Goal: Obtain resource: Download file/media

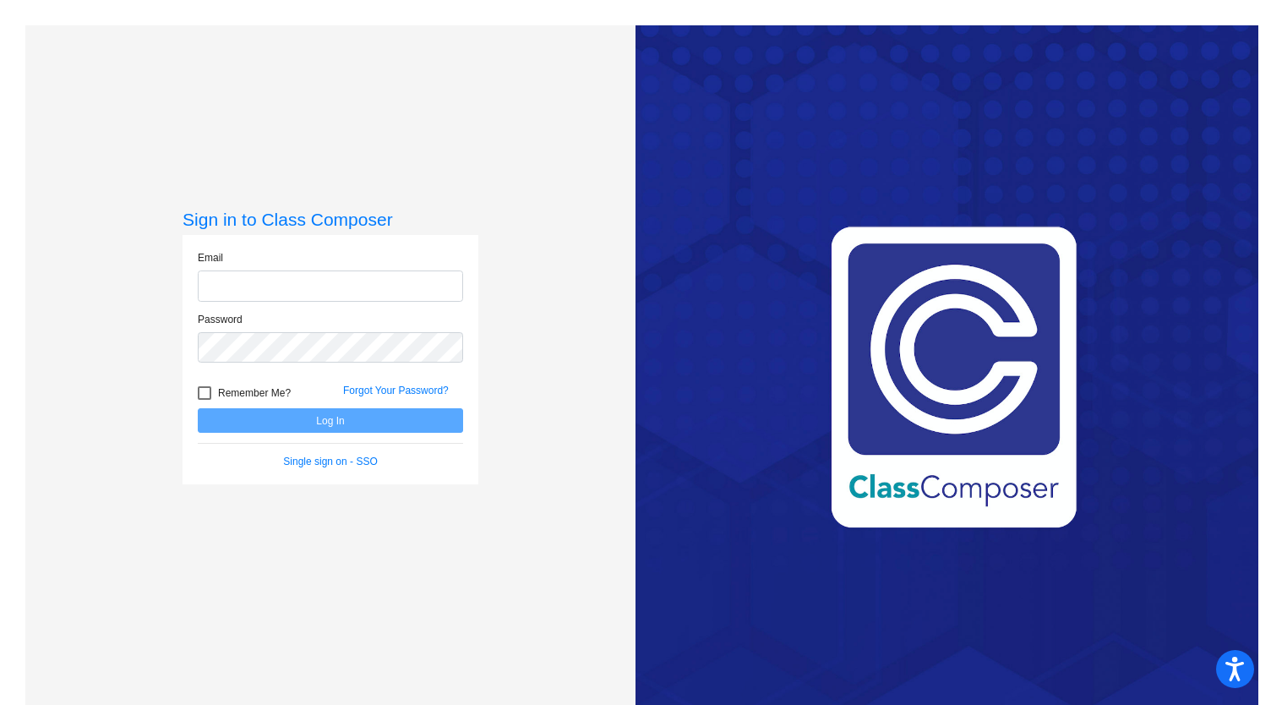
type input "[EMAIL_ADDRESS][DOMAIN_NAME]"
click at [319, 421] on button "Log In" at bounding box center [330, 420] width 265 height 25
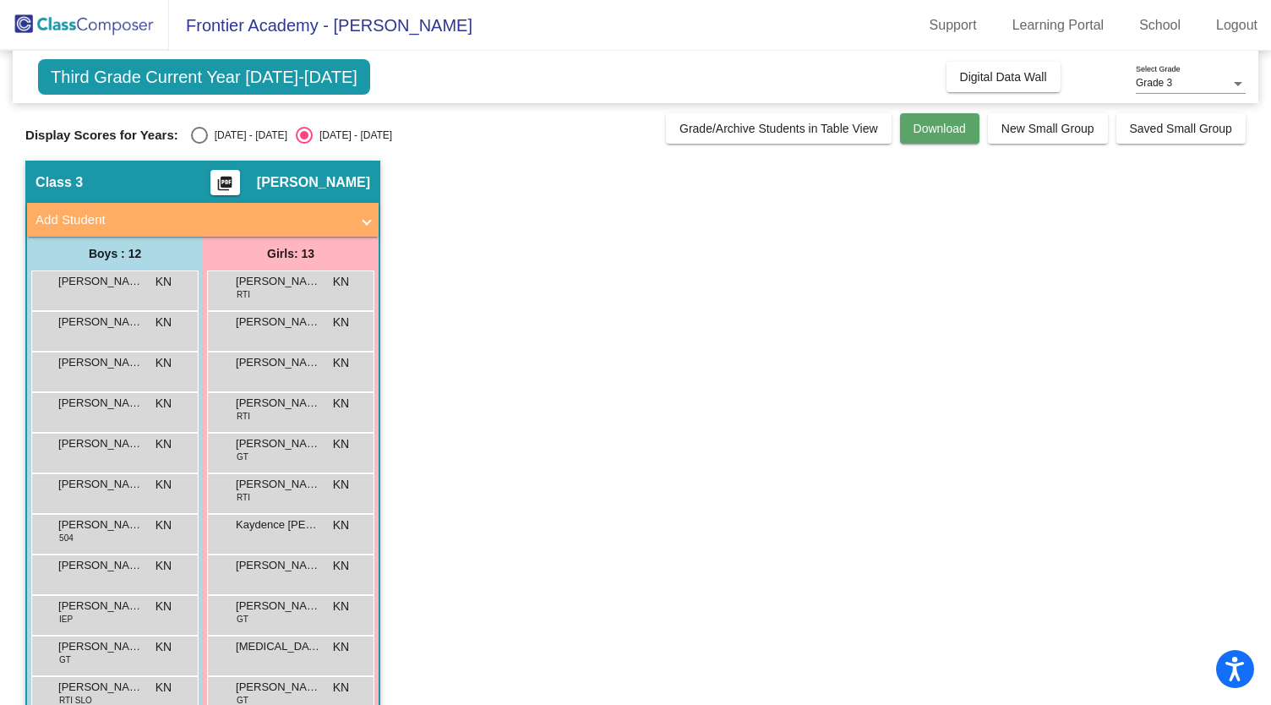
click at [914, 126] on span "Download" at bounding box center [940, 129] width 52 height 14
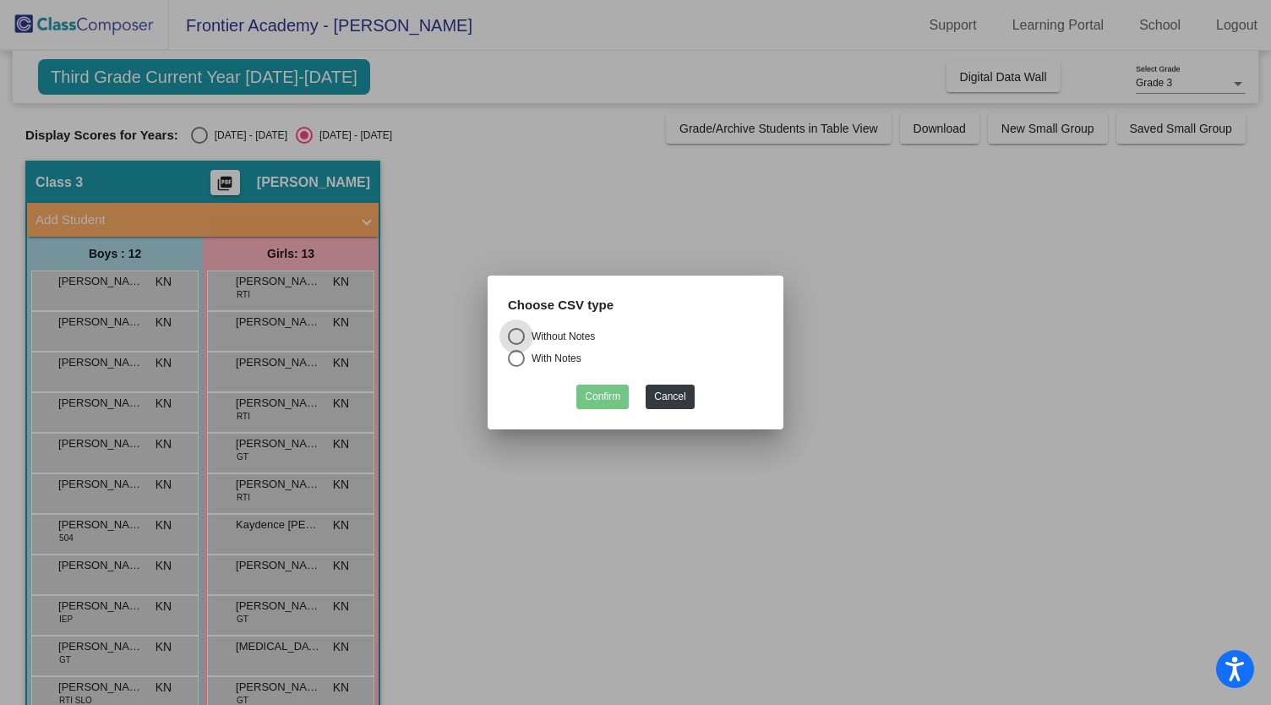
click at [518, 354] on div "Select an option" at bounding box center [516, 358] width 17 height 17
click at [516, 367] on input "With Notes" at bounding box center [516, 367] width 1 height 1
radio input "true"
click at [613, 400] on button "Confirm" at bounding box center [602, 397] width 52 height 25
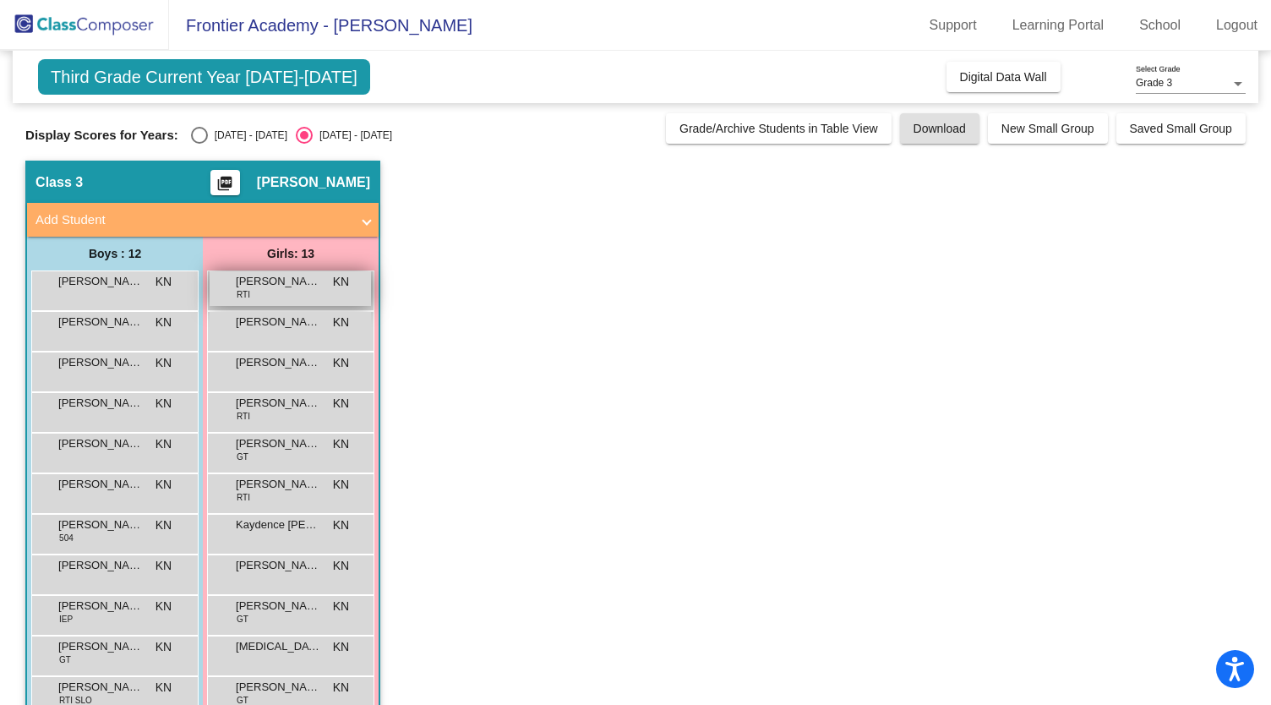
click at [345, 280] on span "KN" at bounding box center [341, 282] width 16 height 18
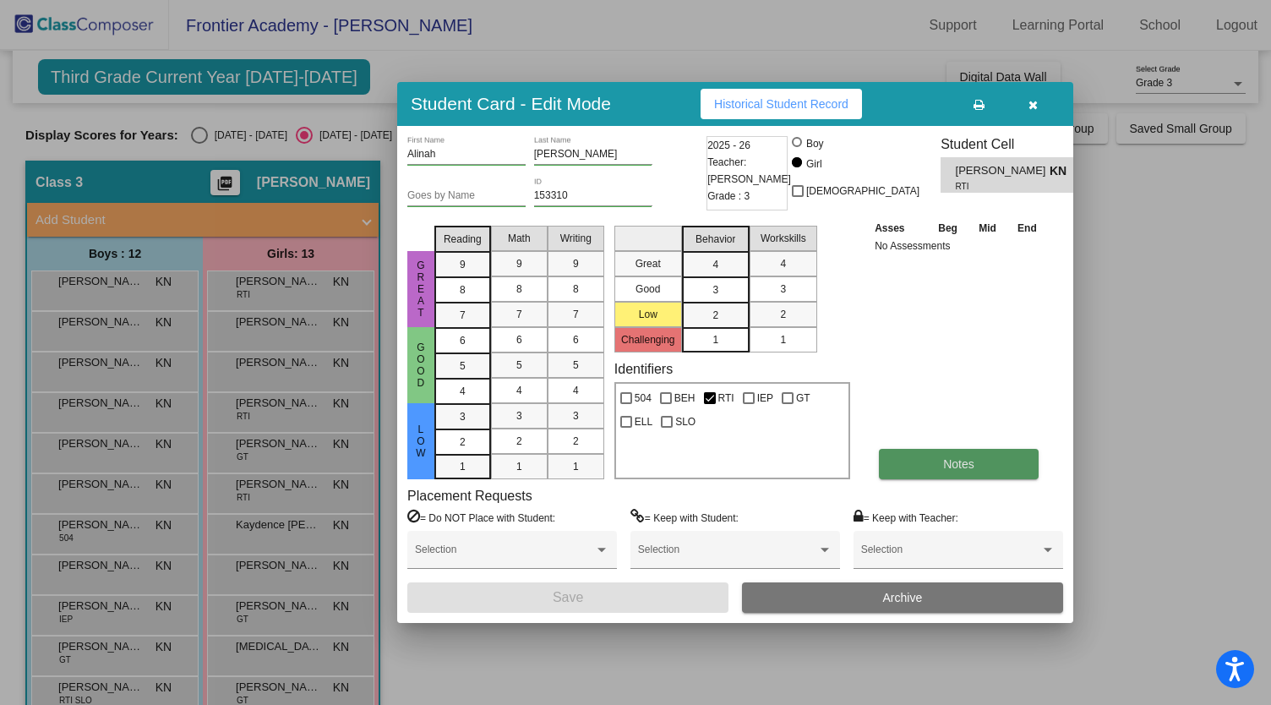
click at [941, 470] on button "Notes" at bounding box center [959, 464] width 160 height 30
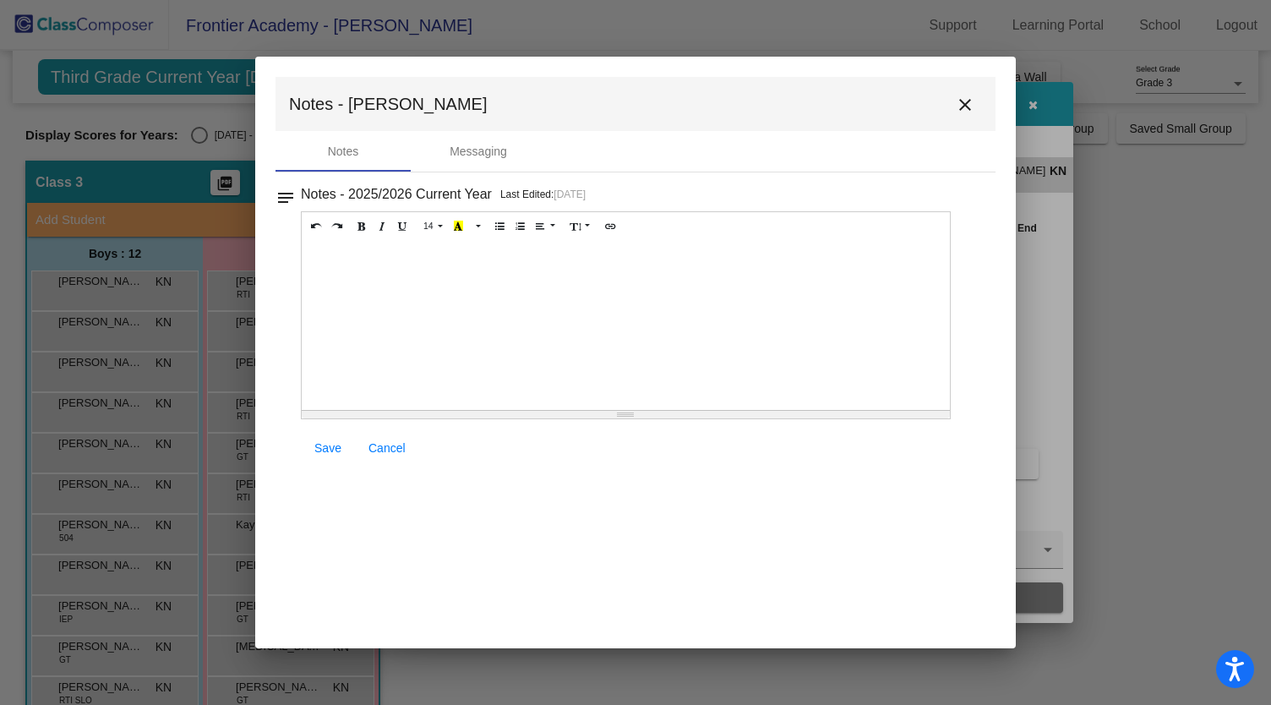
click at [965, 99] on mat-icon "close" at bounding box center [965, 105] width 20 height 20
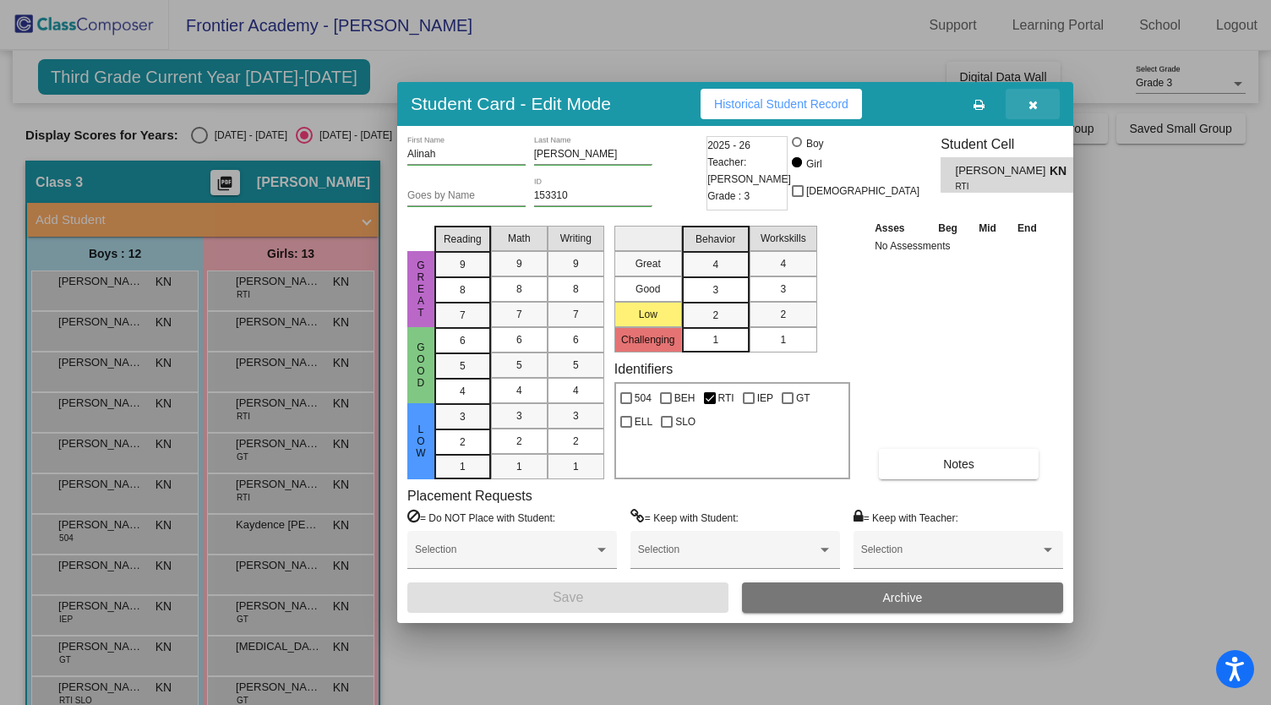
click at [1029, 99] on icon "button" at bounding box center [1033, 105] width 9 height 12
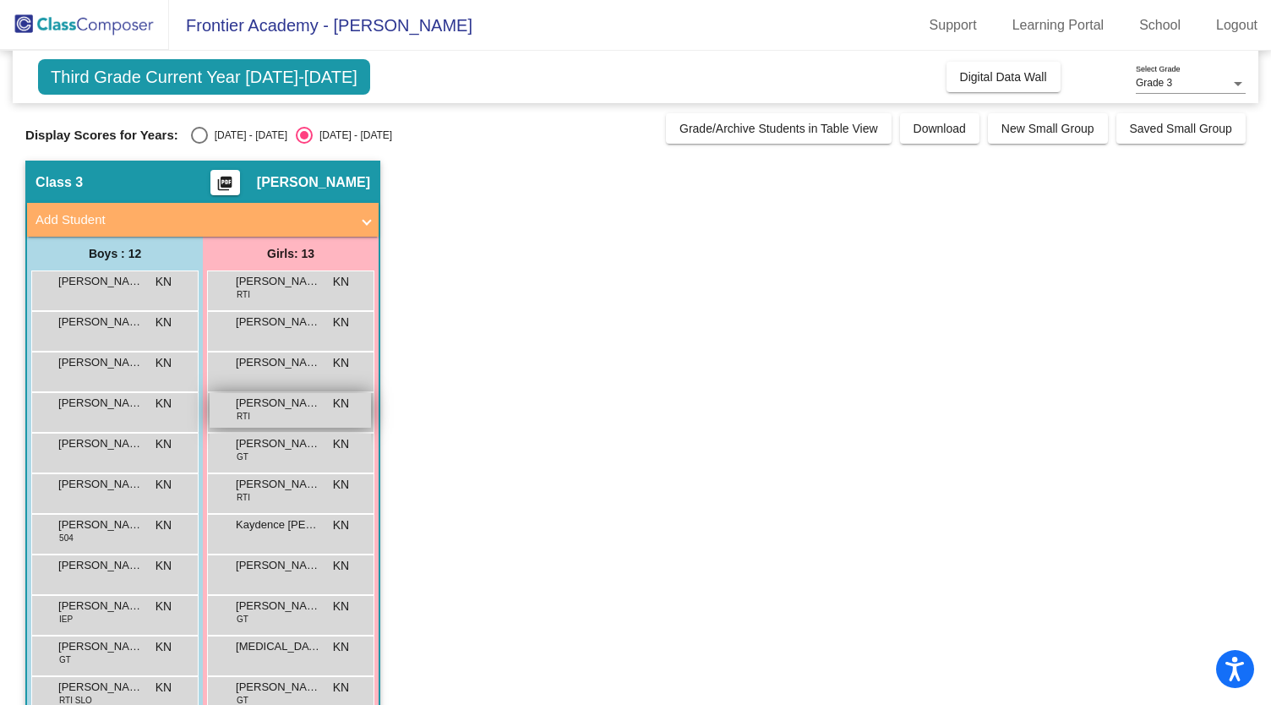
scroll to position [120, 0]
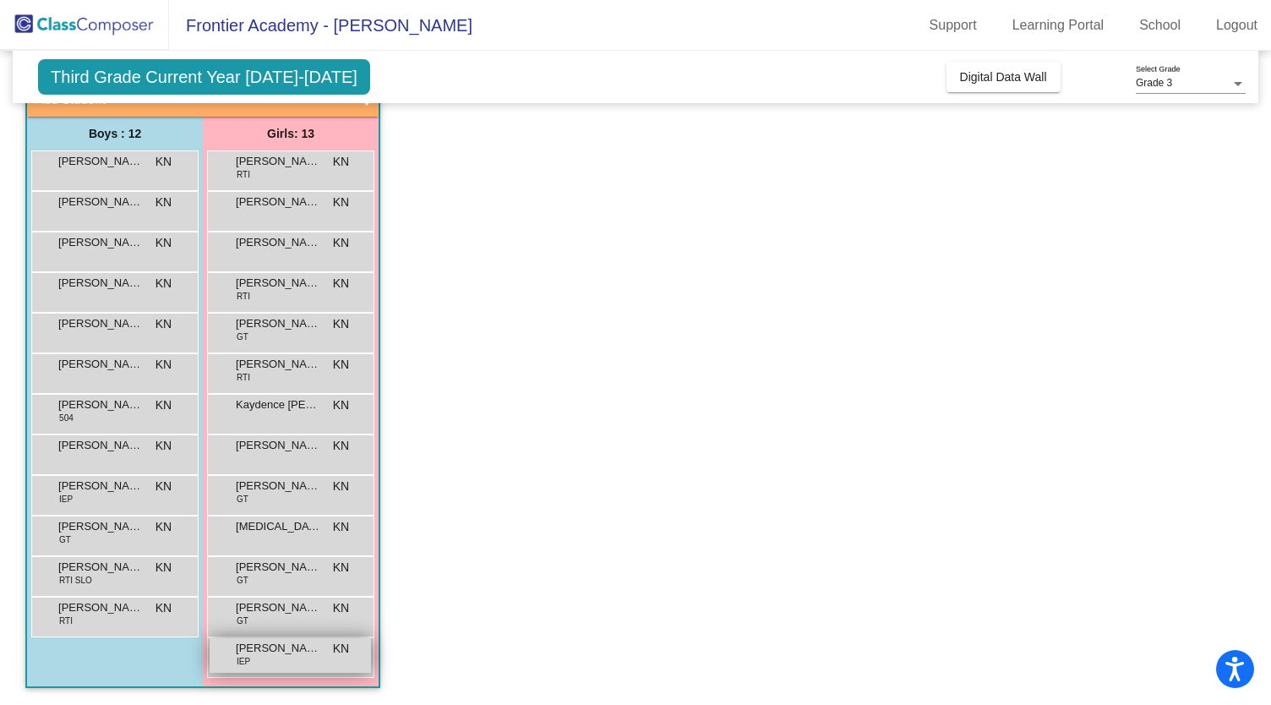
click at [286, 647] on span "[PERSON_NAME]" at bounding box center [278, 648] width 85 height 17
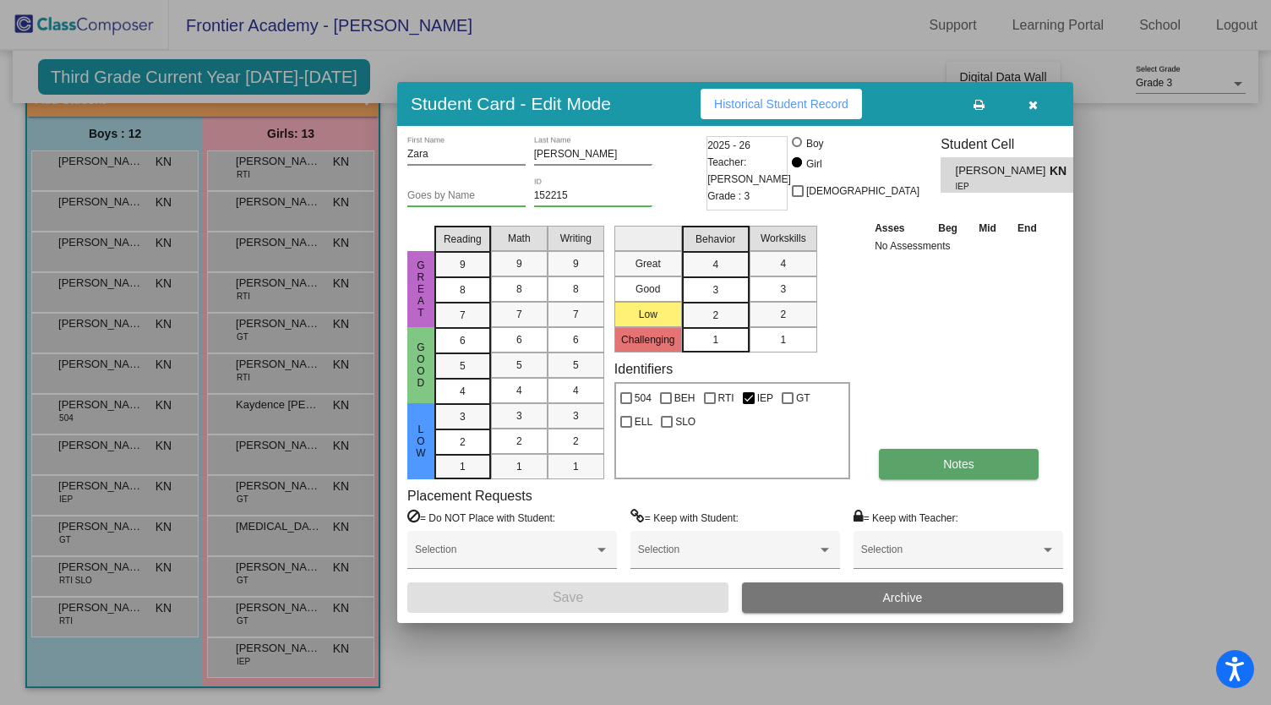
click at [926, 461] on button "Notes" at bounding box center [959, 464] width 160 height 30
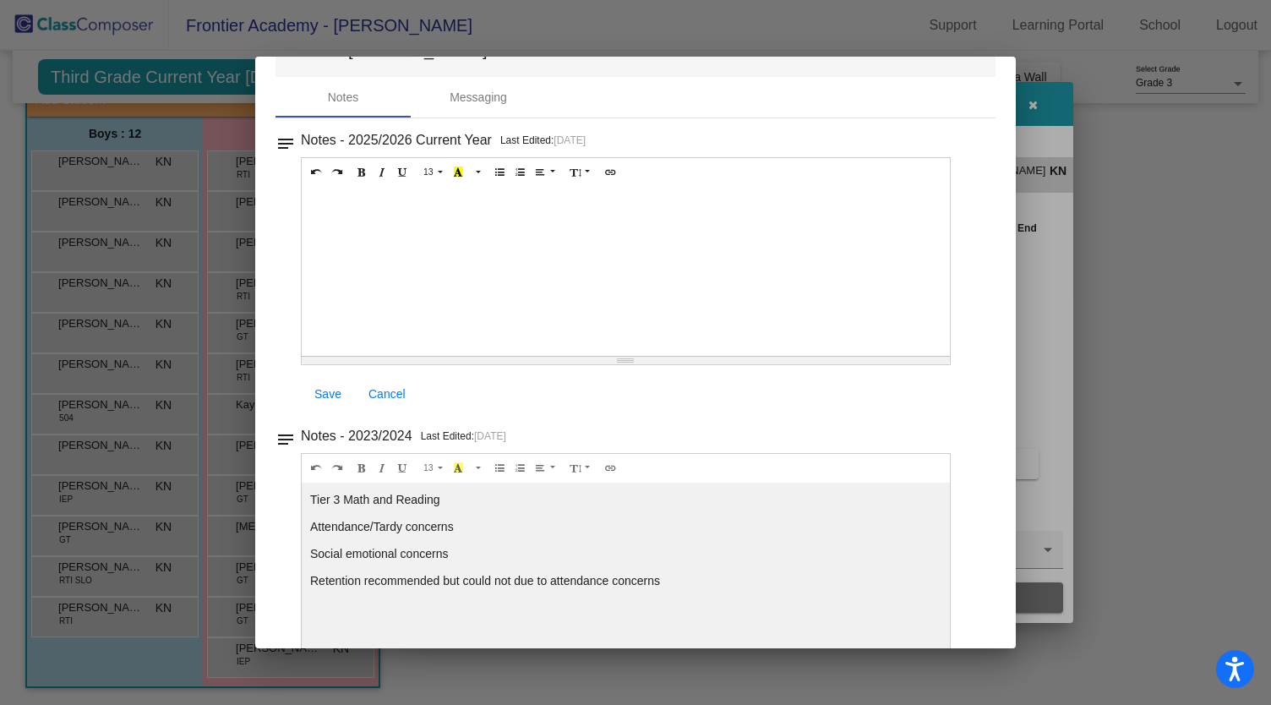
scroll to position [66, 0]
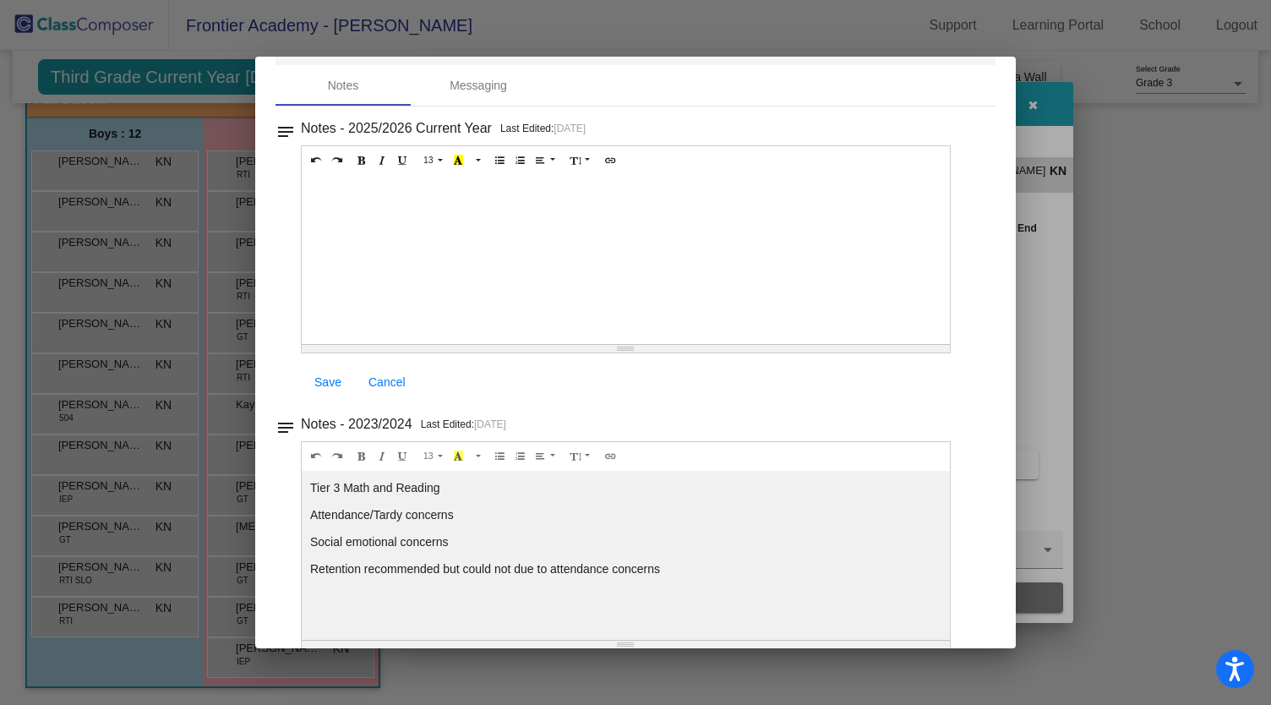
click at [1146, 202] on div at bounding box center [635, 352] width 1271 height 705
click at [1193, 248] on div at bounding box center [635, 352] width 1271 height 705
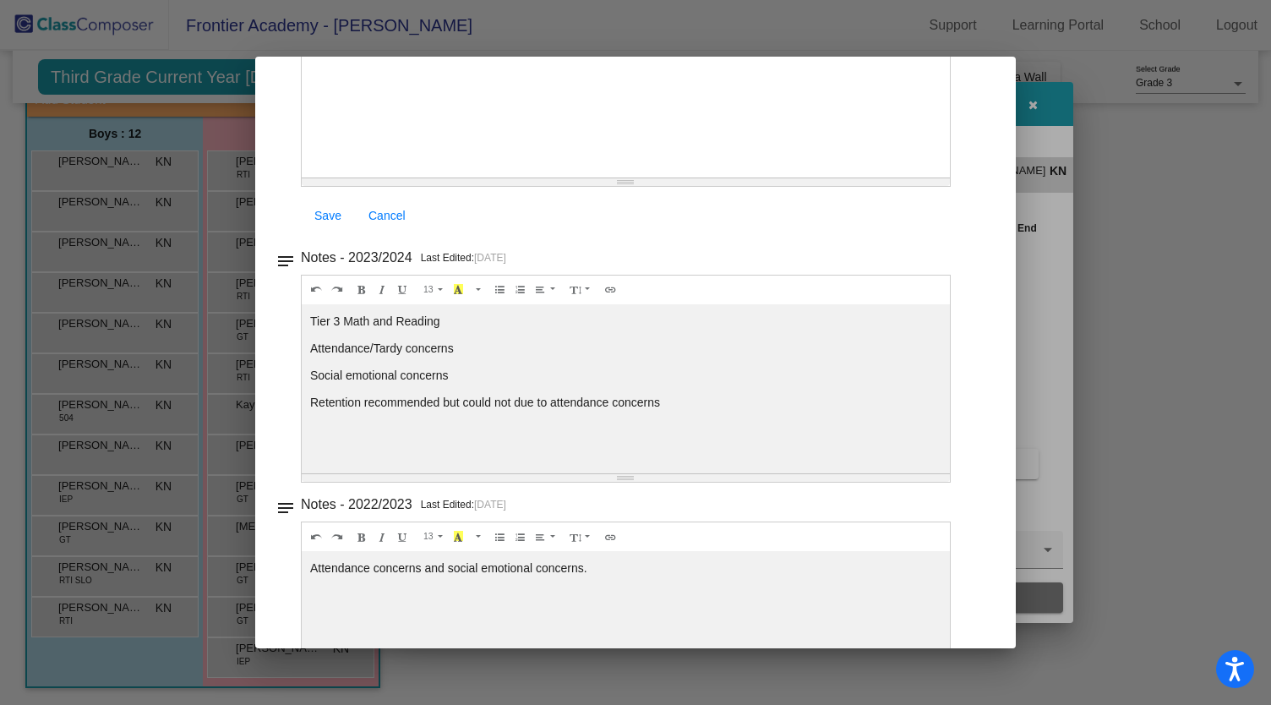
scroll to position [0, 0]
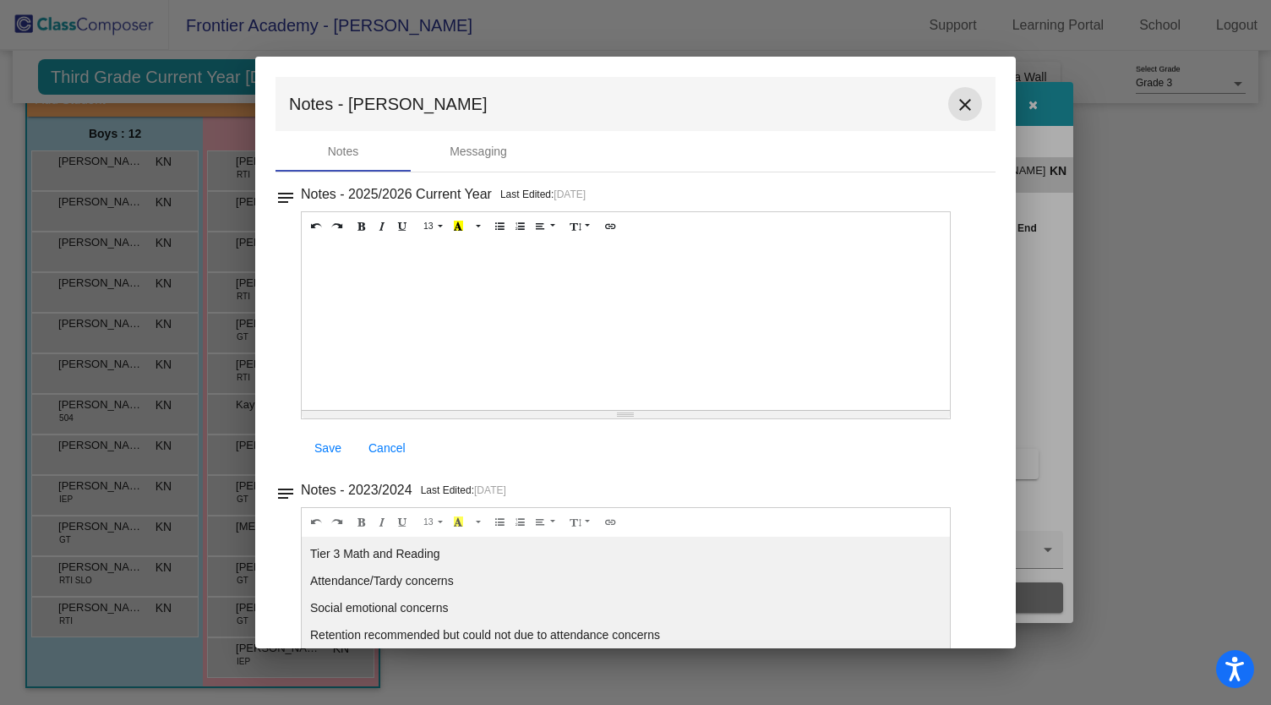
click at [958, 106] on mat-icon "close" at bounding box center [965, 105] width 20 height 20
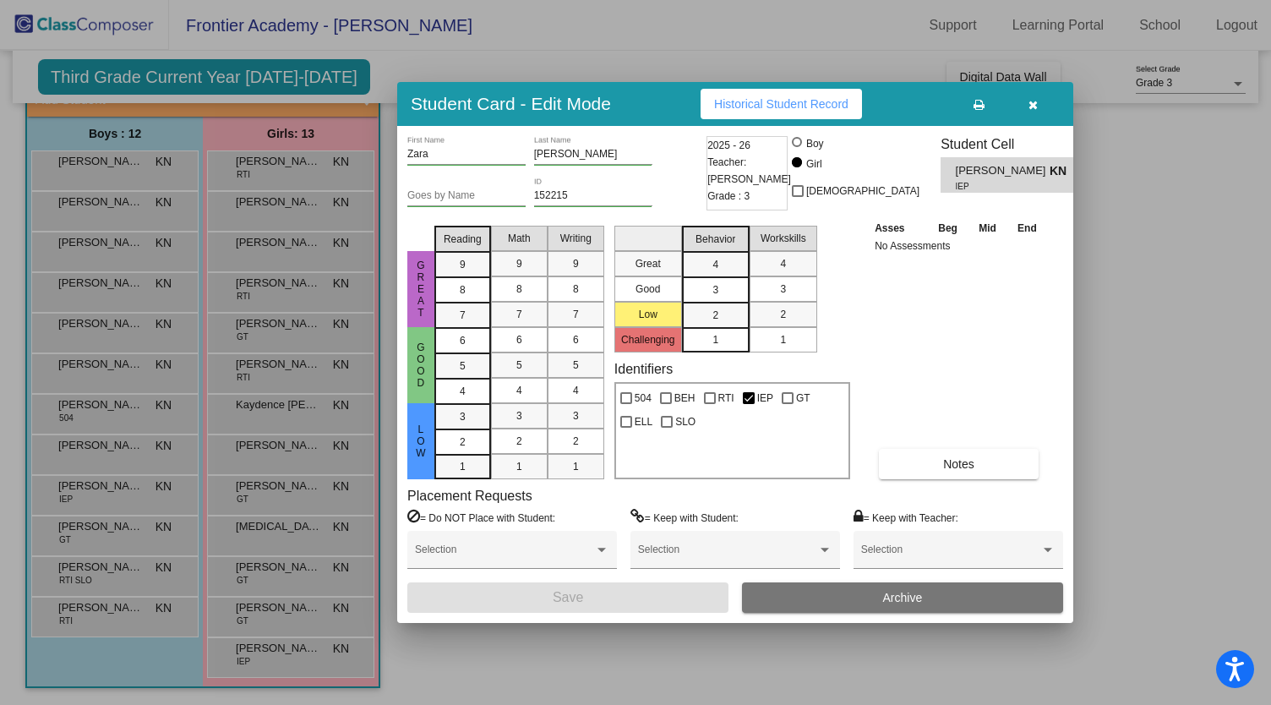
click at [137, 172] on div at bounding box center [635, 352] width 1271 height 705
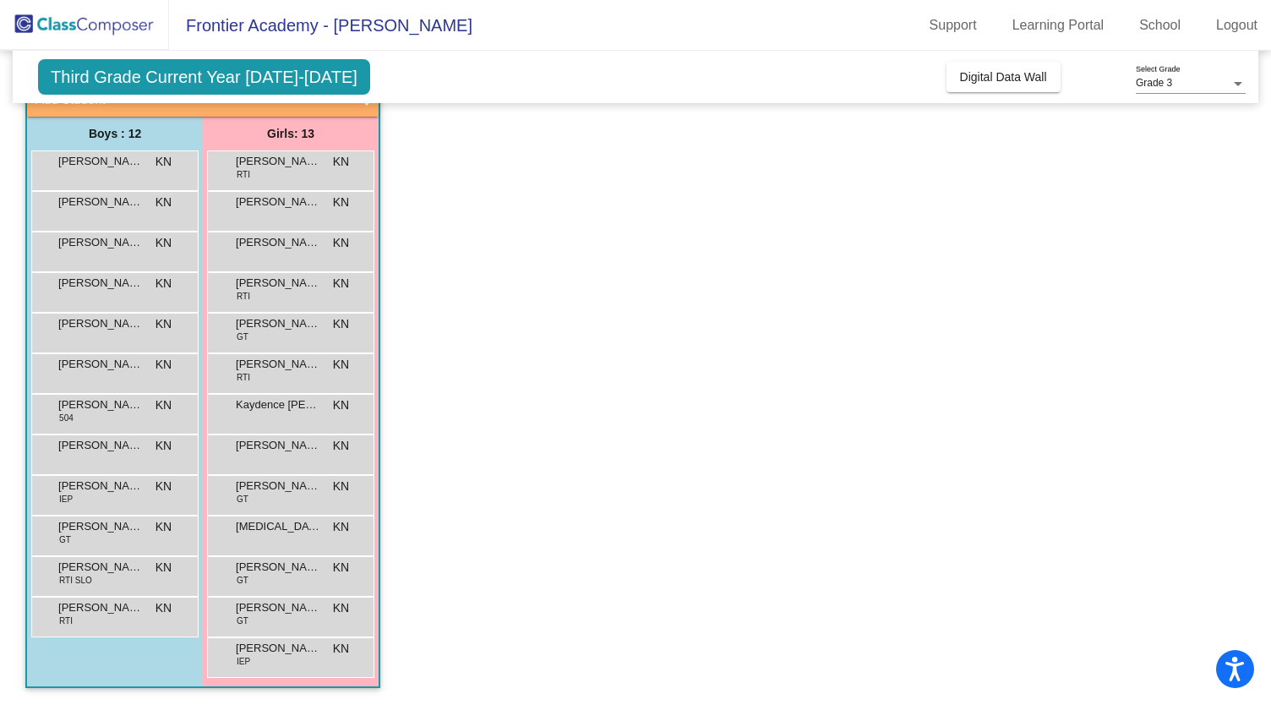
click at [137, 172] on div "[PERSON_NAME] [PERSON_NAME] lock do_not_disturb_alt" at bounding box center [112, 168] width 161 height 35
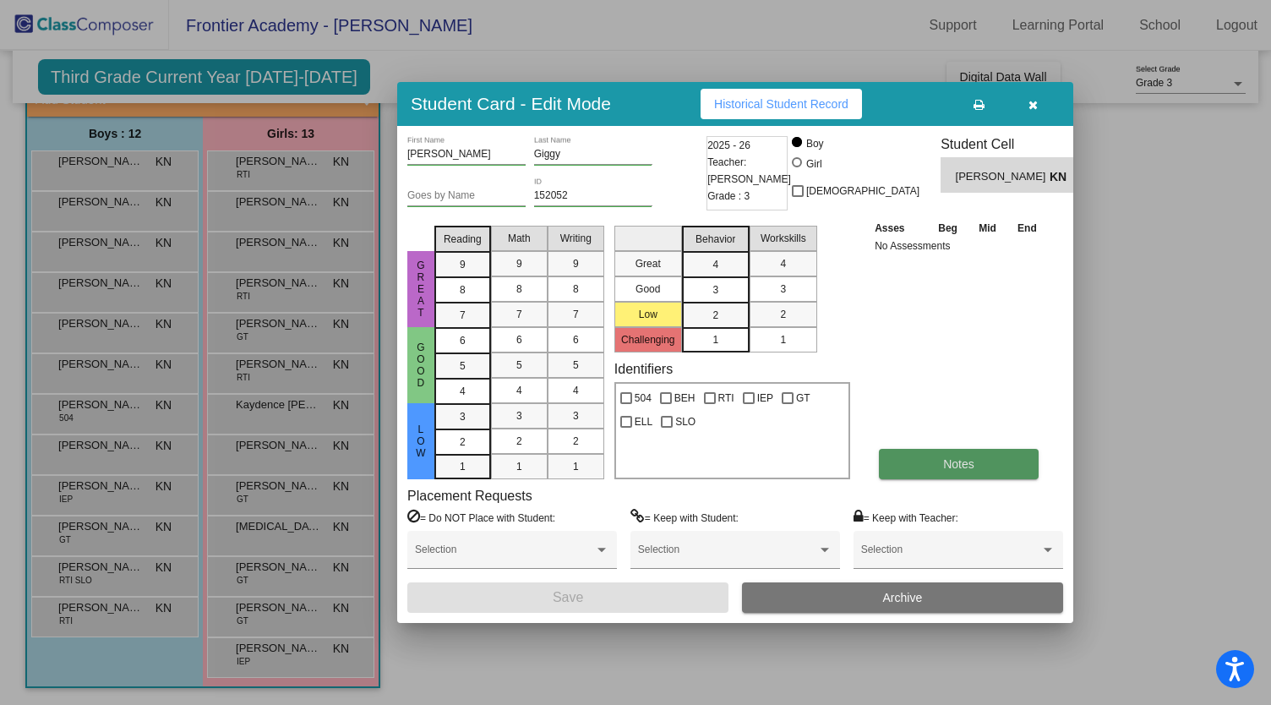
click at [975, 464] on button "Notes" at bounding box center [959, 464] width 160 height 30
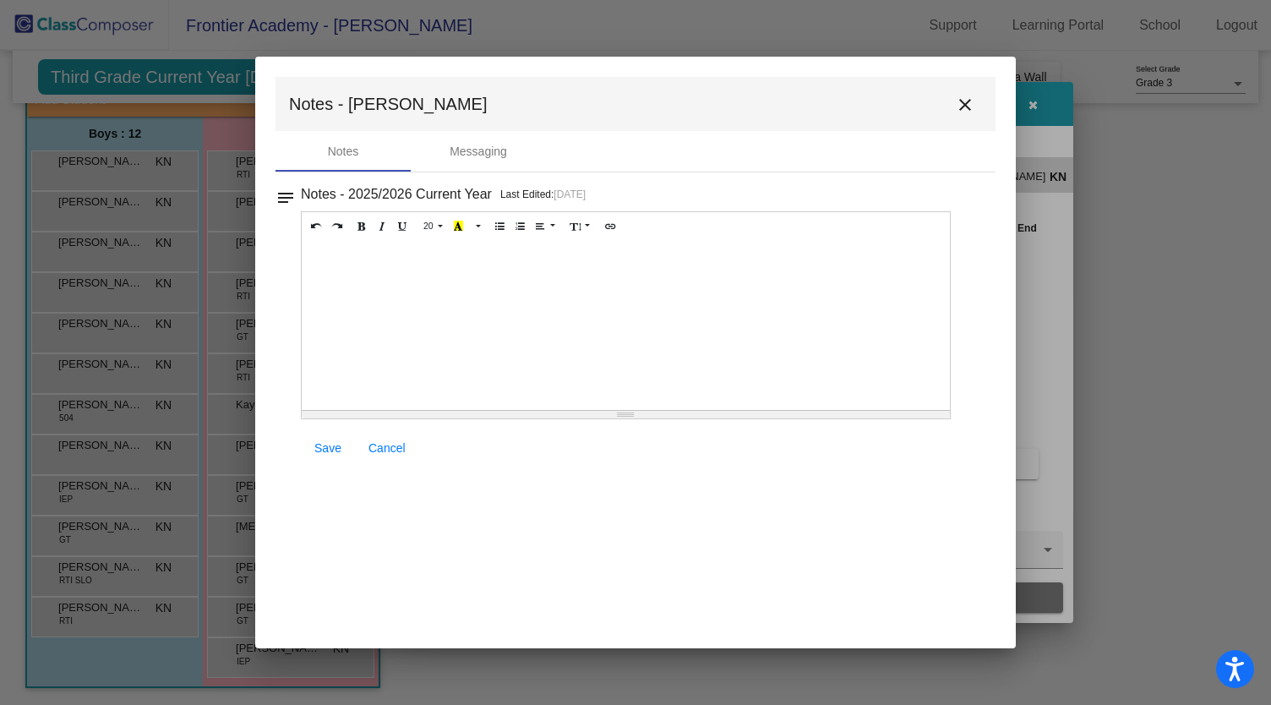
click at [964, 101] on mat-icon "close" at bounding box center [965, 105] width 20 height 20
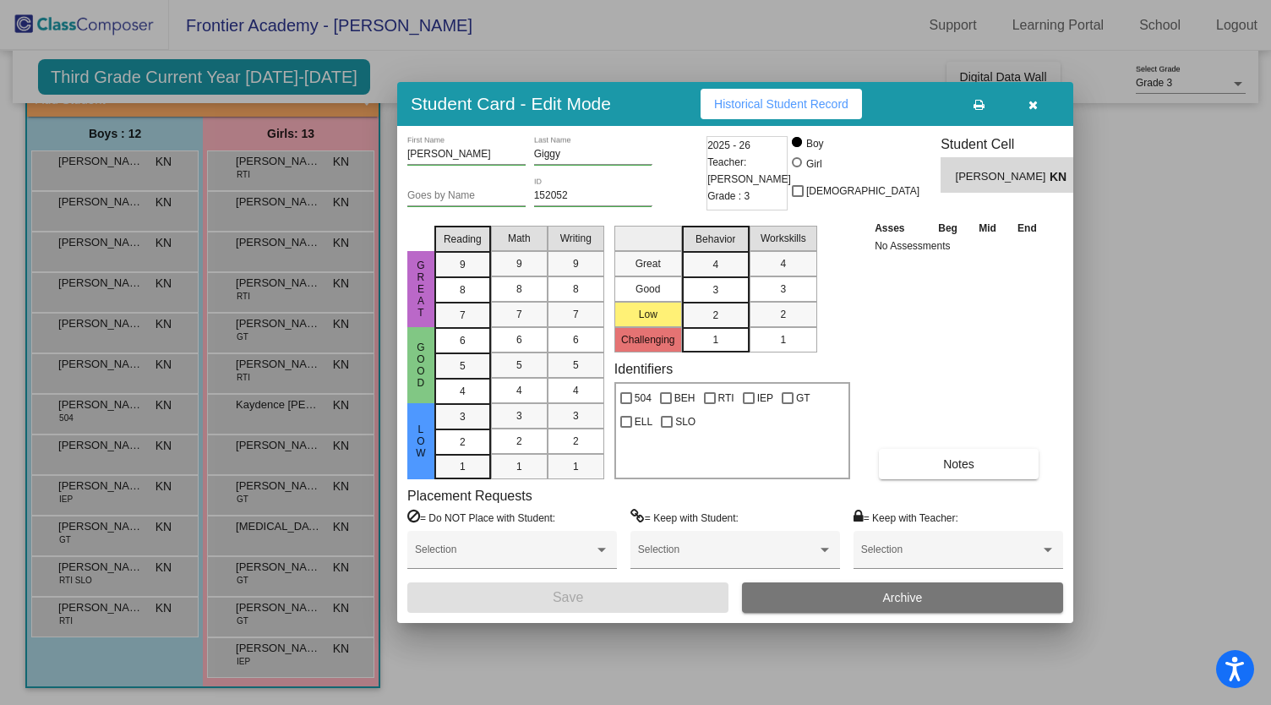
click at [1029, 105] on icon "button" at bounding box center [1033, 105] width 9 height 12
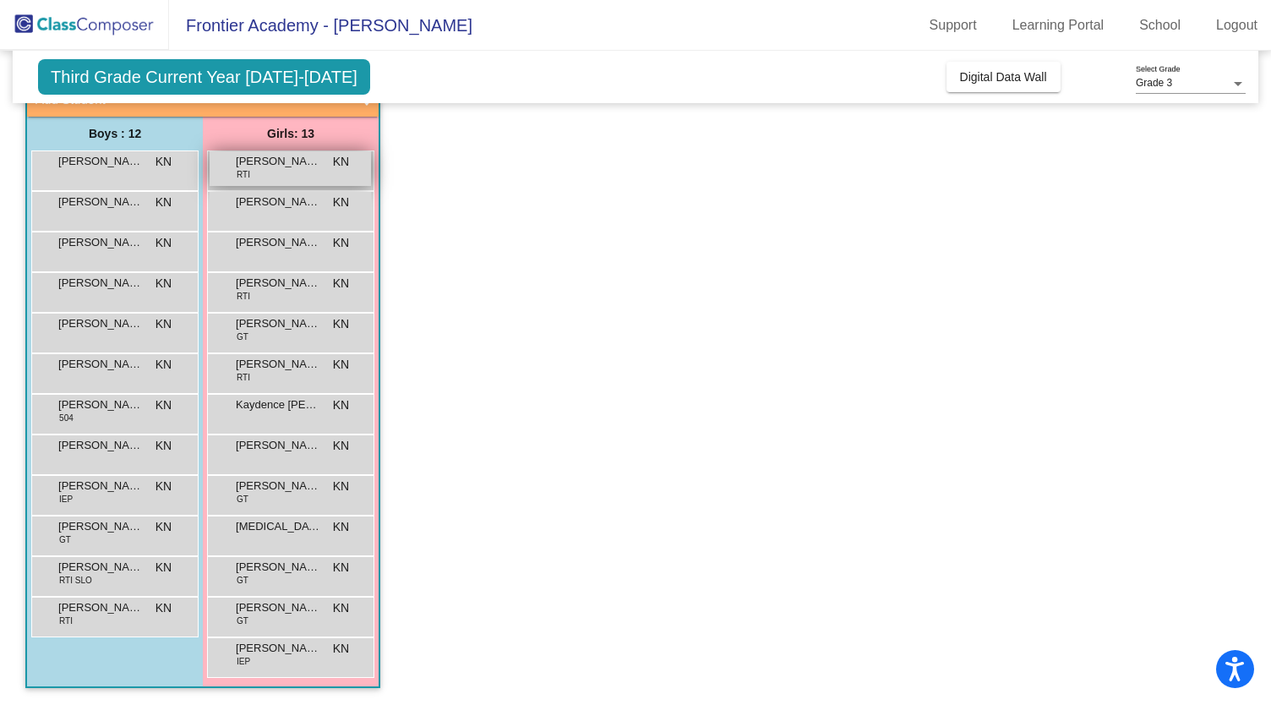
click at [305, 161] on span "[PERSON_NAME]" at bounding box center [278, 161] width 85 height 17
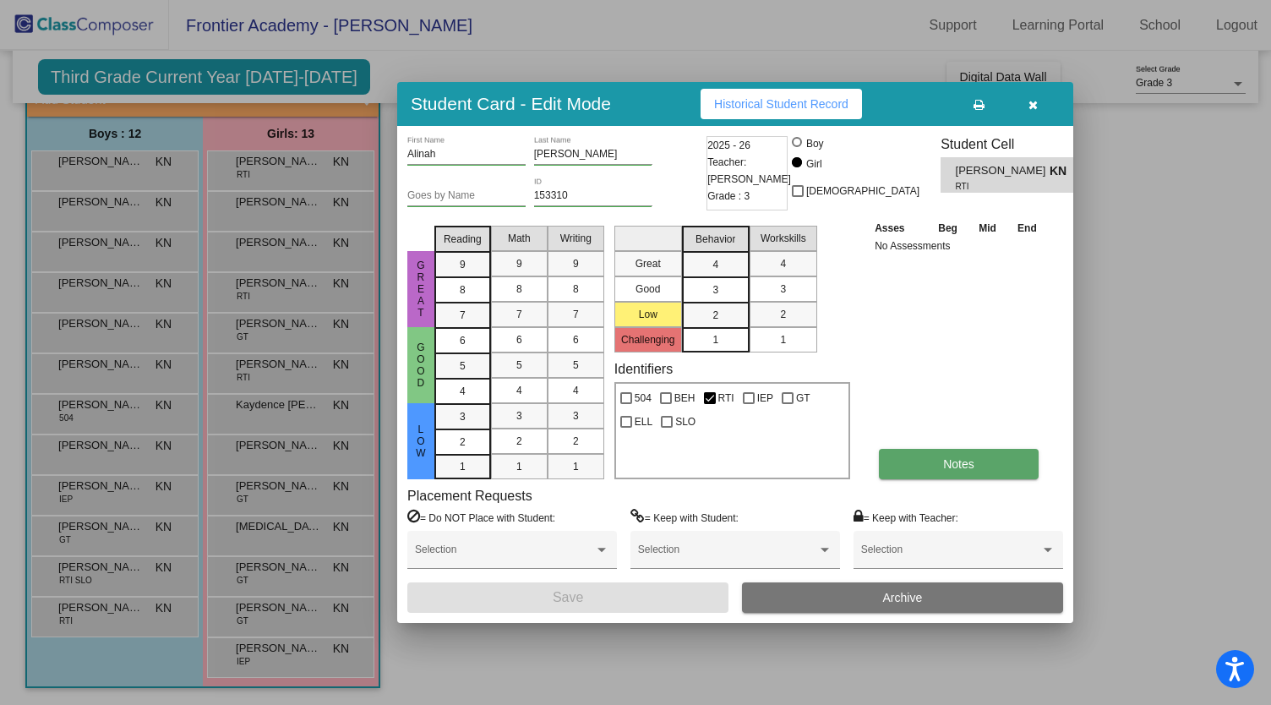
click at [968, 476] on button "Notes" at bounding box center [959, 464] width 160 height 30
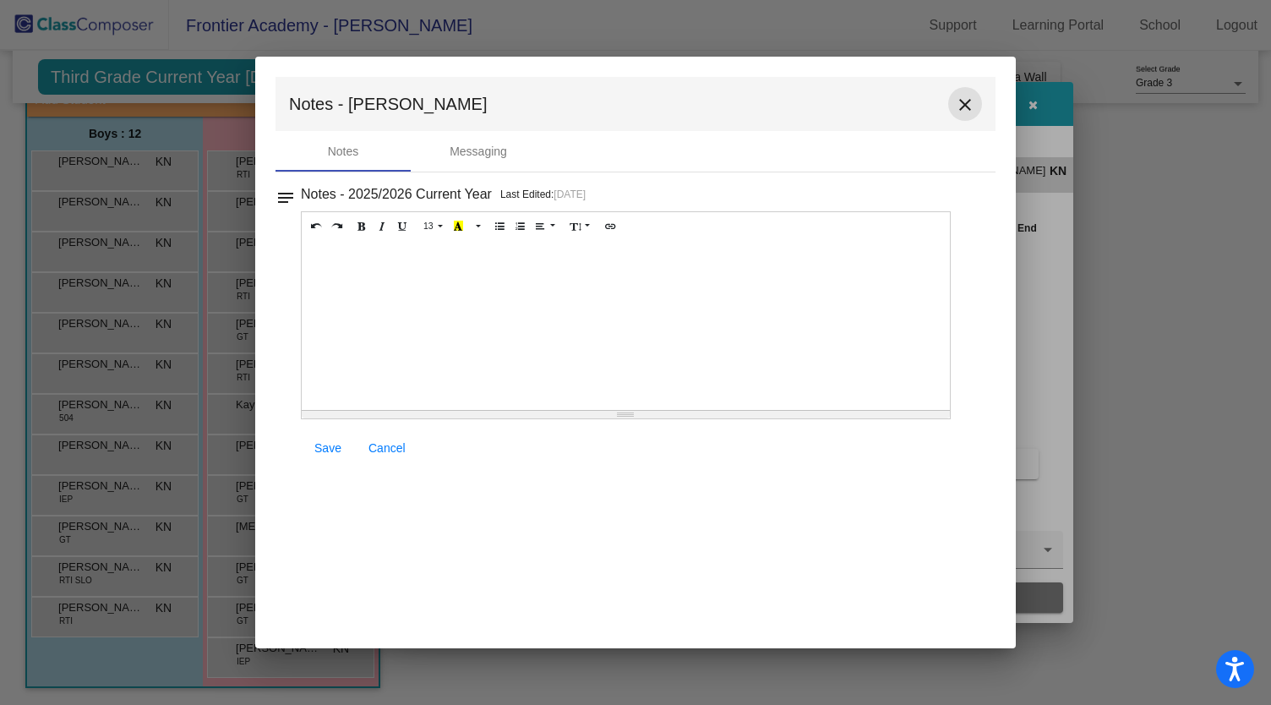
click at [971, 100] on mat-icon "close" at bounding box center [965, 105] width 20 height 20
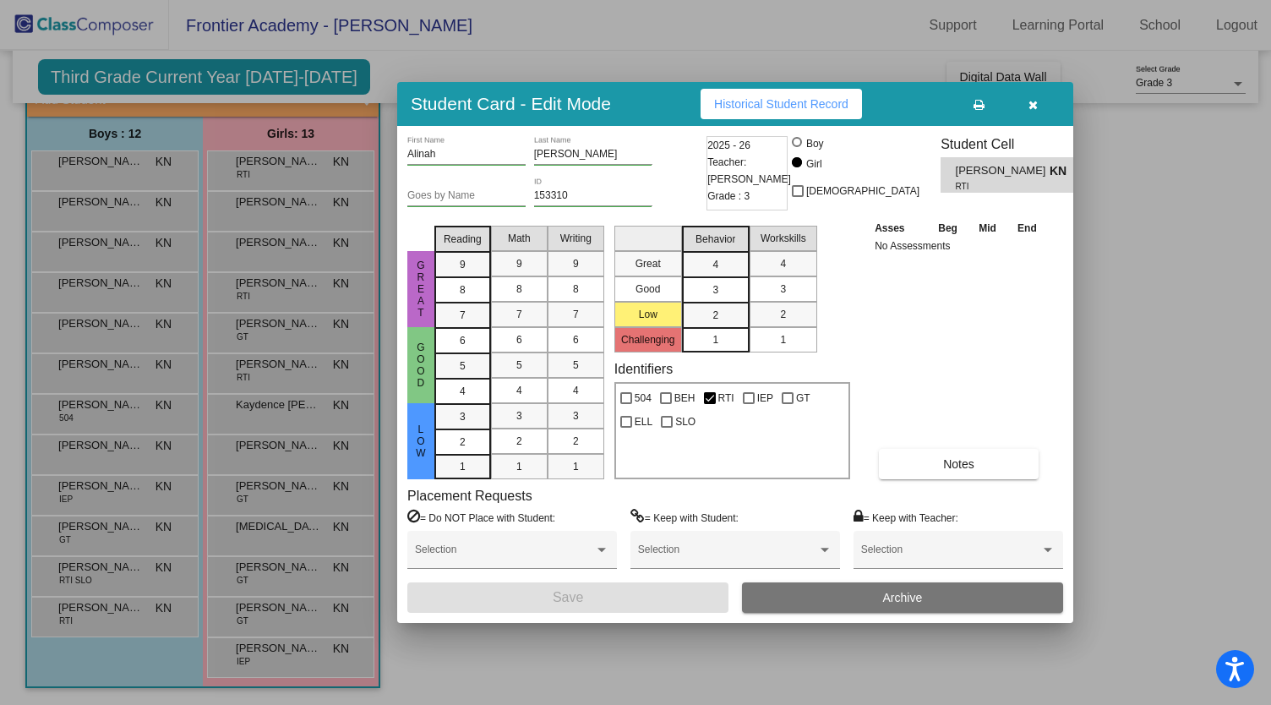
click at [282, 376] on div at bounding box center [635, 352] width 1271 height 705
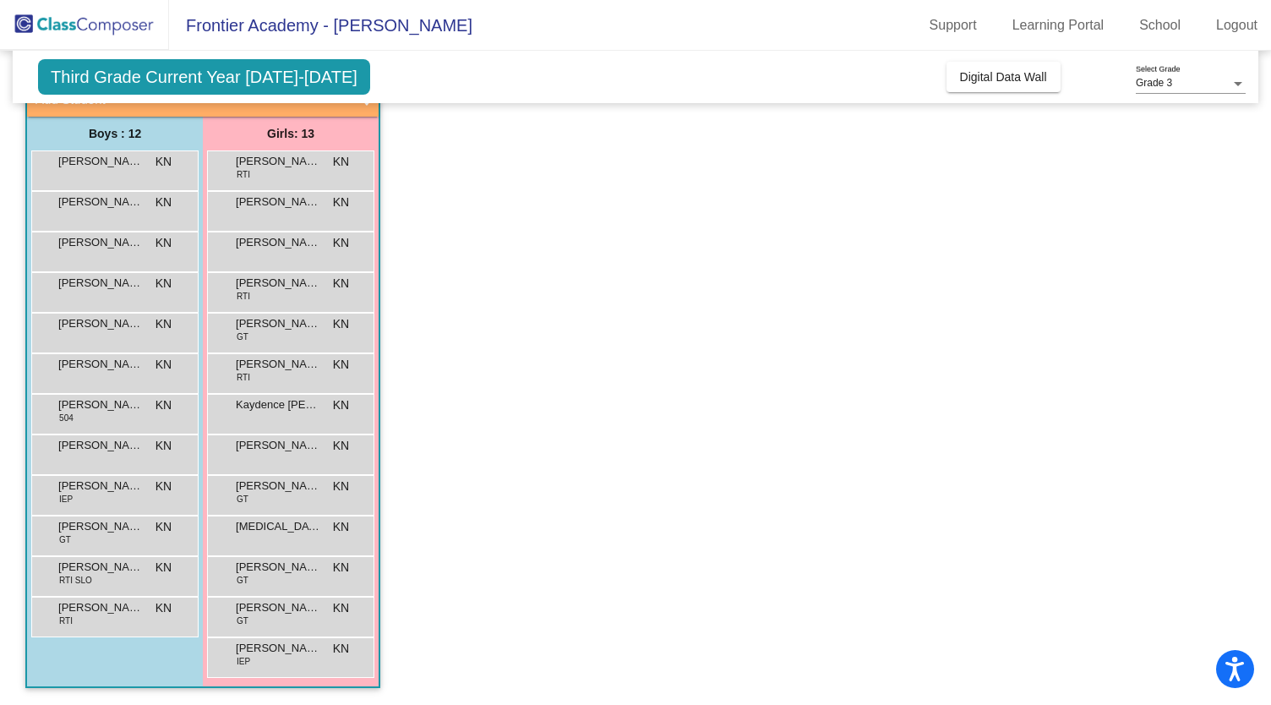
click at [282, 376] on div "[PERSON_NAME] RTI KN lock do_not_disturb_alt" at bounding box center [290, 371] width 161 height 35
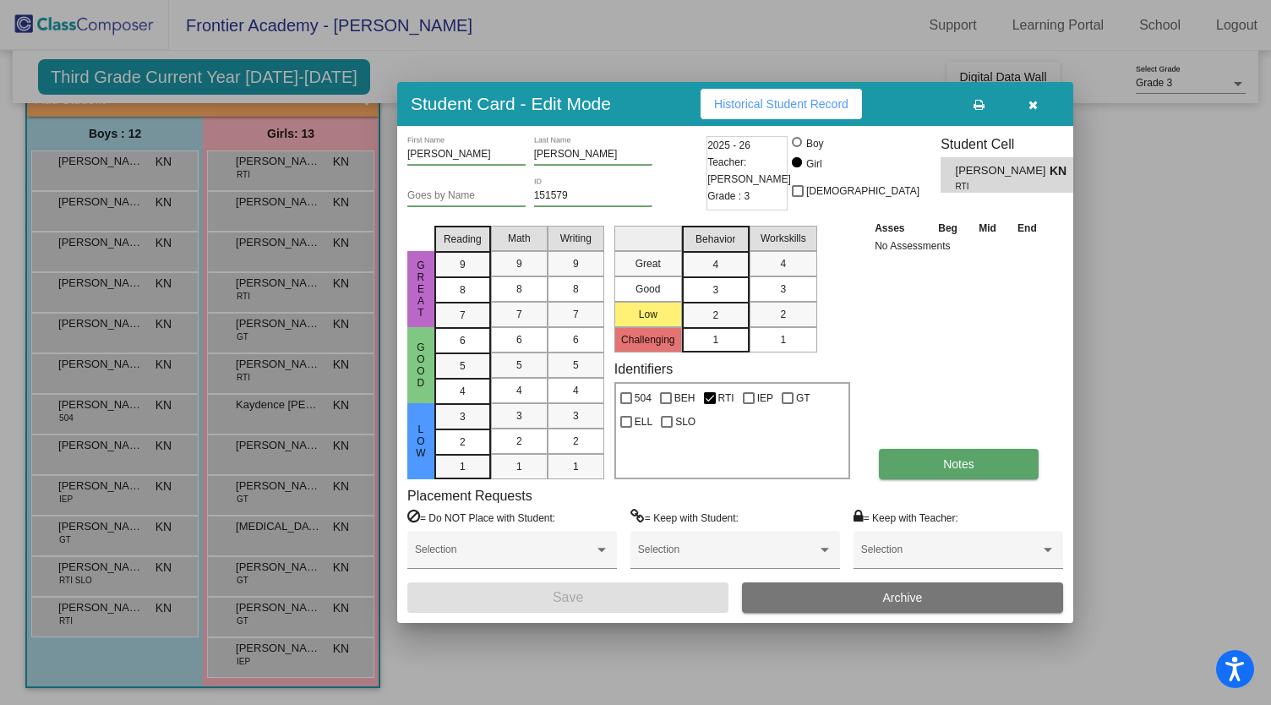
click at [930, 466] on button "Notes" at bounding box center [959, 464] width 160 height 30
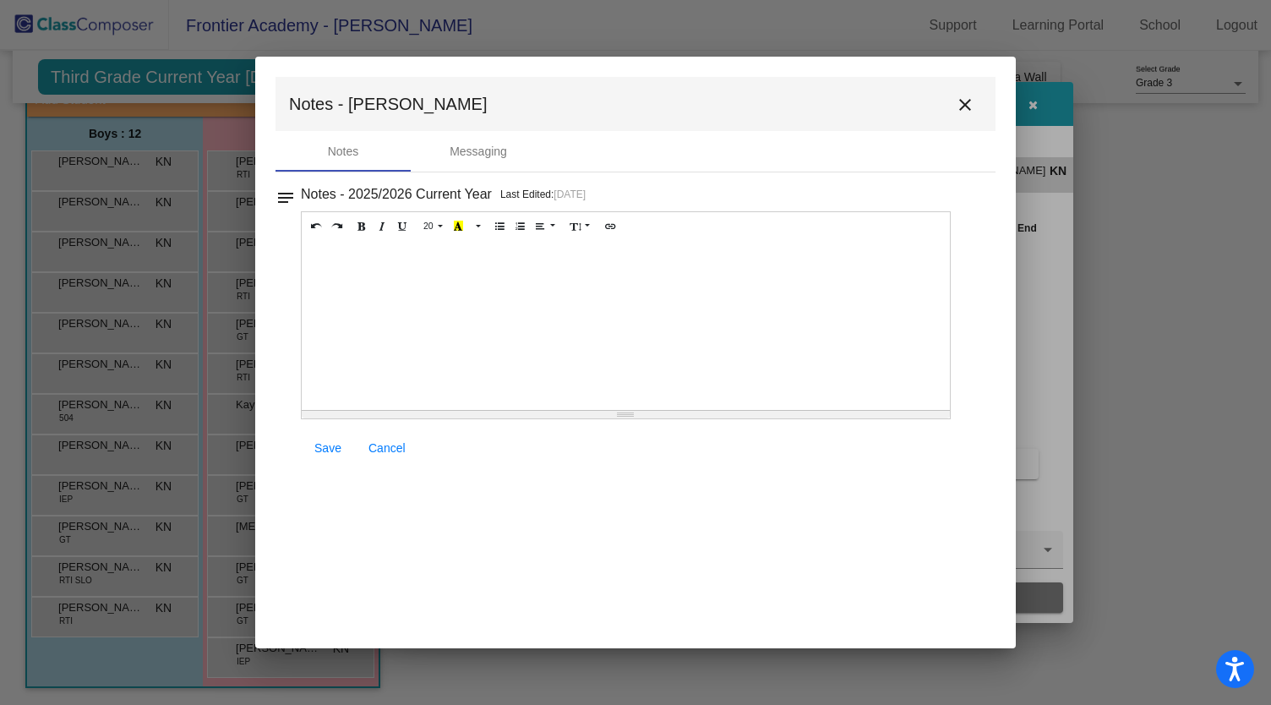
click at [969, 104] on mat-icon "close" at bounding box center [965, 105] width 20 height 20
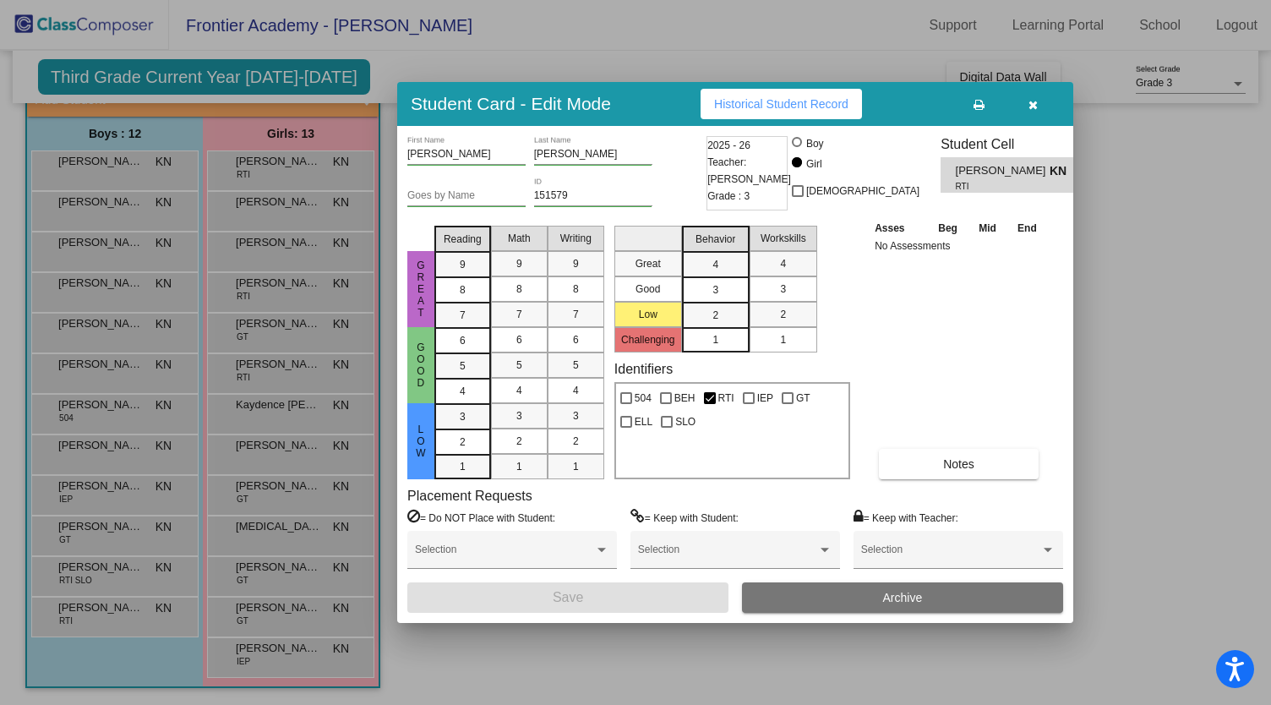
click at [280, 606] on div at bounding box center [635, 352] width 1271 height 705
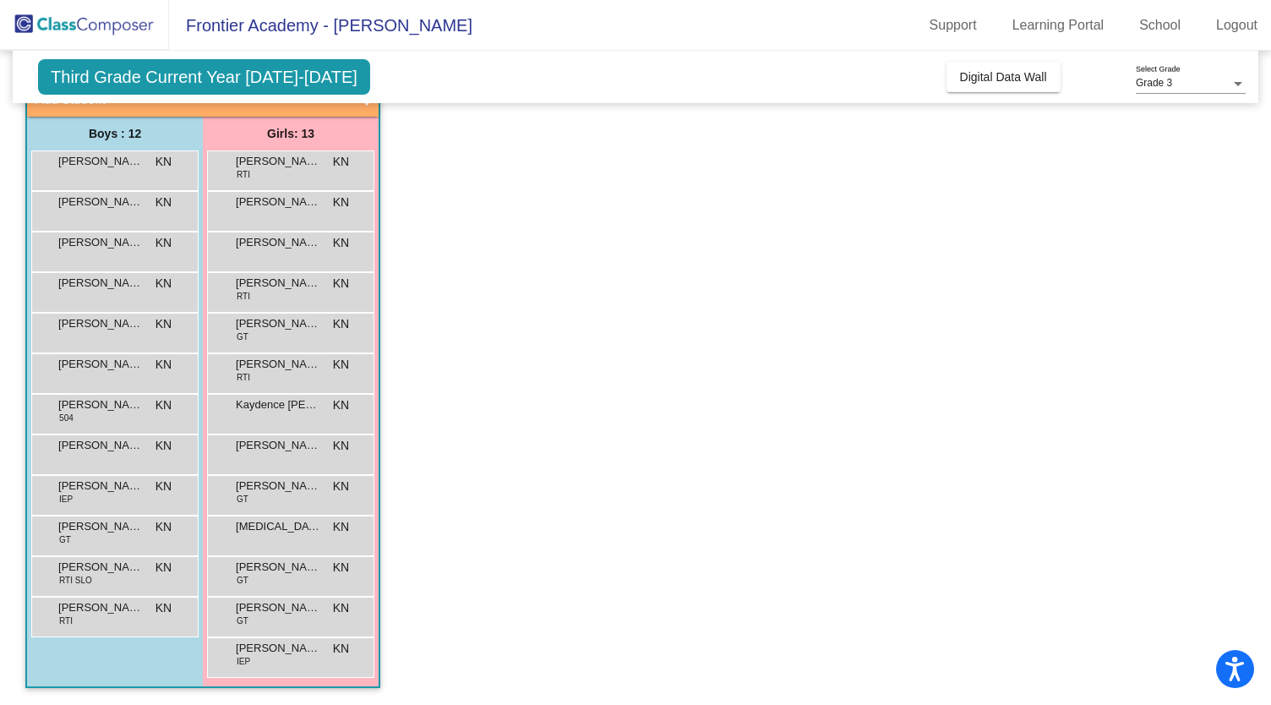
click at [280, 606] on span "[PERSON_NAME]" at bounding box center [278, 607] width 85 height 17
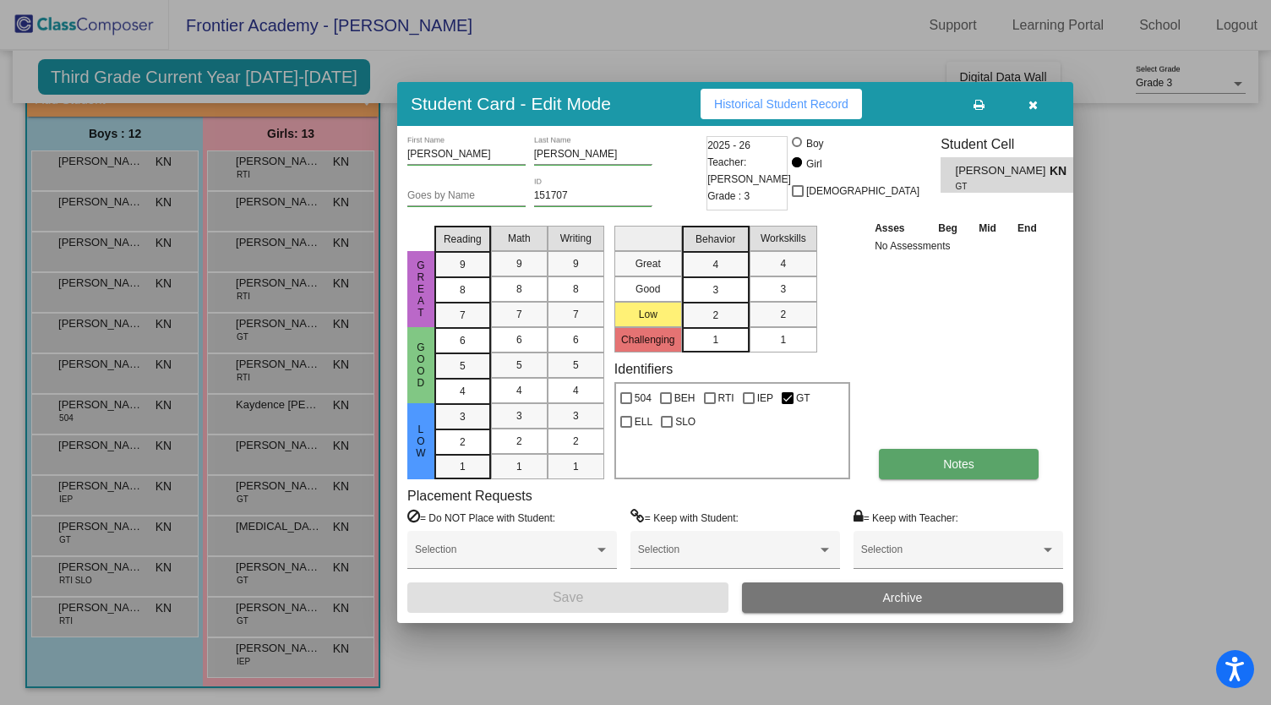
click at [946, 470] on button "Notes" at bounding box center [959, 464] width 160 height 30
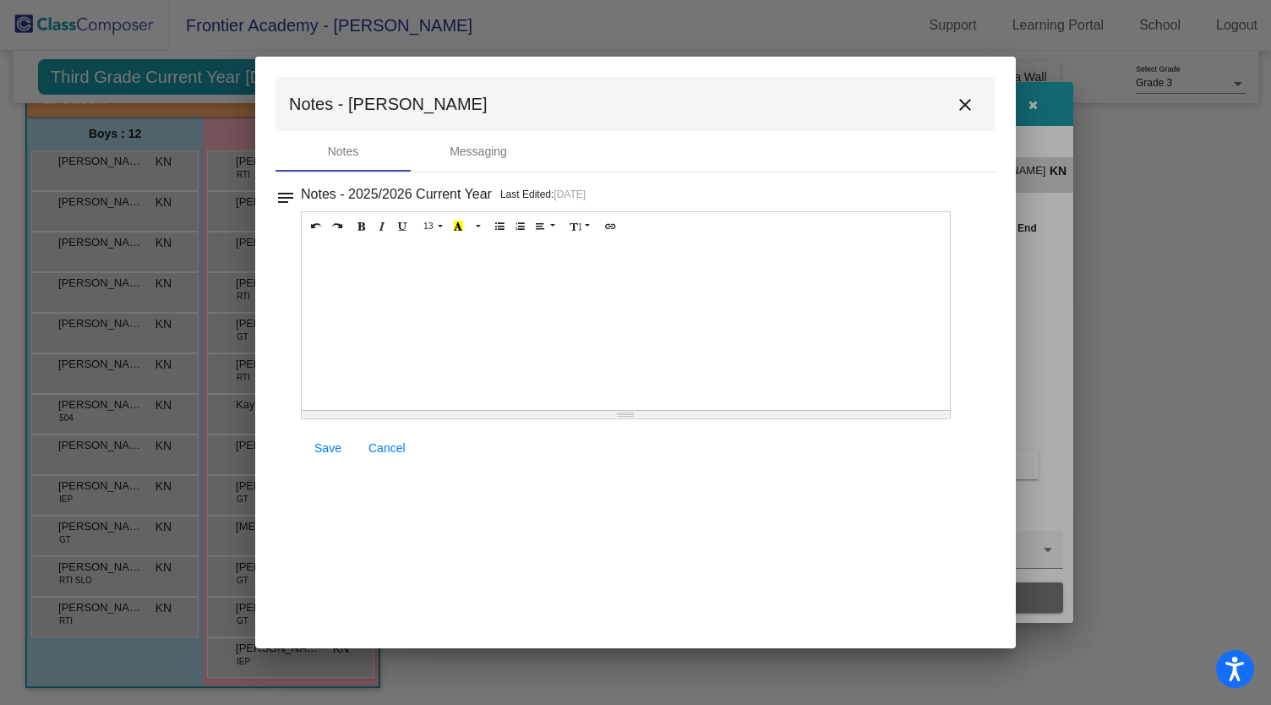
click at [969, 101] on mat-icon "close" at bounding box center [965, 105] width 20 height 20
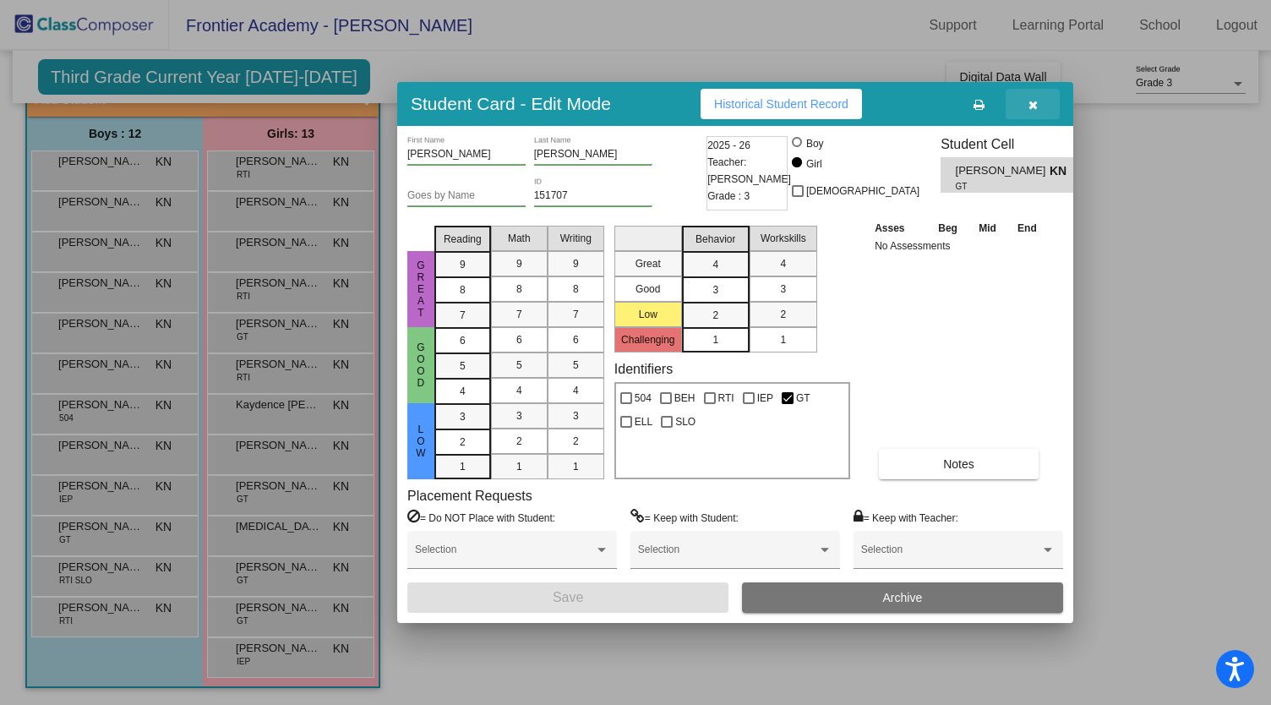
click at [1029, 99] on icon "button" at bounding box center [1033, 105] width 9 height 12
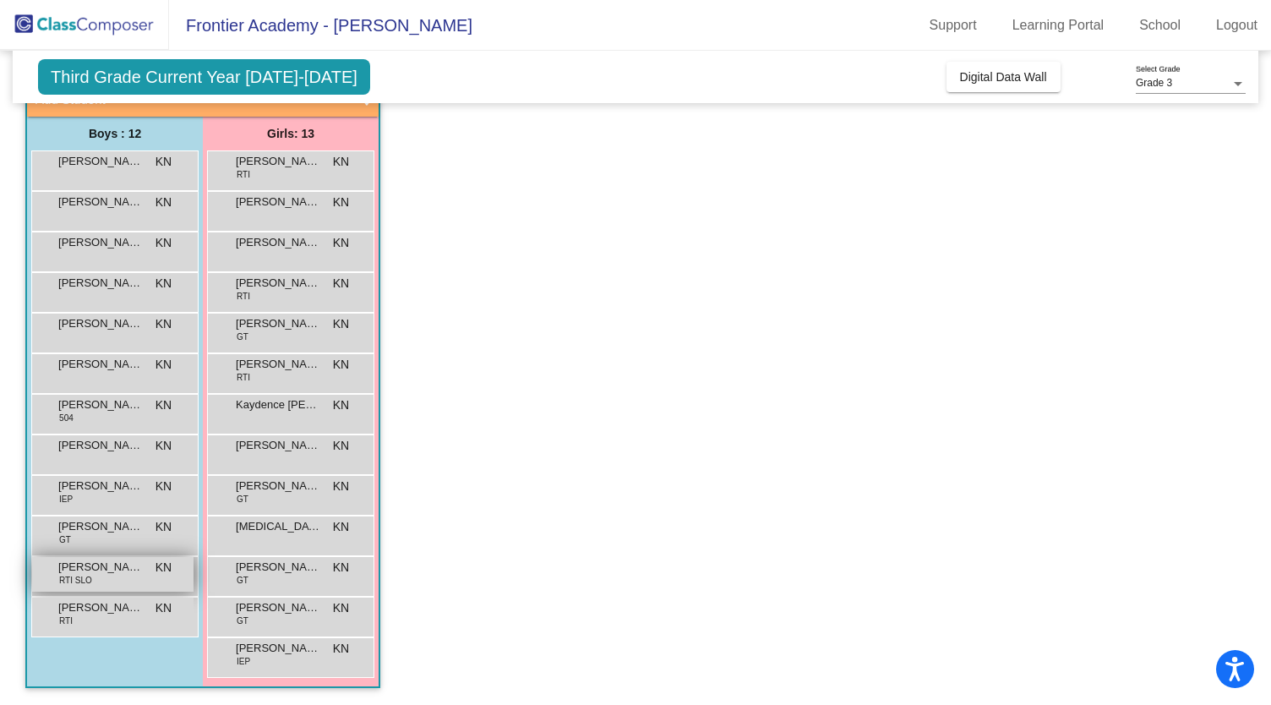
click at [98, 575] on div "[PERSON_NAME] RTI SLO KN lock do_not_disturb_alt" at bounding box center [112, 574] width 161 height 35
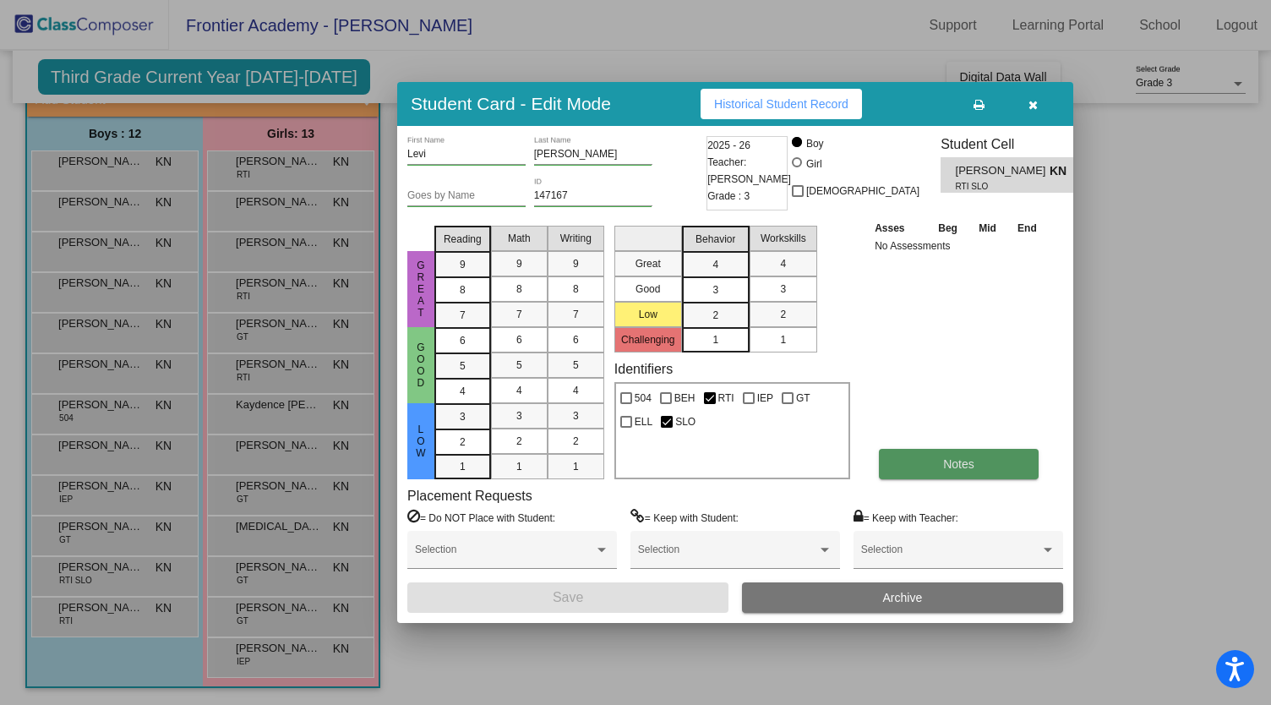
click at [968, 472] on button "Notes" at bounding box center [959, 464] width 160 height 30
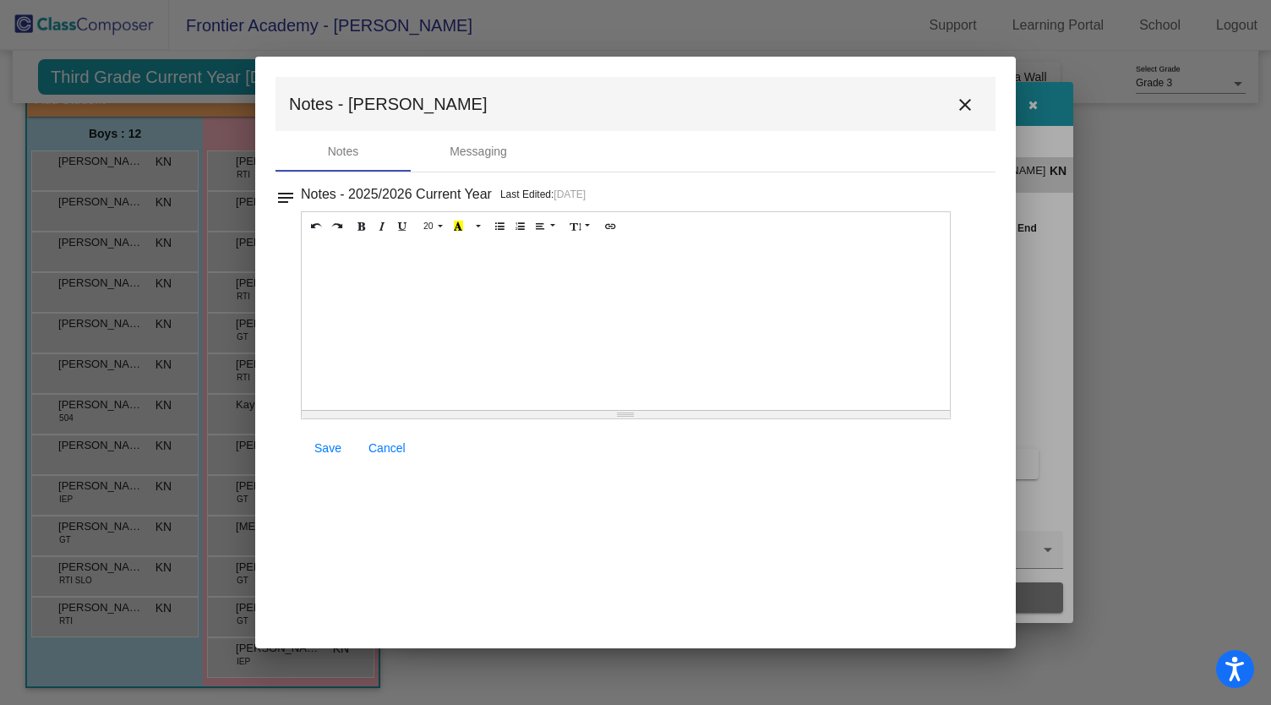
click at [965, 101] on mat-icon "close" at bounding box center [965, 105] width 20 height 20
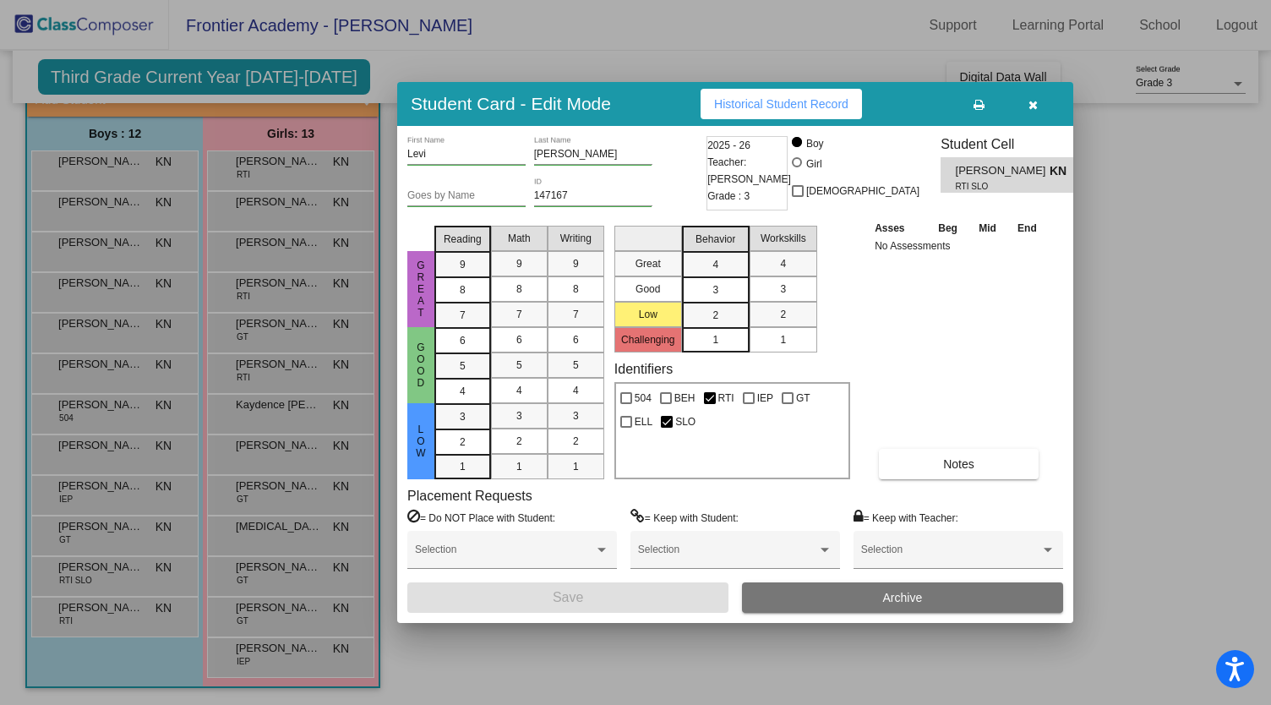
click at [111, 616] on div at bounding box center [635, 352] width 1271 height 705
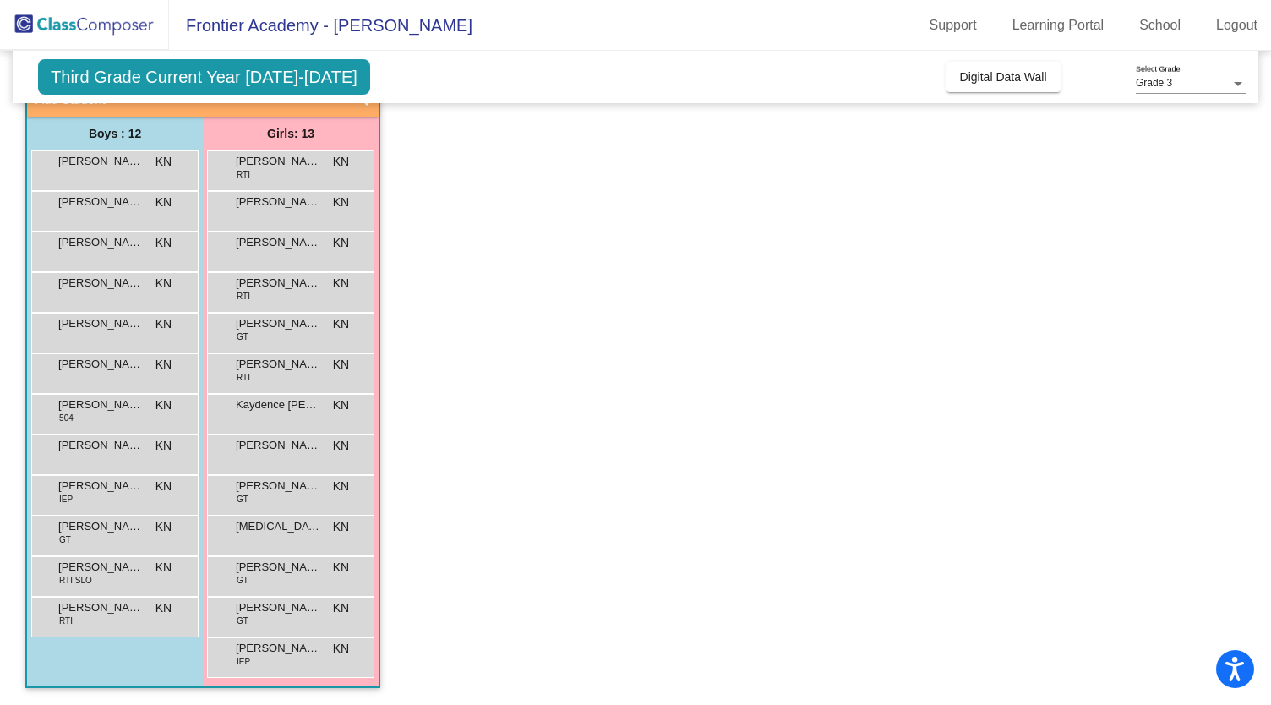
click at [111, 616] on div "[PERSON_NAME] RTI KN lock do_not_disturb_alt" at bounding box center [112, 615] width 161 height 35
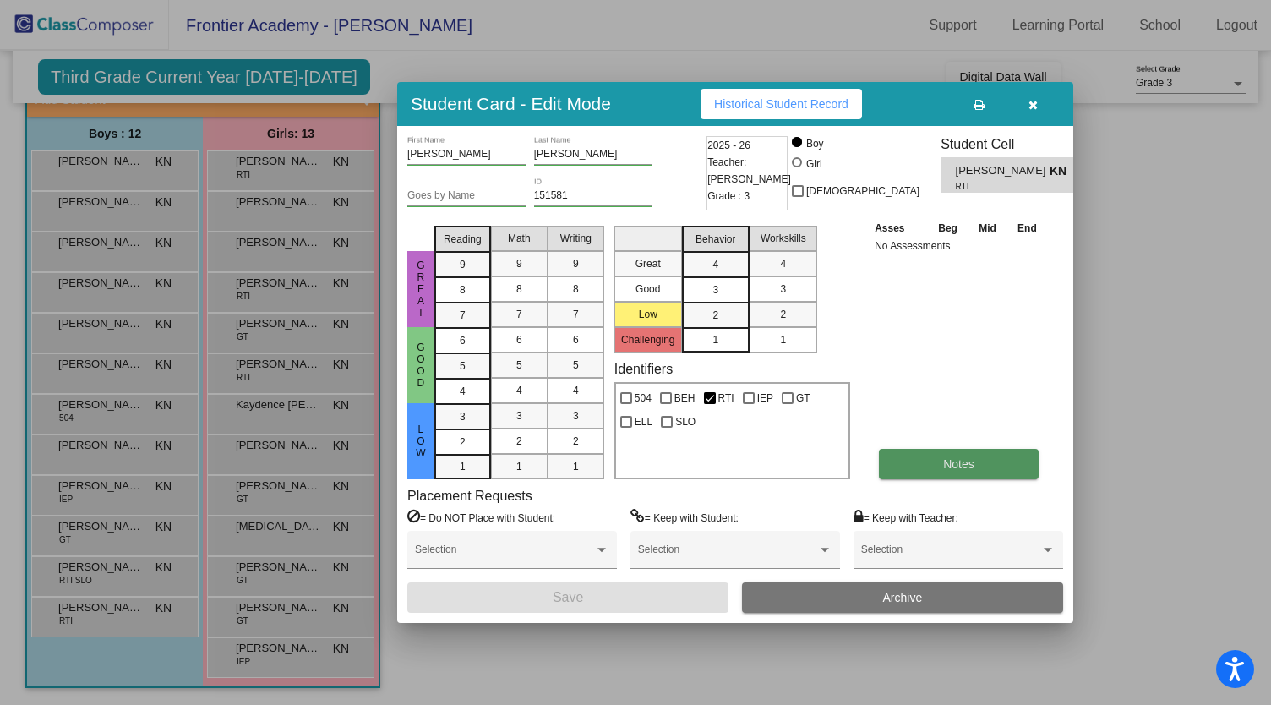
click at [936, 466] on button "Notes" at bounding box center [959, 464] width 160 height 30
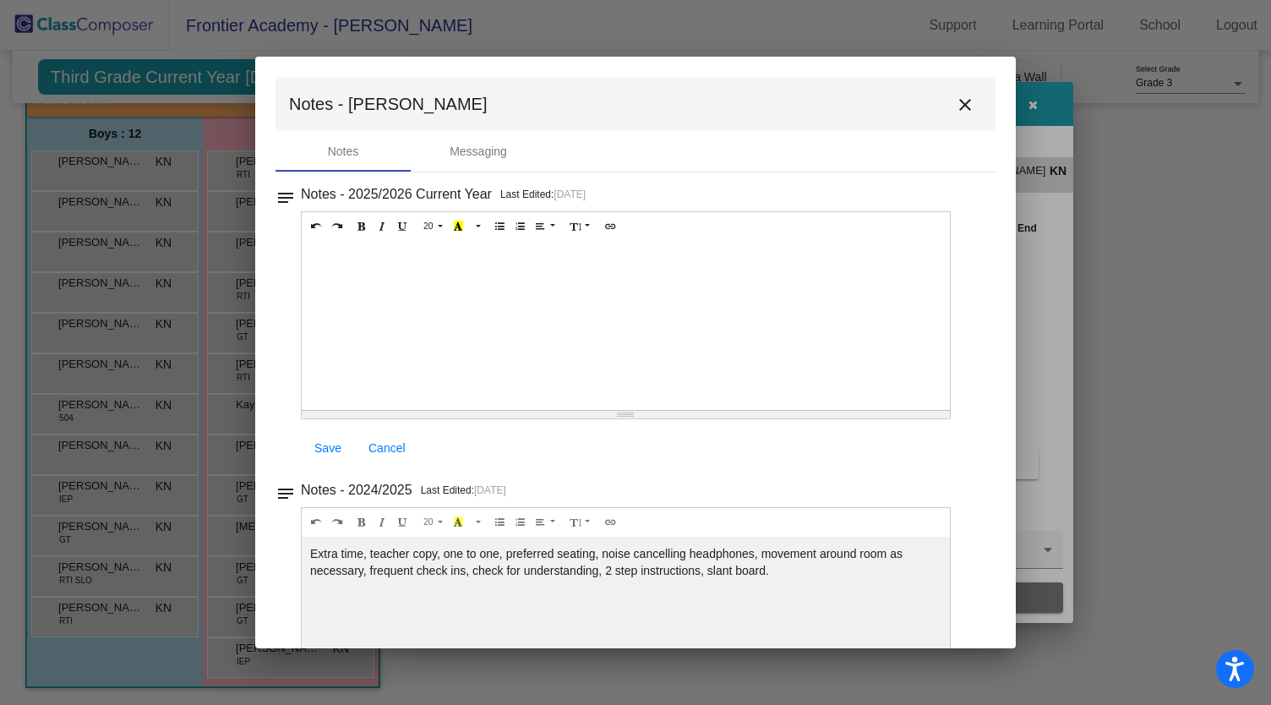
click at [957, 101] on mat-icon "close" at bounding box center [965, 105] width 20 height 20
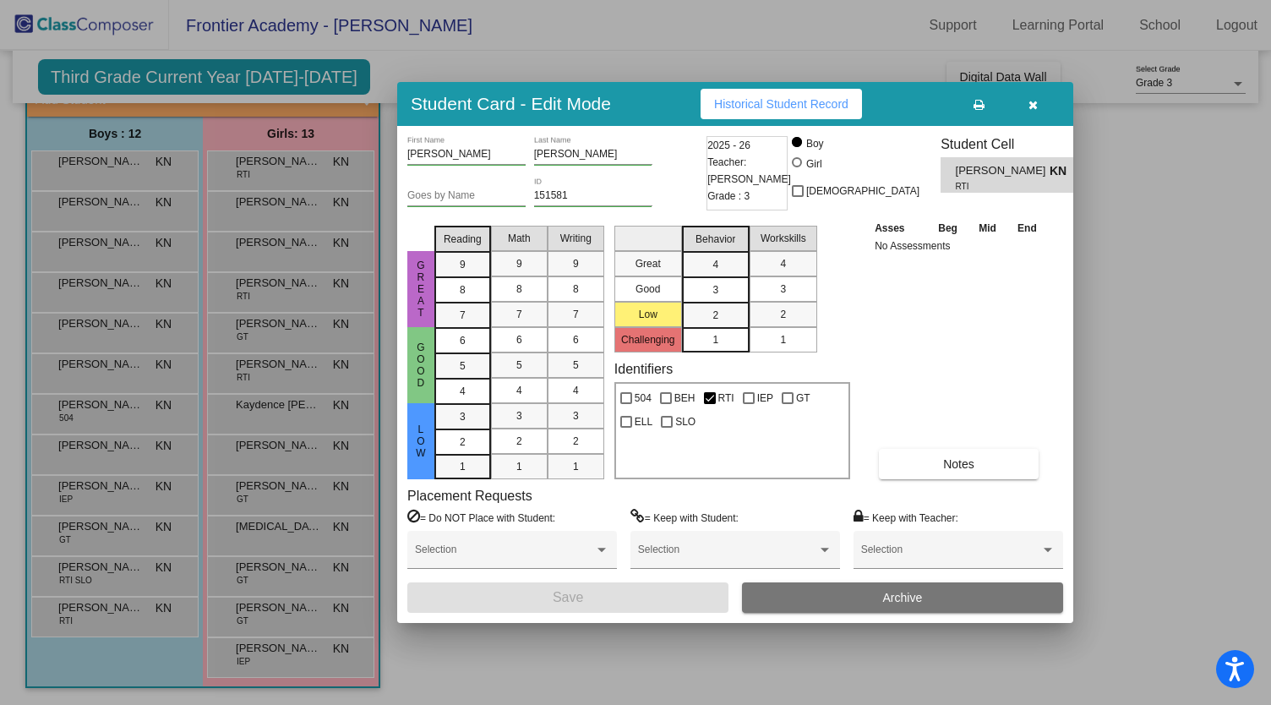
click at [1035, 107] on icon "button" at bounding box center [1033, 105] width 9 height 12
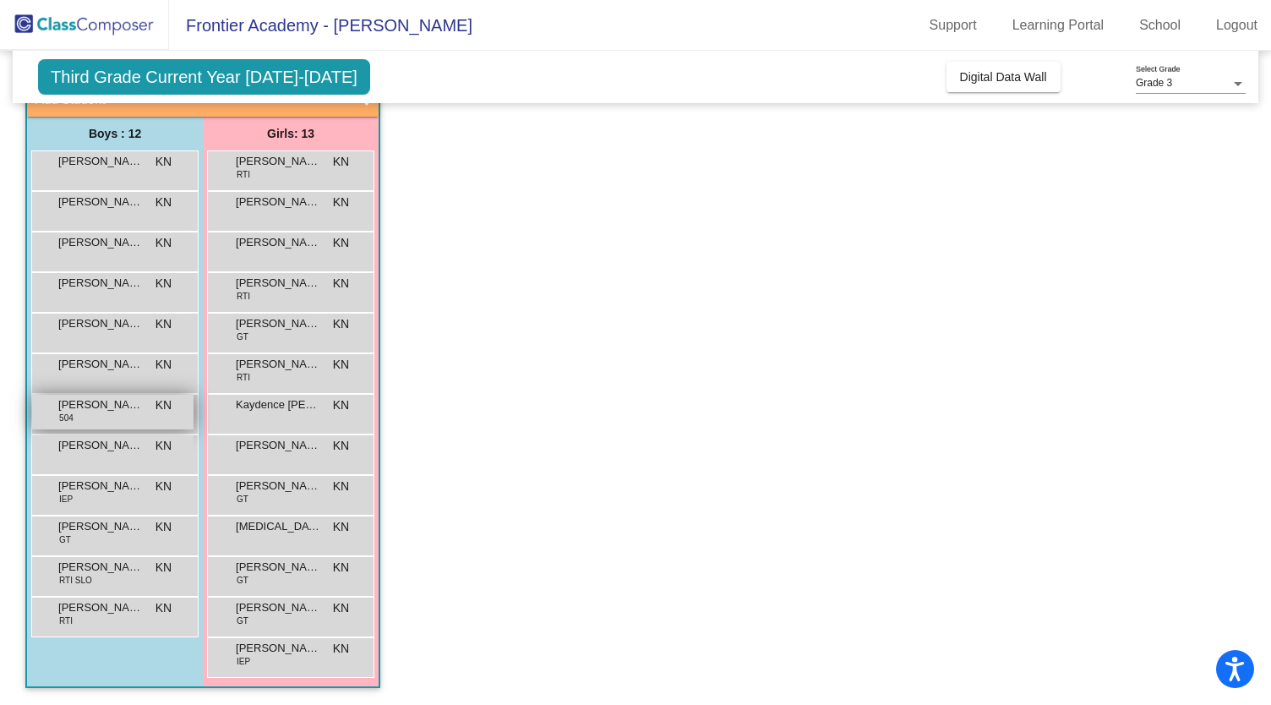
click at [109, 405] on span "[PERSON_NAME]" at bounding box center [100, 404] width 85 height 17
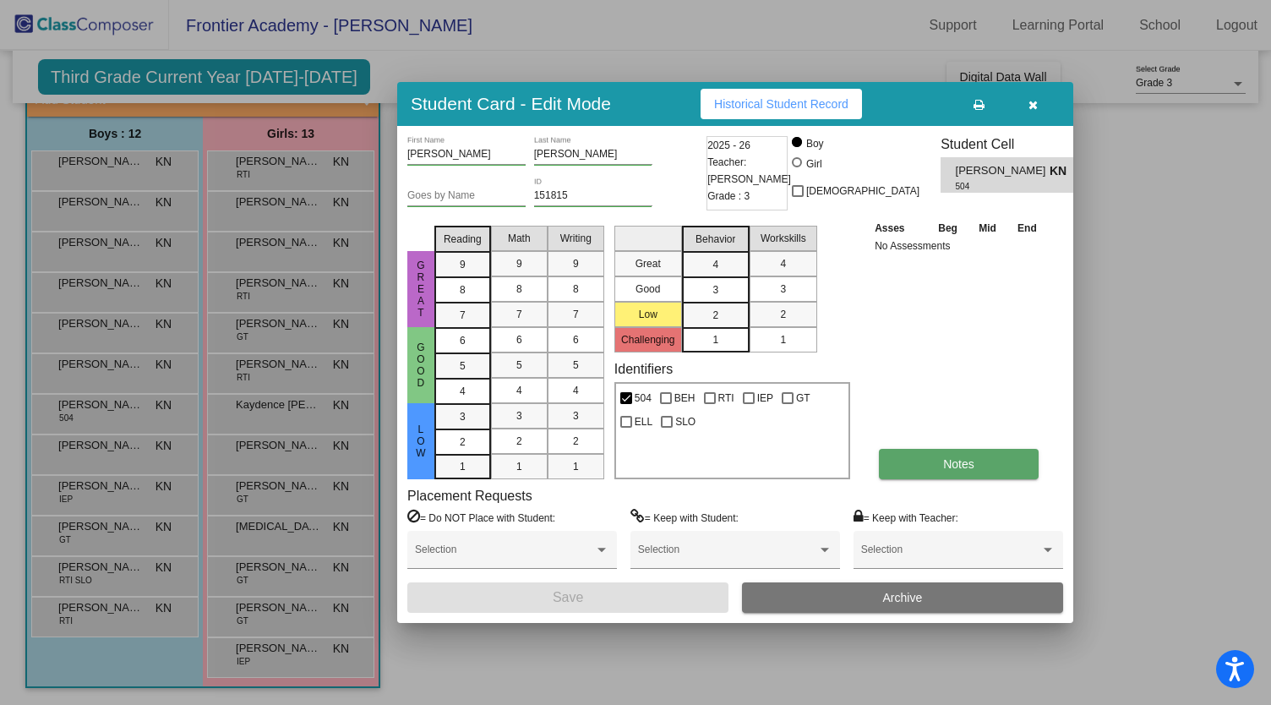
click at [989, 452] on button "Notes" at bounding box center [959, 464] width 160 height 30
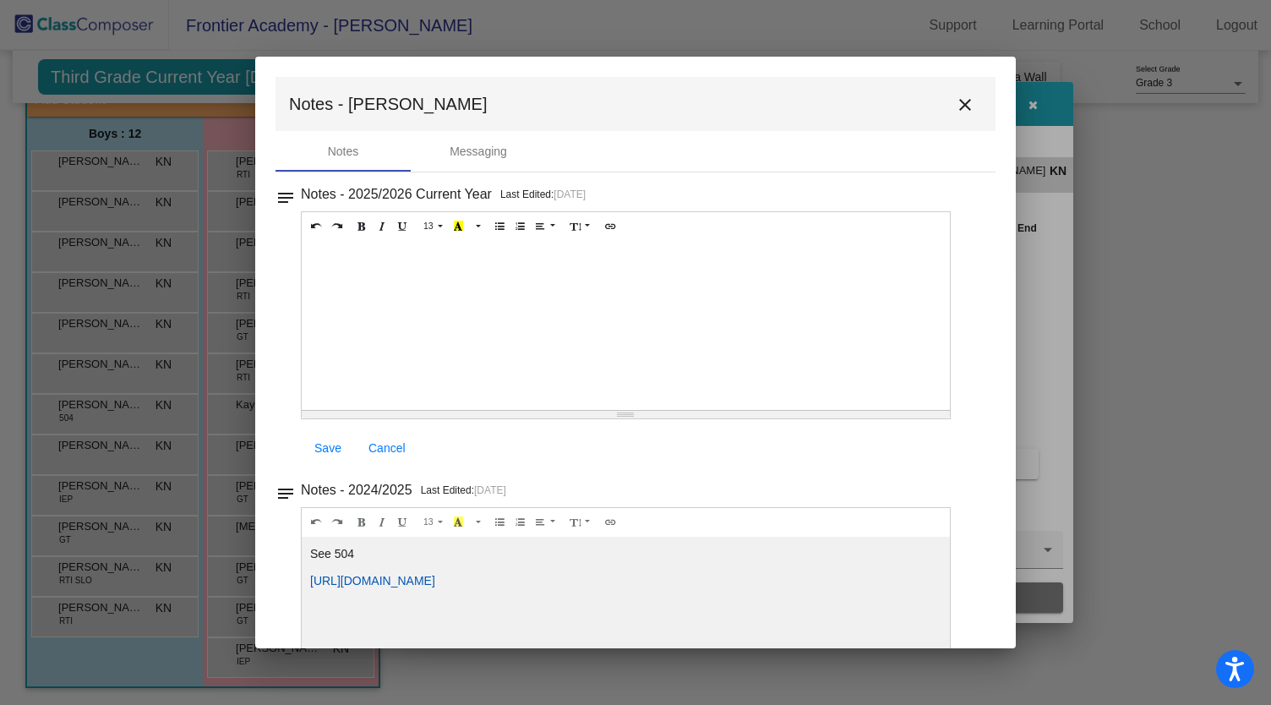
click at [435, 576] on link "[URL][DOMAIN_NAME]" at bounding box center [372, 581] width 125 height 14
click at [958, 103] on mat-icon "close" at bounding box center [965, 105] width 20 height 20
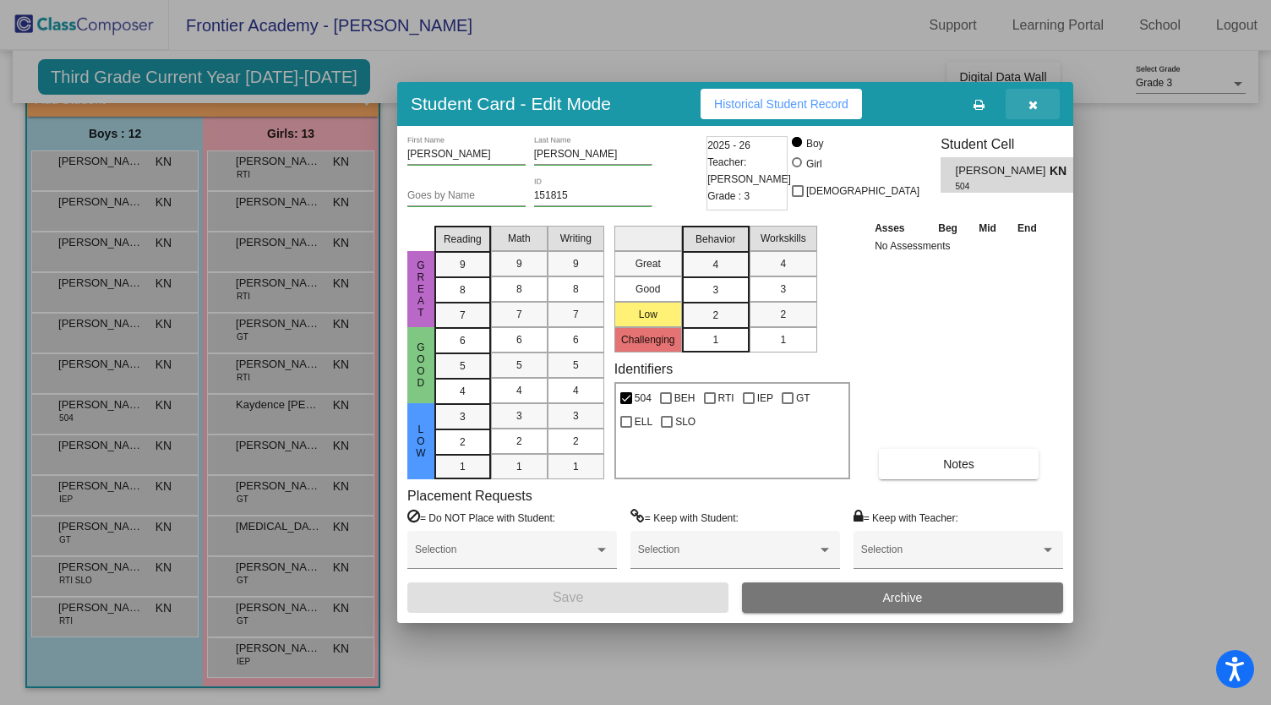
click at [1036, 101] on icon "button" at bounding box center [1033, 105] width 9 height 12
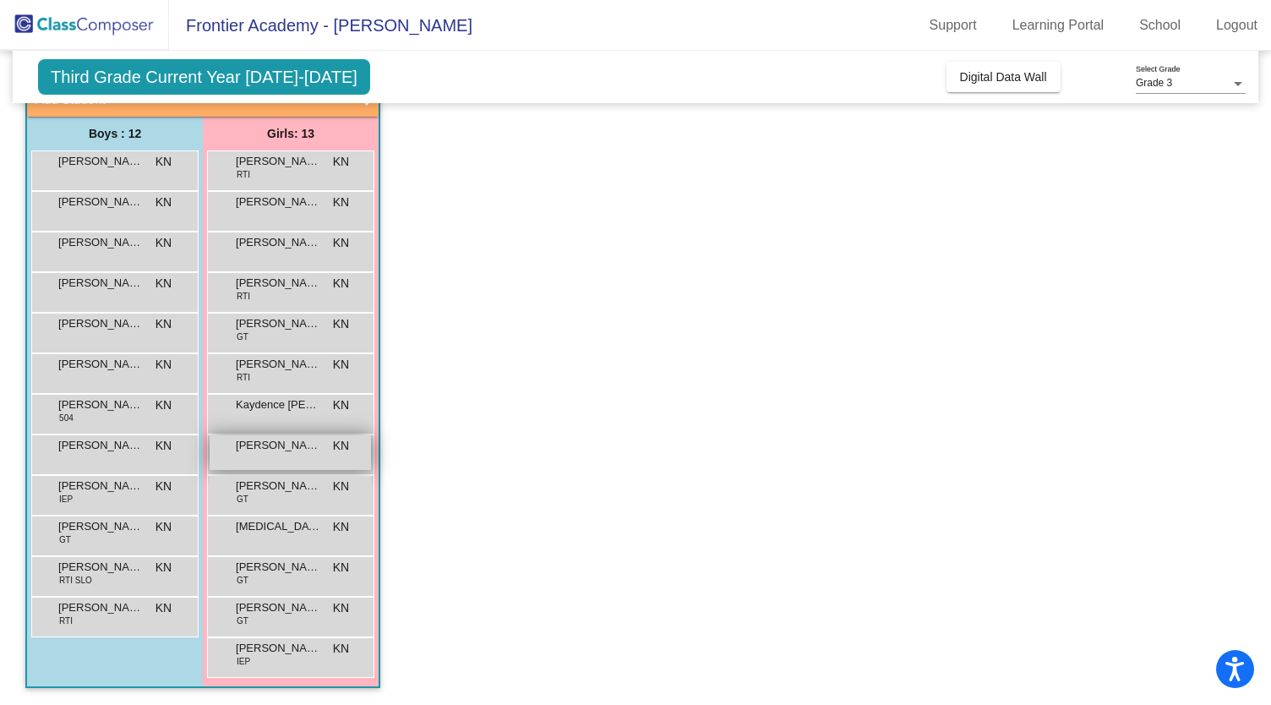
click at [299, 452] on span "[PERSON_NAME]" at bounding box center [278, 445] width 85 height 17
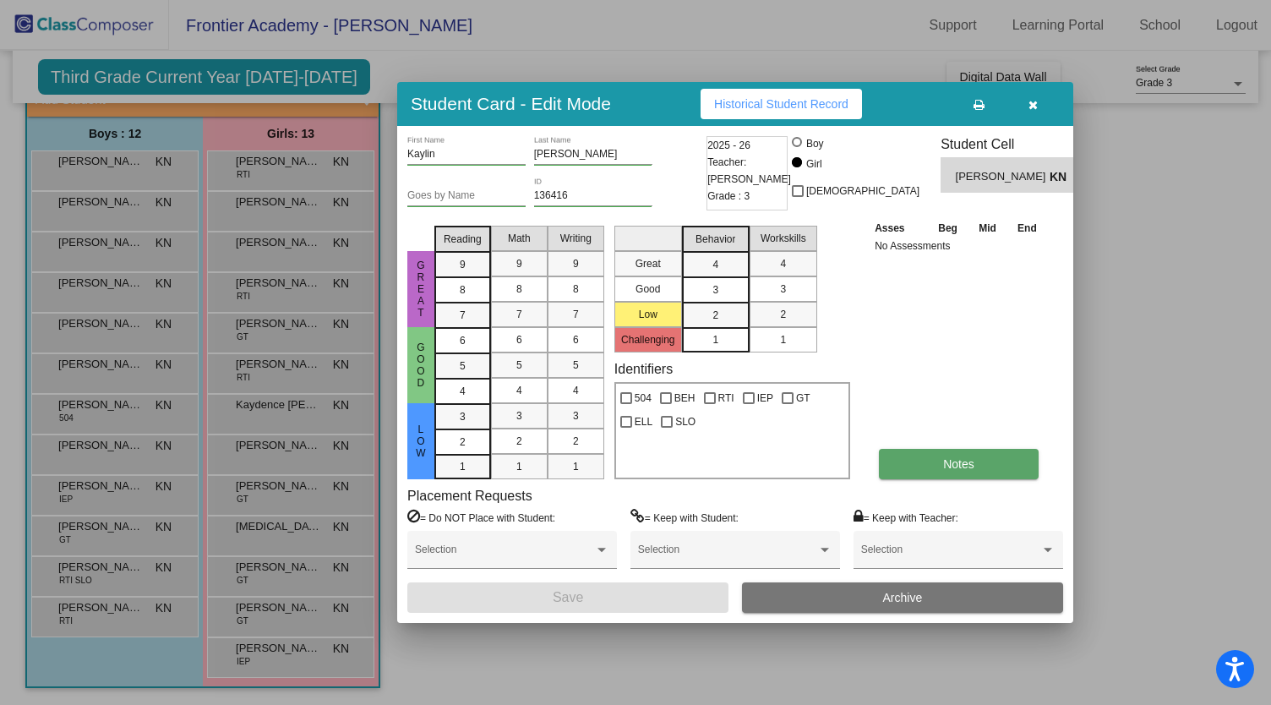
click at [935, 461] on button "Notes" at bounding box center [959, 464] width 160 height 30
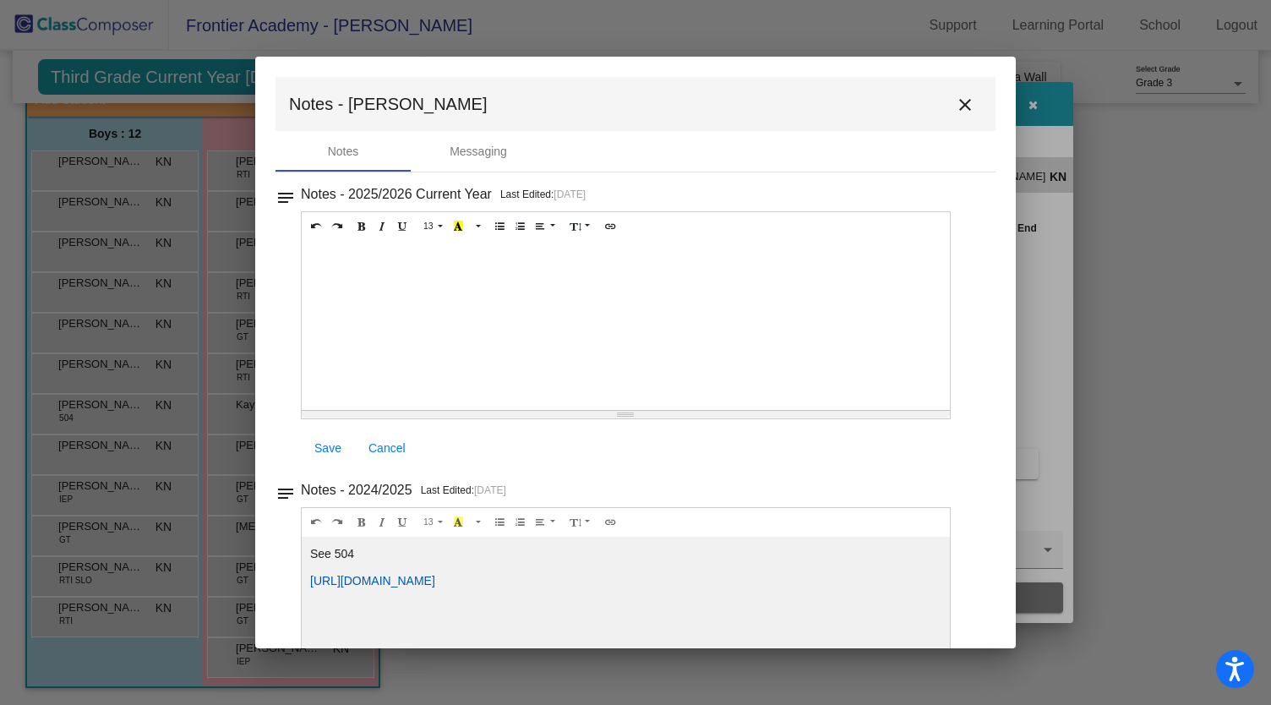
click at [435, 578] on link "[URL][DOMAIN_NAME]" at bounding box center [372, 581] width 125 height 14
click at [957, 102] on mat-icon "close" at bounding box center [965, 105] width 20 height 20
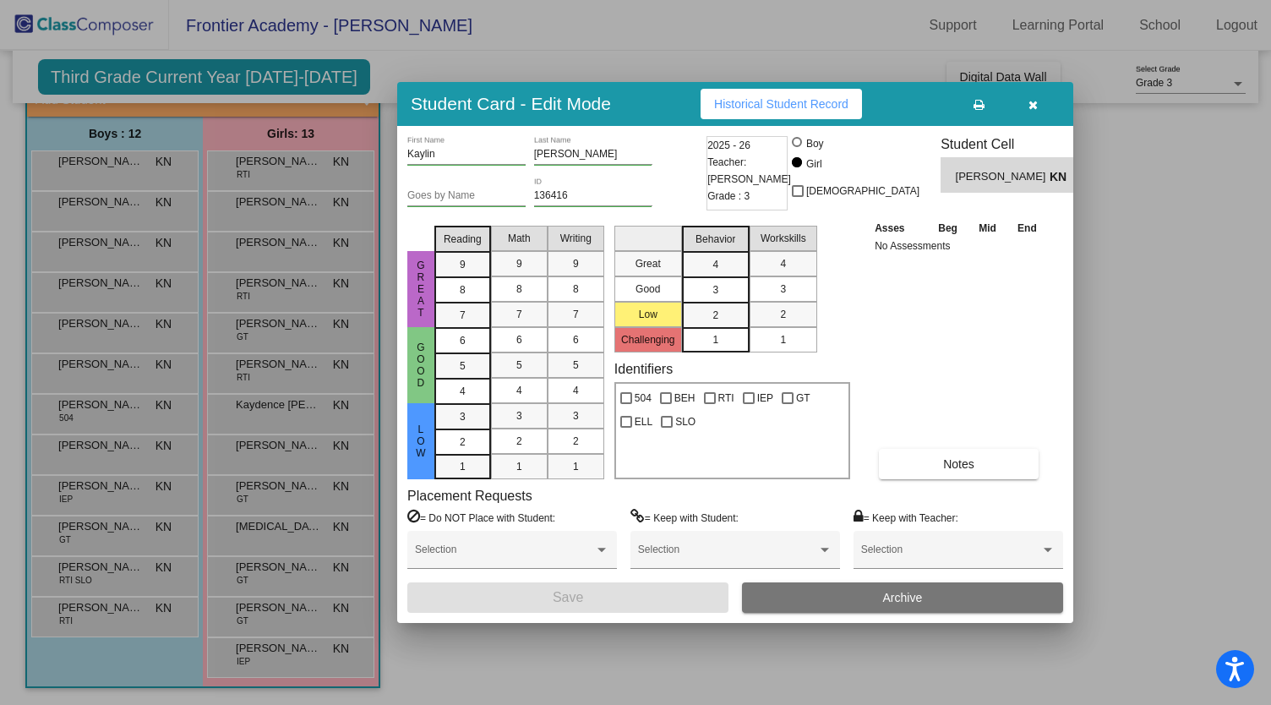
click at [1031, 96] on button "button" at bounding box center [1033, 104] width 54 height 30
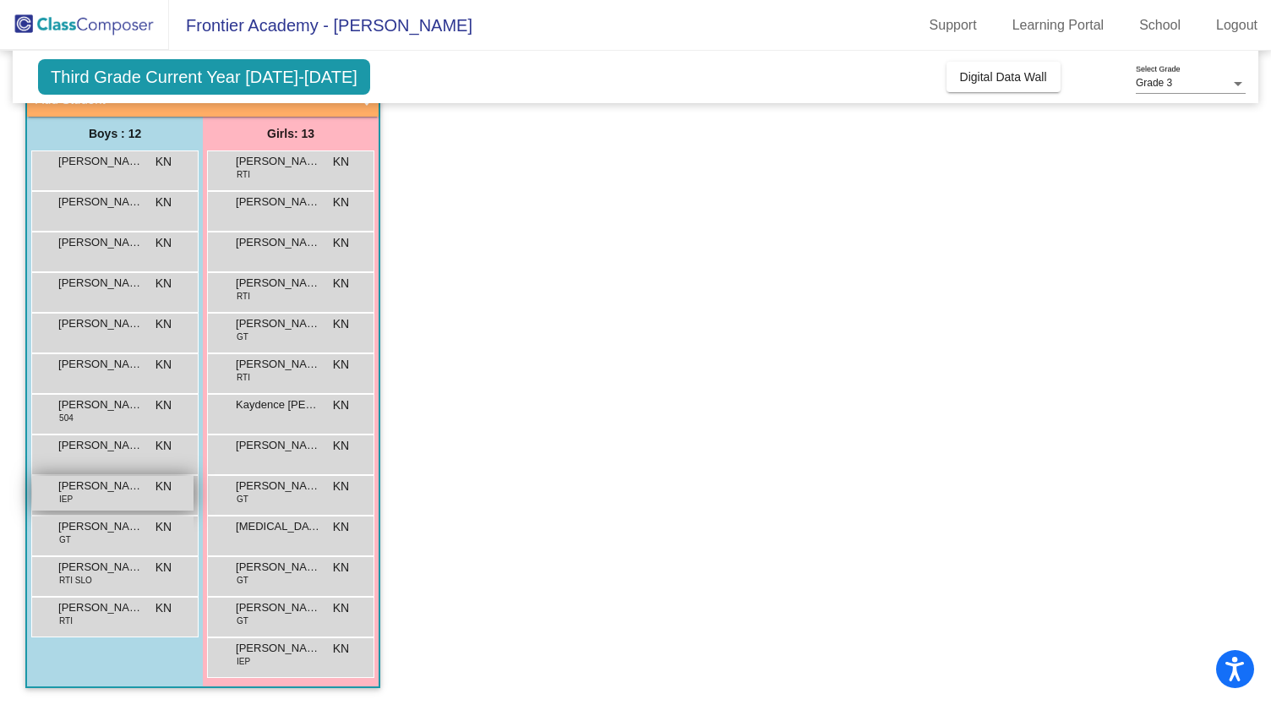
click at [96, 478] on span "[PERSON_NAME]" at bounding box center [100, 486] width 85 height 17
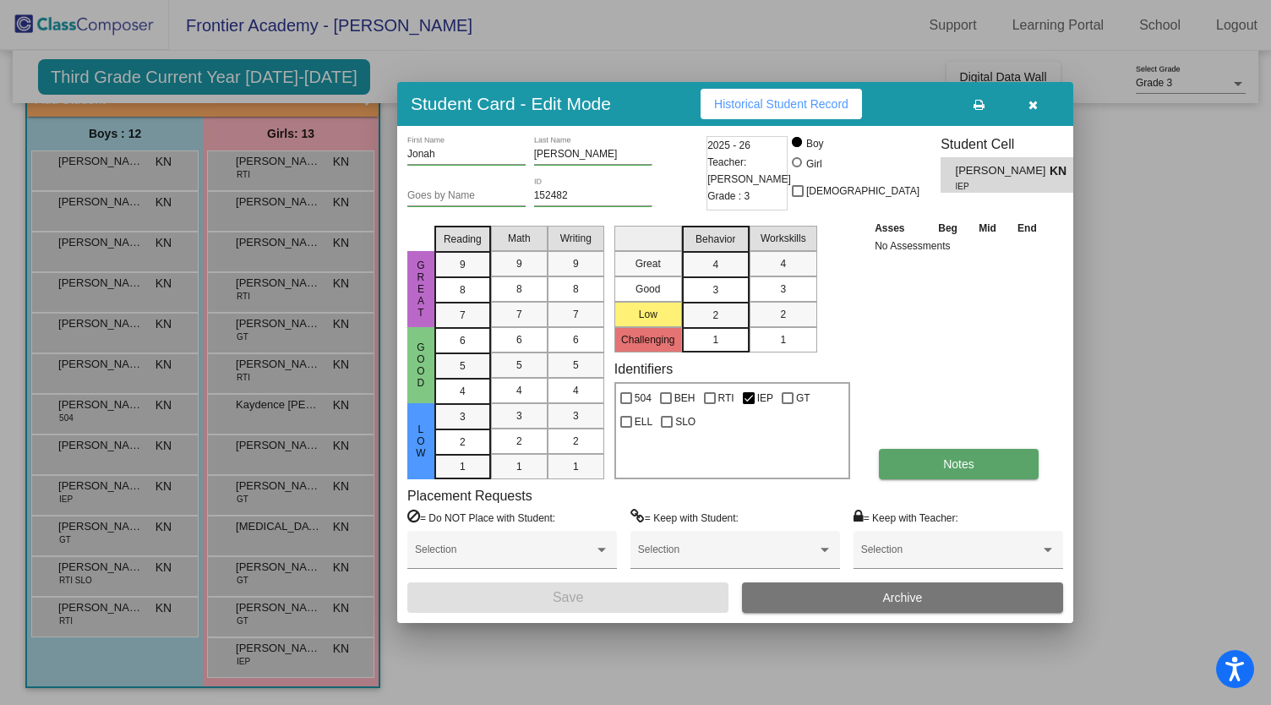
click at [943, 458] on span "Notes" at bounding box center [958, 464] width 31 height 14
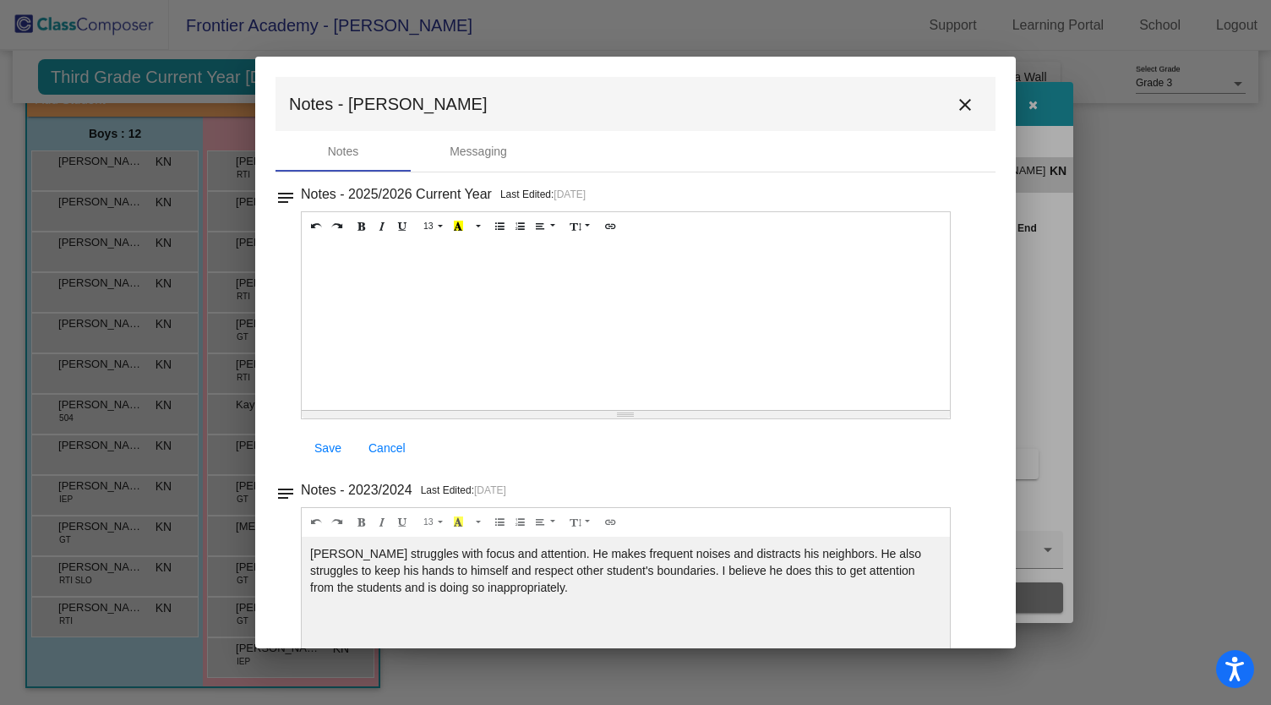
click at [955, 104] on mat-icon "close" at bounding box center [965, 105] width 20 height 20
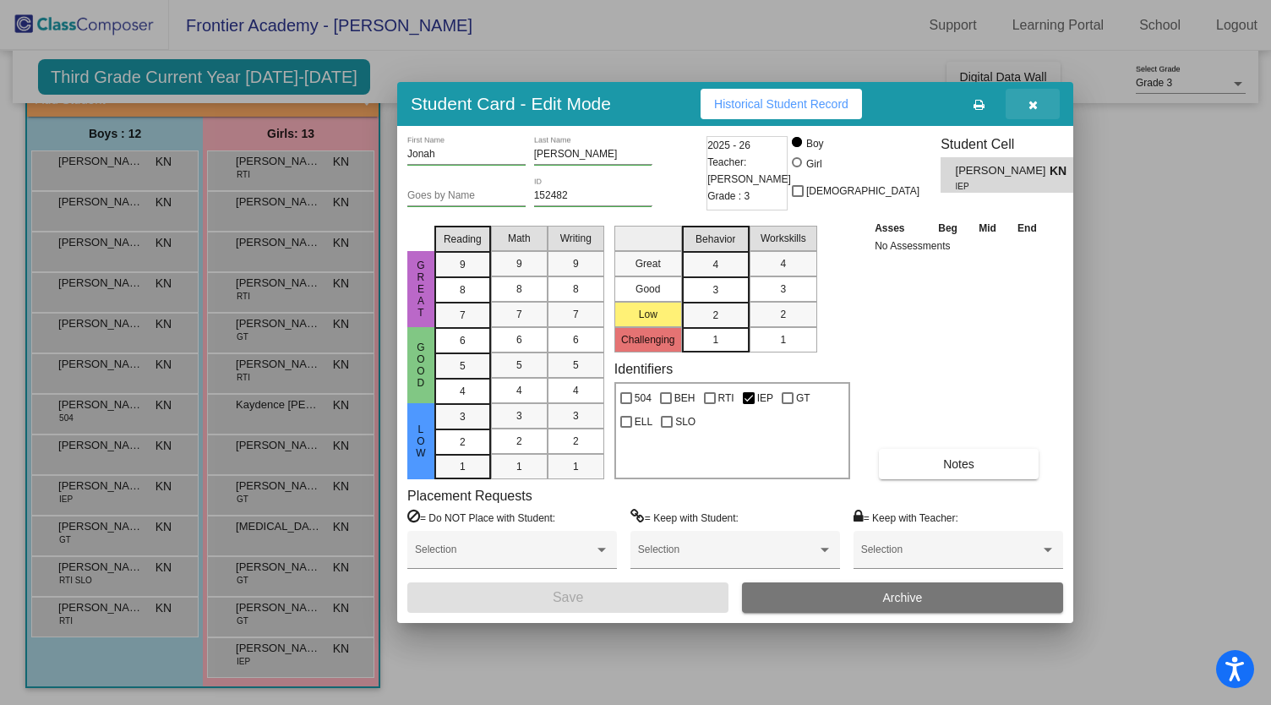
click at [1038, 97] on button "button" at bounding box center [1033, 104] width 54 height 30
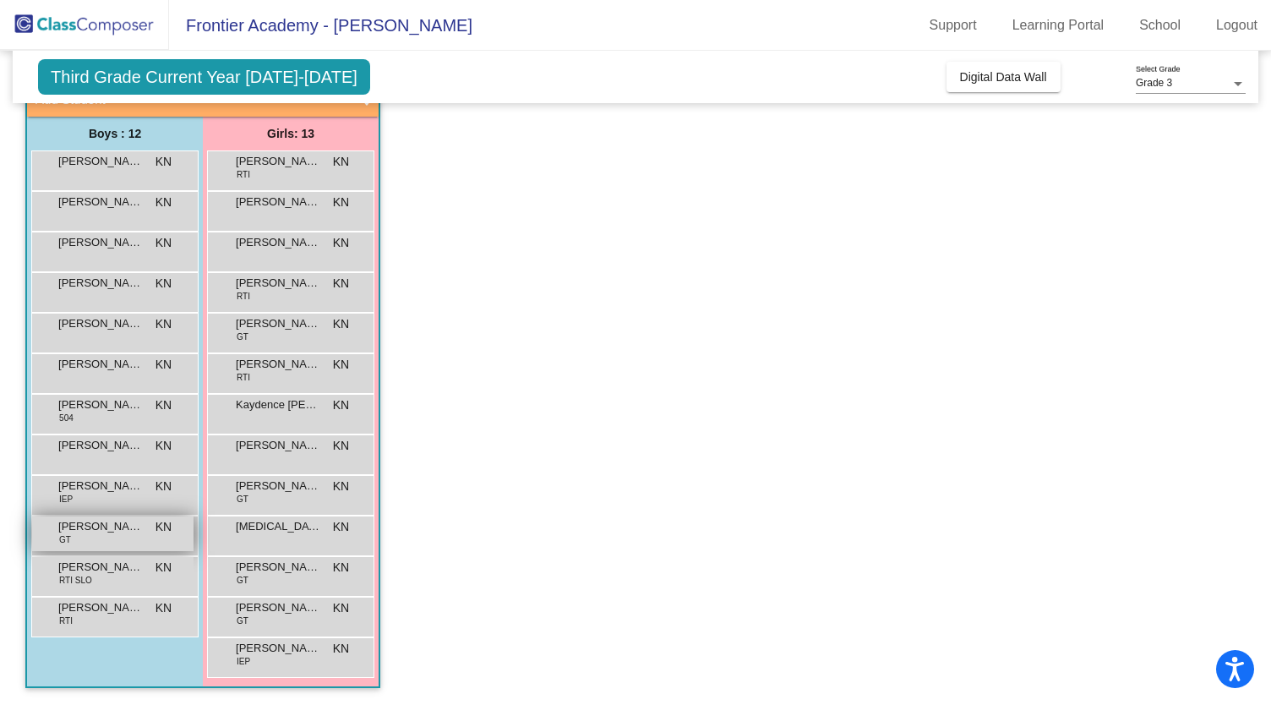
click at [134, 535] on div "[PERSON_NAME] GT KN lock do_not_disturb_alt" at bounding box center [112, 533] width 161 height 35
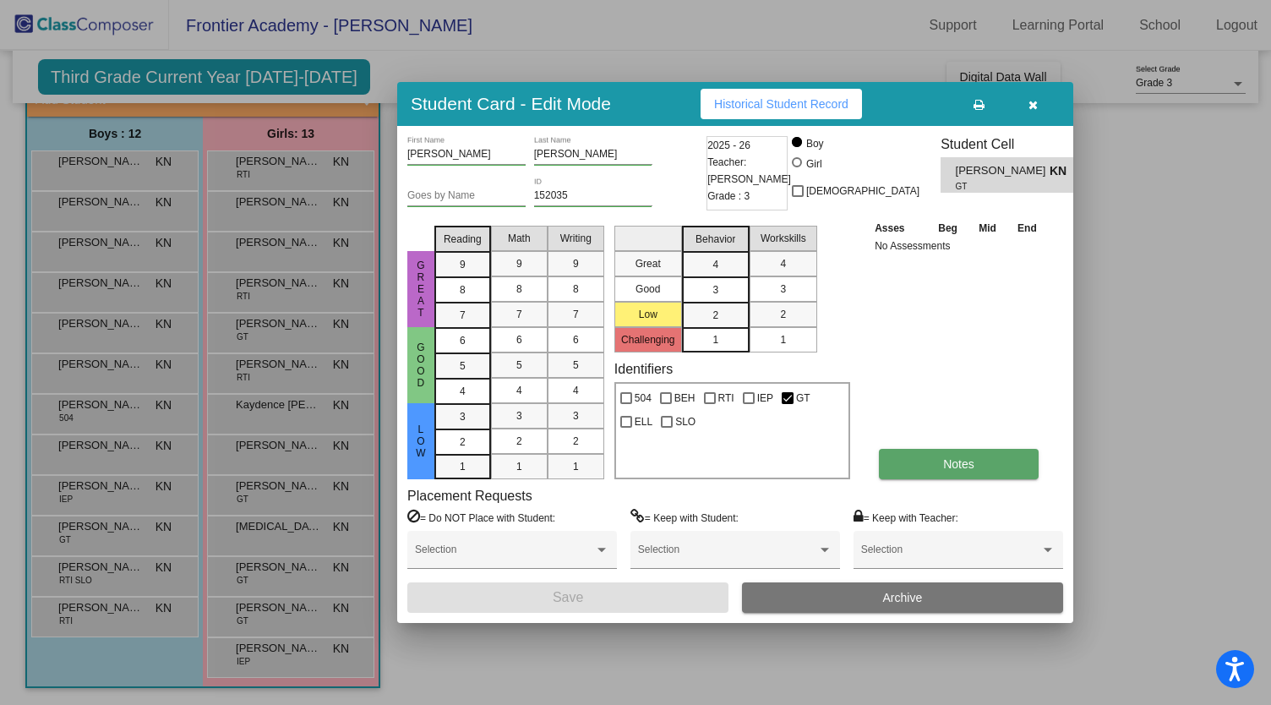
click at [979, 457] on button "Notes" at bounding box center [959, 464] width 160 height 30
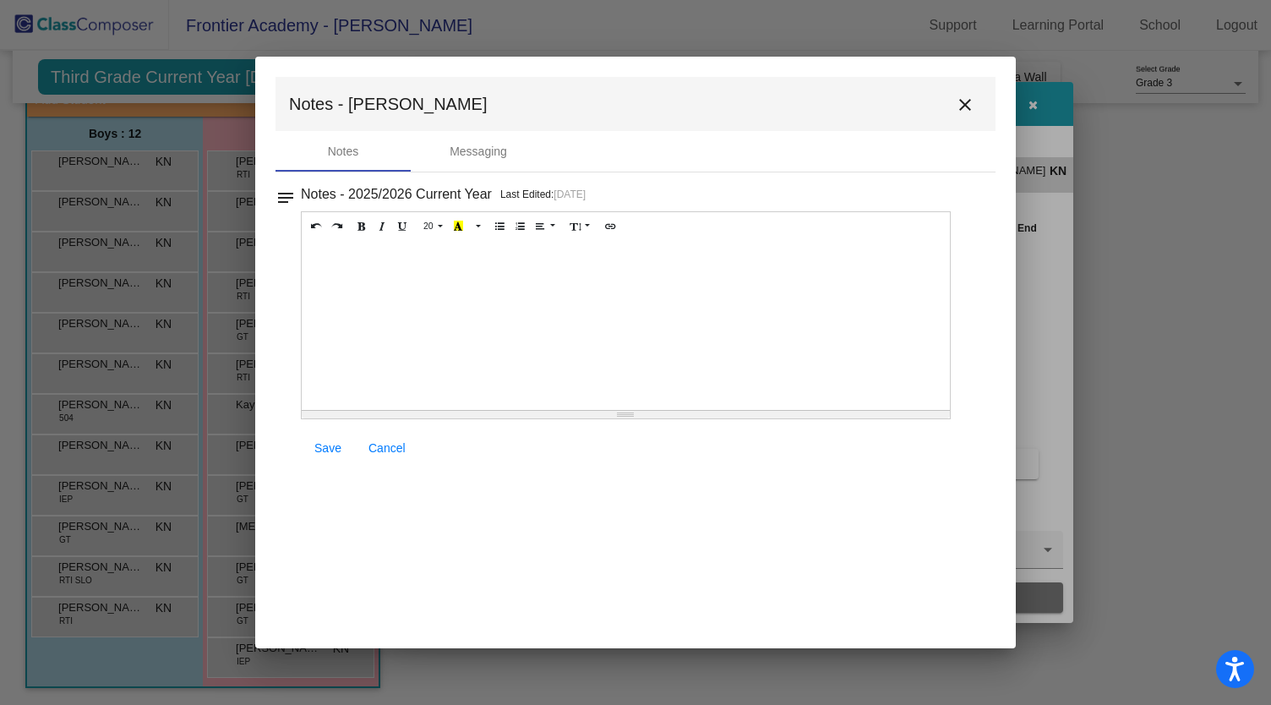
click at [969, 97] on mat-icon "close" at bounding box center [965, 105] width 20 height 20
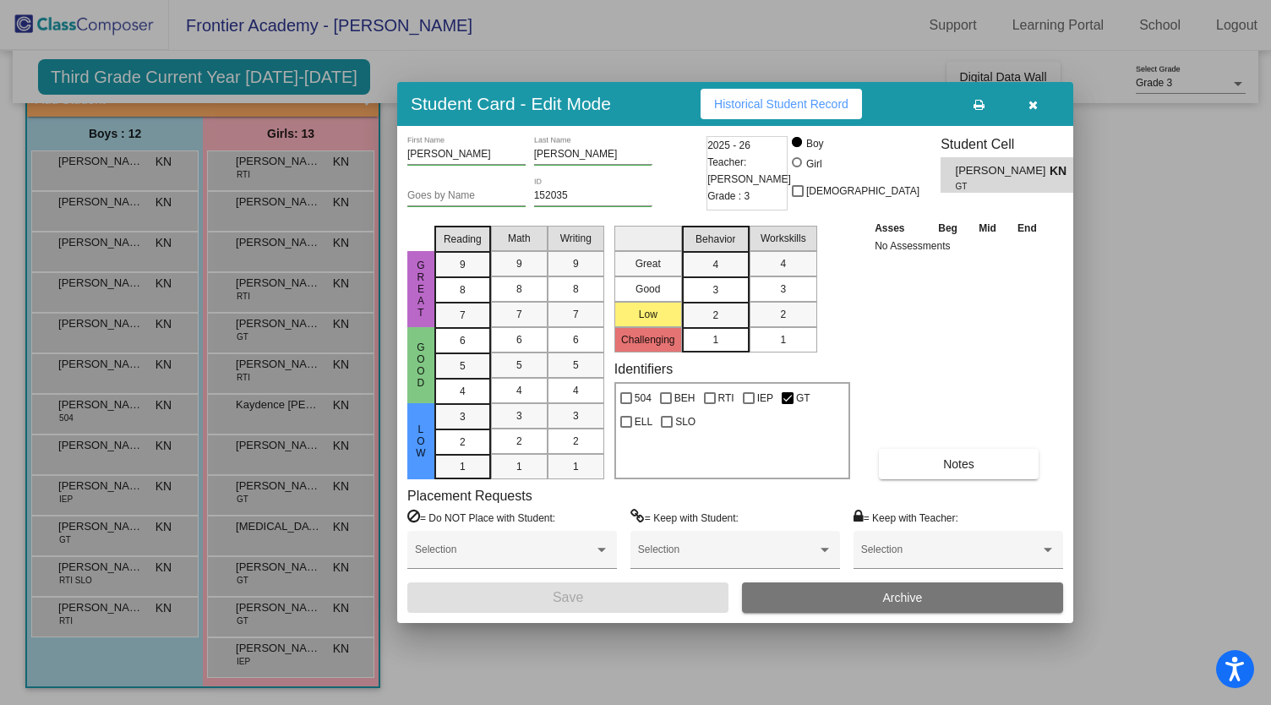
click at [298, 253] on div at bounding box center [635, 352] width 1271 height 705
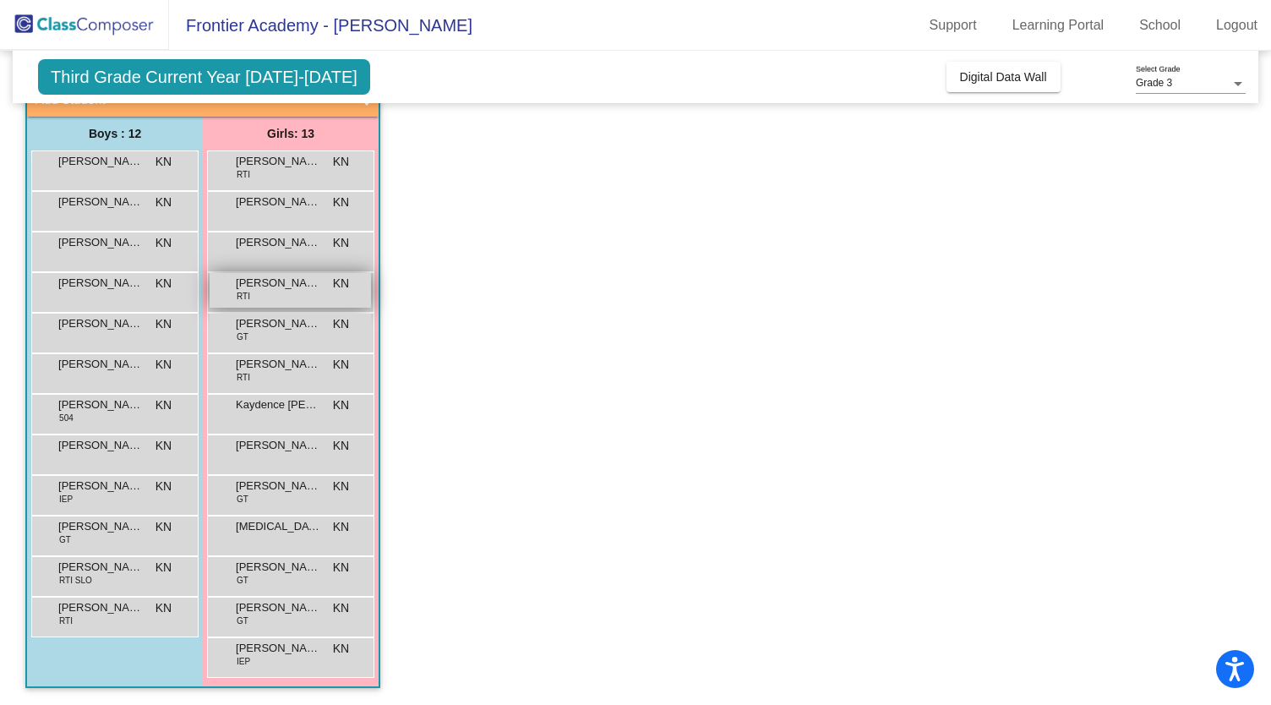
click at [277, 303] on div "[PERSON_NAME] RTI KN lock do_not_disturb_alt" at bounding box center [290, 290] width 161 height 35
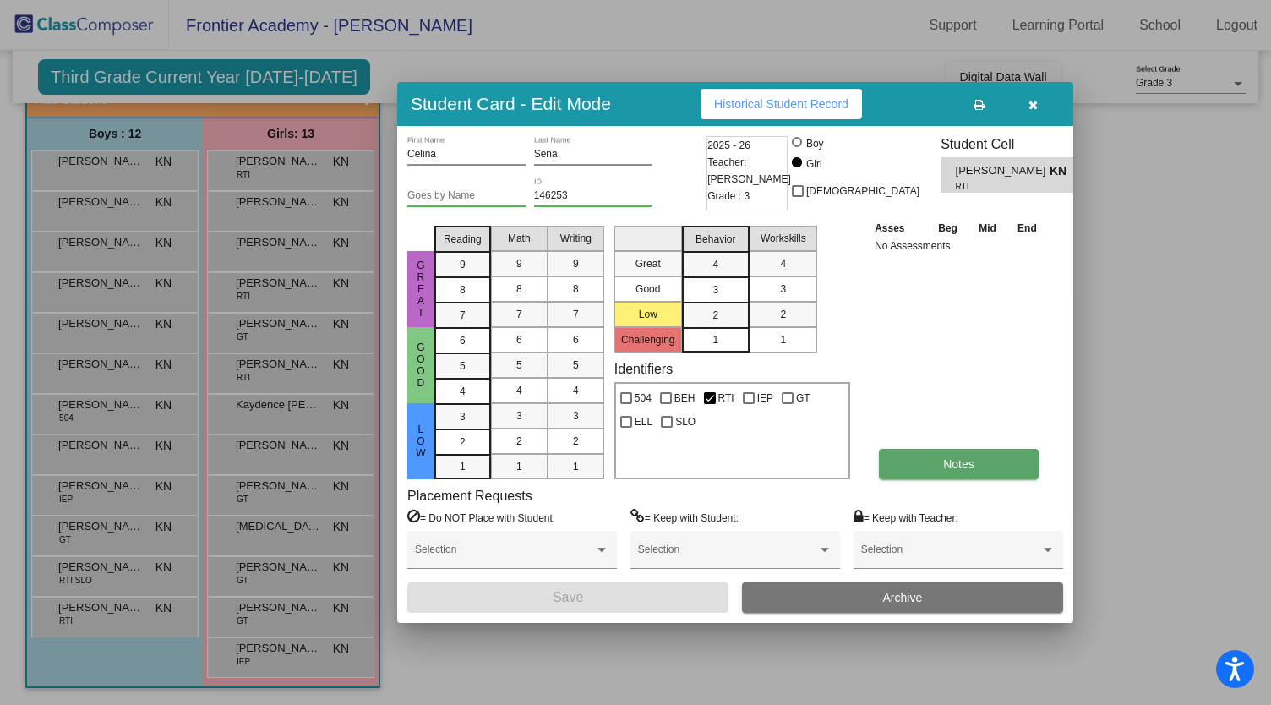
click at [993, 465] on button "Notes" at bounding box center [959, 464] width 160 height 30
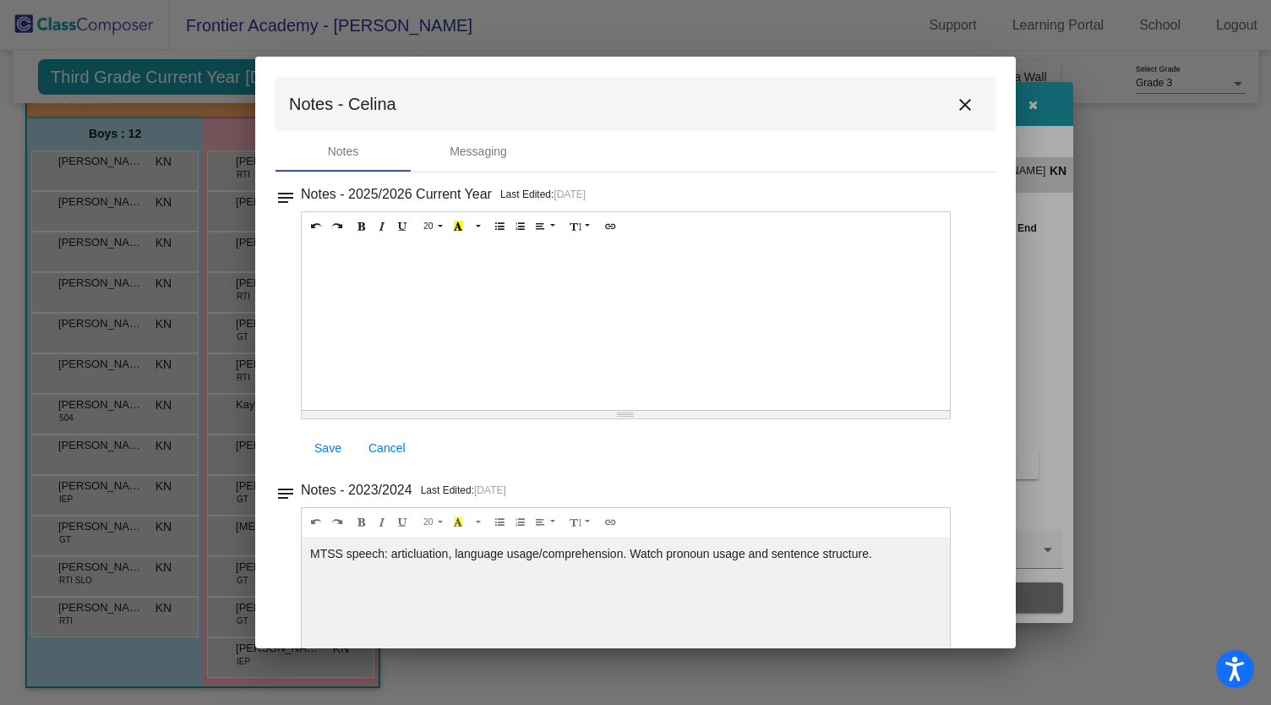
click at [962, 97] on mat-icon "close" at bounding box center [965, 105] width 20 height 20
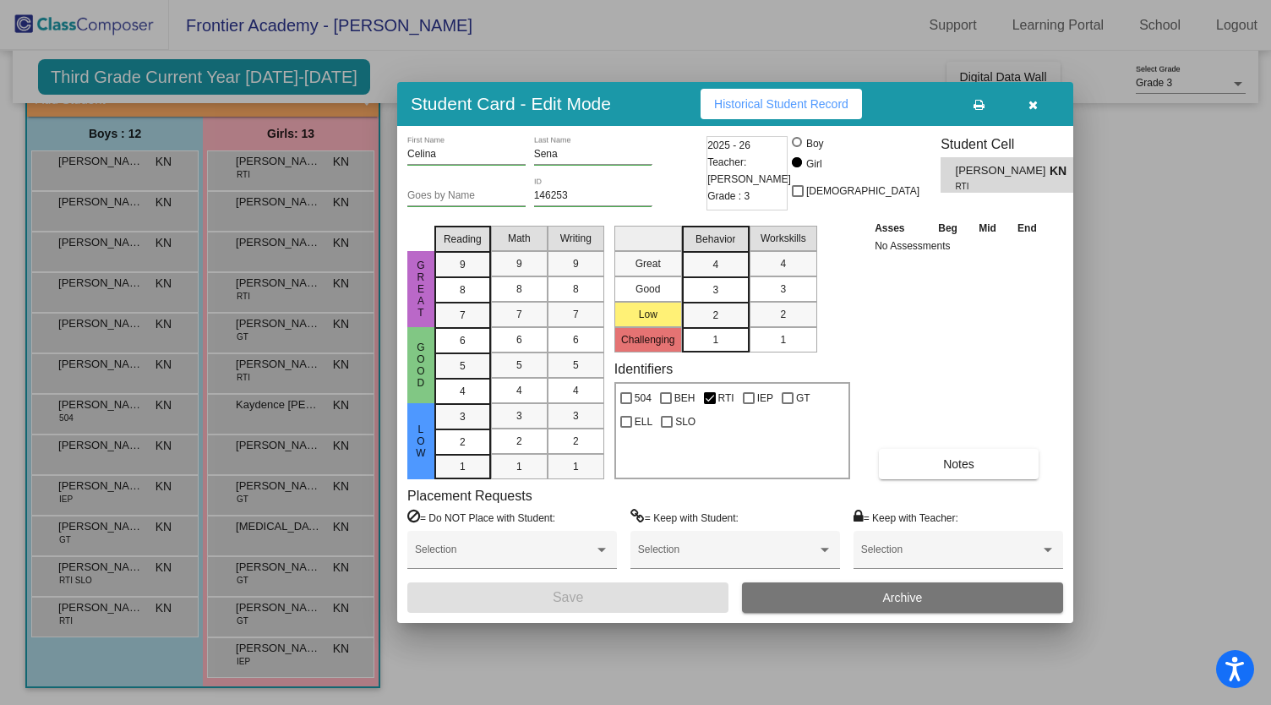
click at [1032, 101] on icon "button" at bounding box center [1033, 105] width 9 height 12
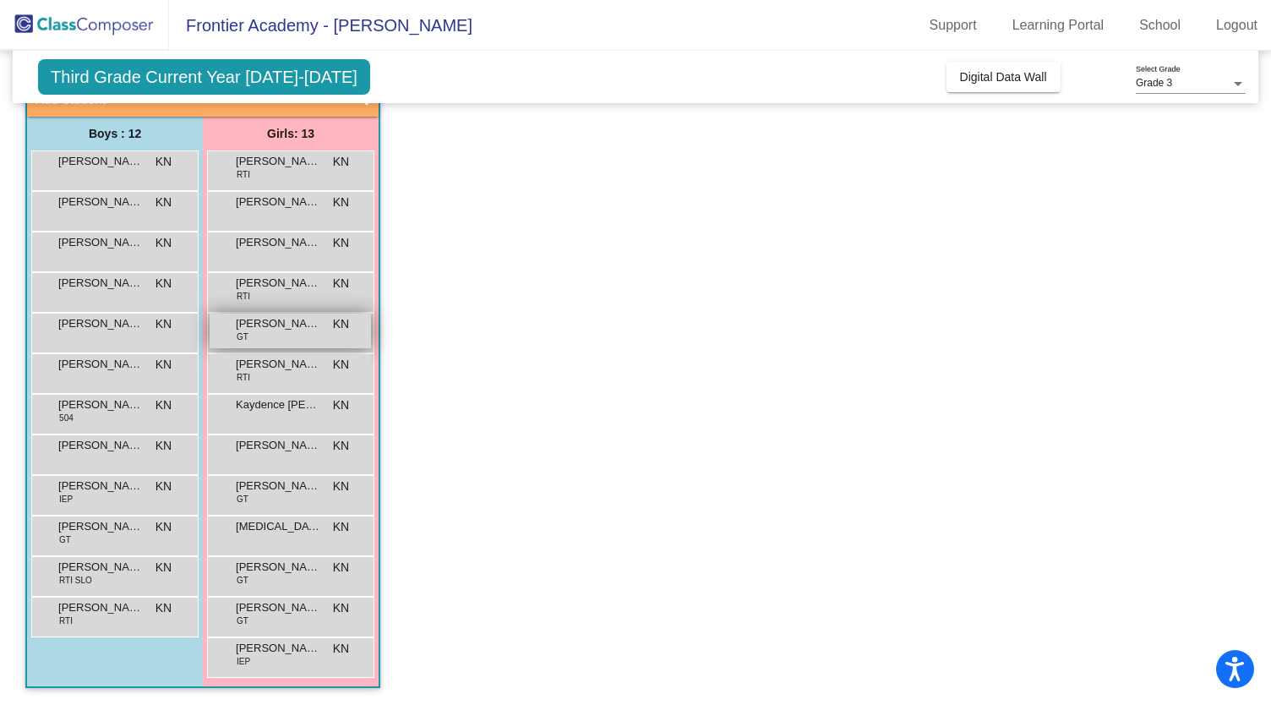
click at [308, 338] on div "[PERSON_NAME] GT KN lock do_not_disturb_alt" at bounding box center [290, 331] width 161 height 35
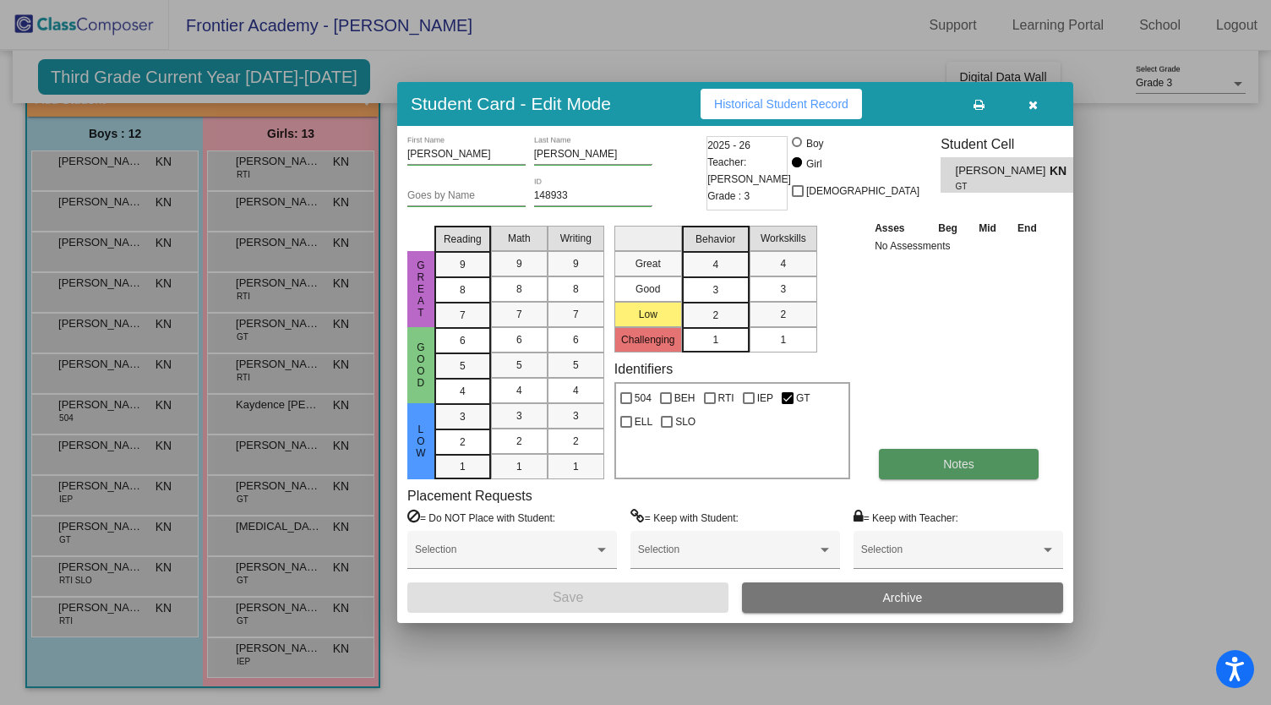
click at [980, 467] on button "Notes" at bounding box center [959, 464] width 160 height 30
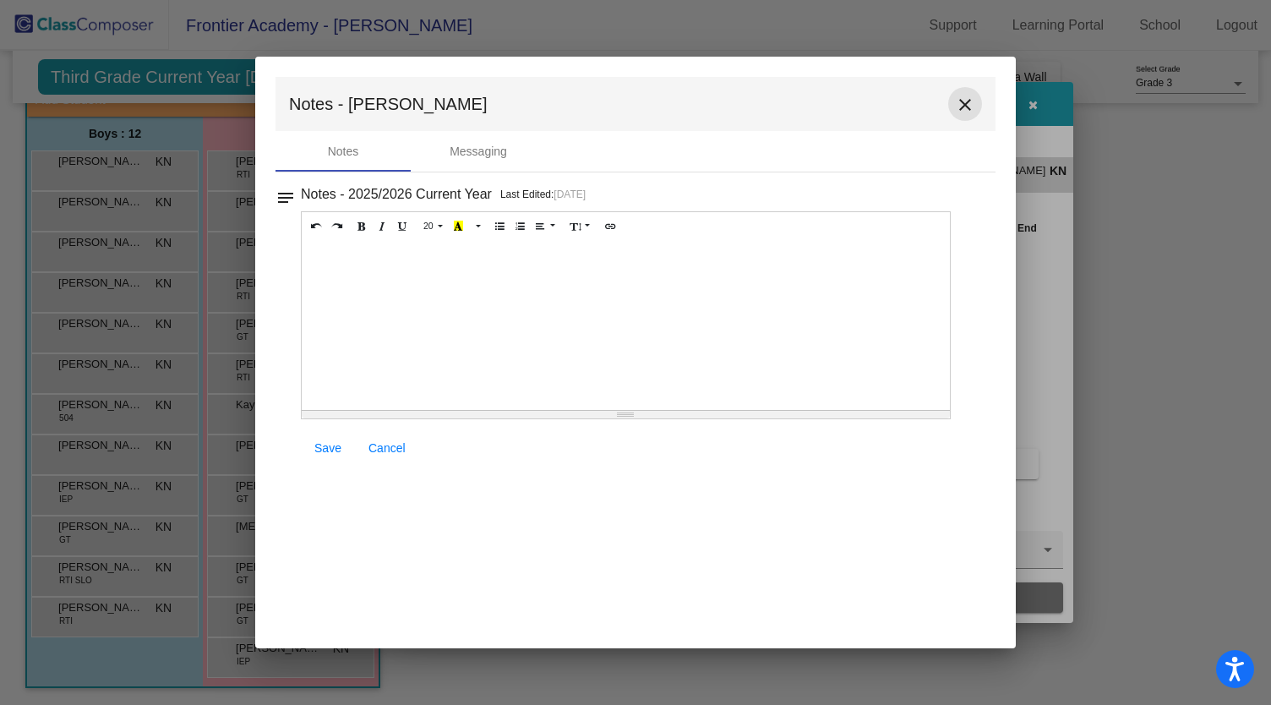
click at [955, 106] on mat-icon "close" at bounding box center [965, 105] width 20 height 20
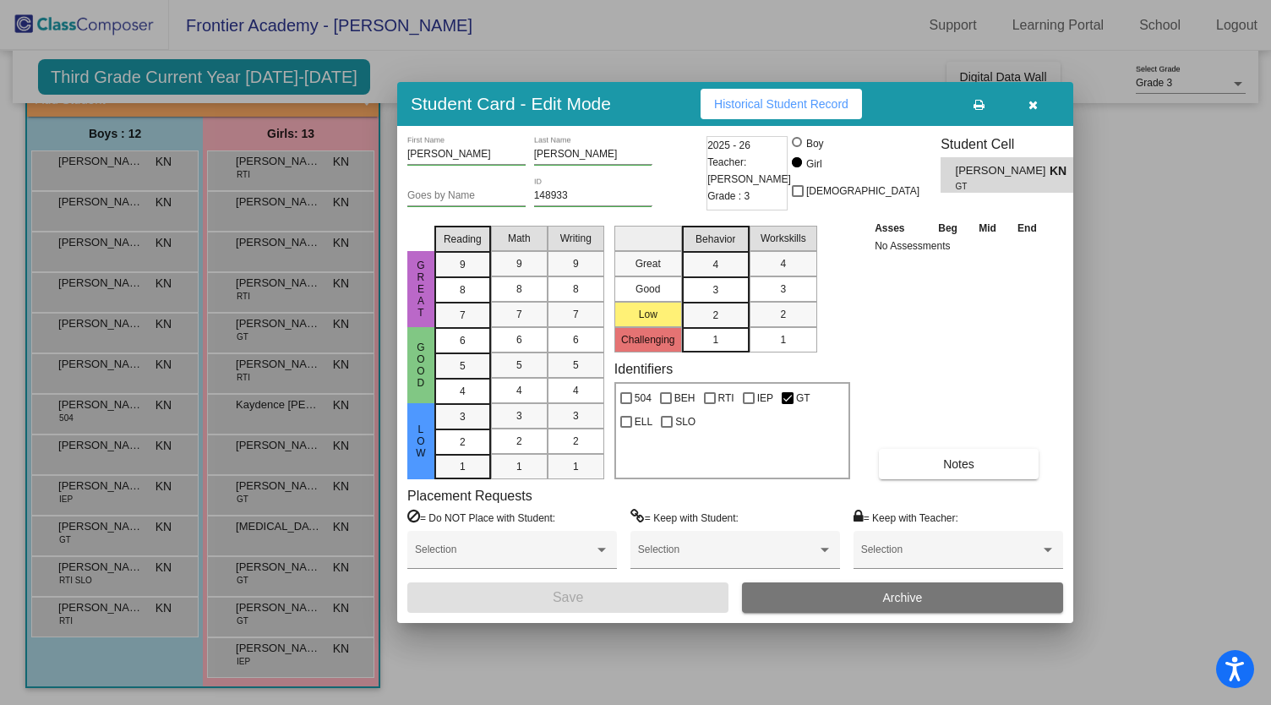
click at [1037, 96] on button "button" at bounding box center [1033, 104] width 54 height 30
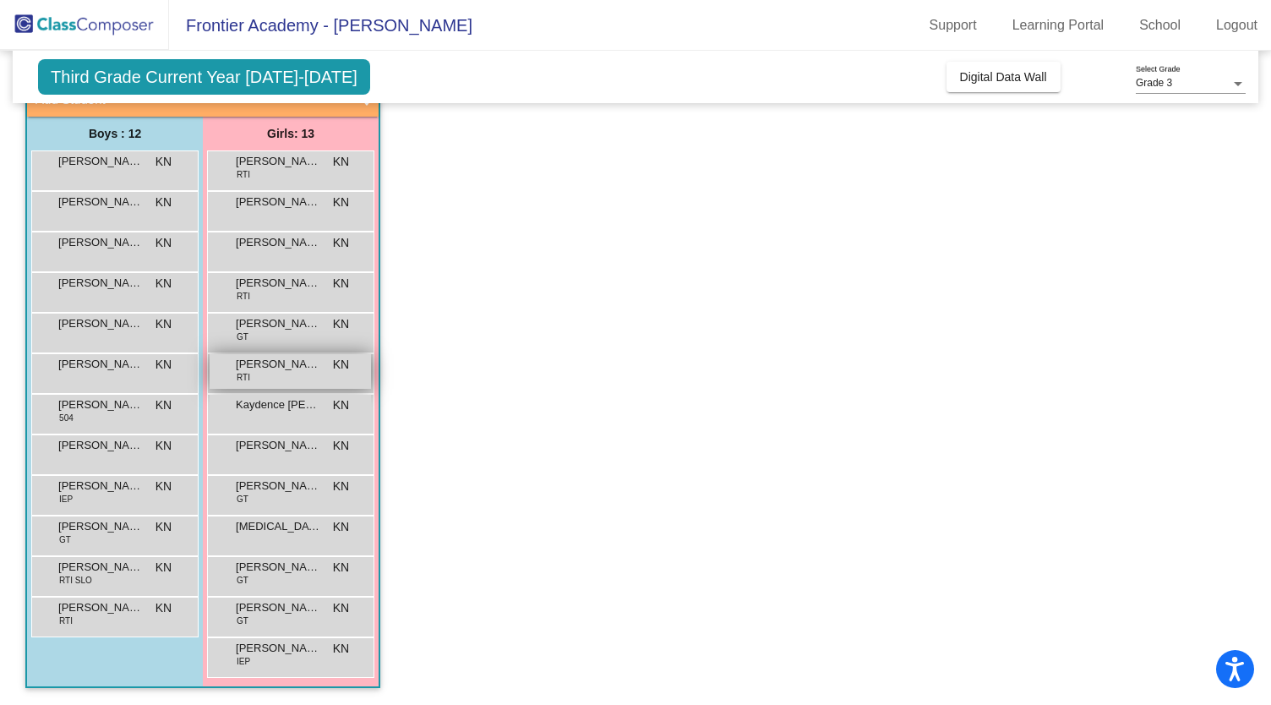
click at [293, 366] on span "[PERSON_NAME]" at bounding box center [278, 364] width 85 height 17
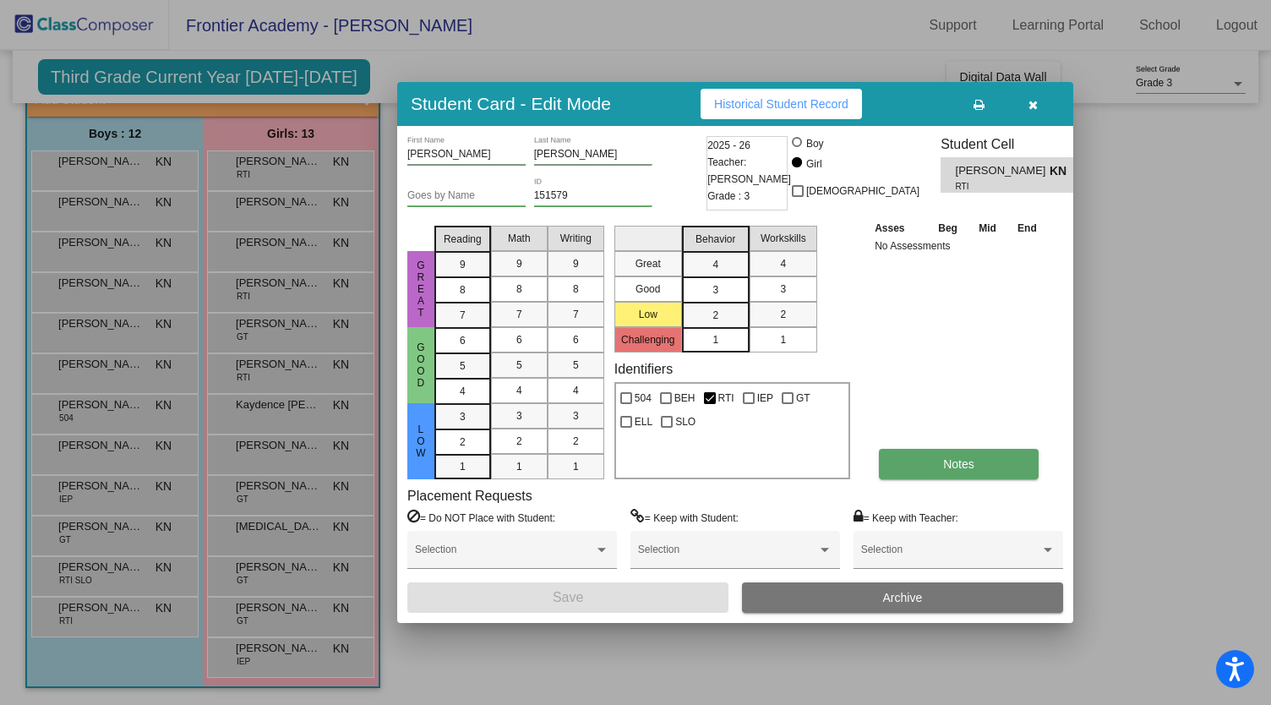
click at [906, 465] on button "Notes" at bounding box center [959, 464] width 160 height 30
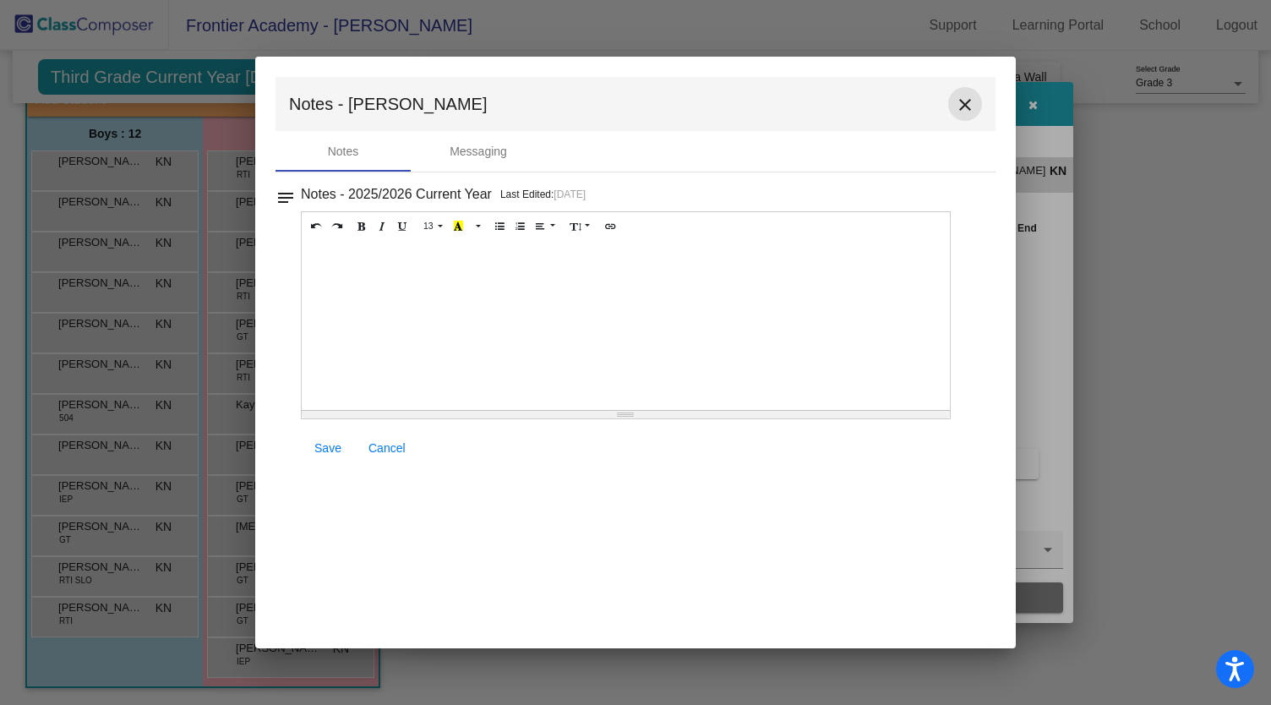
click at [957, 107] on mat-icon "close" at bounding box center [965, 105] width 20 height 20
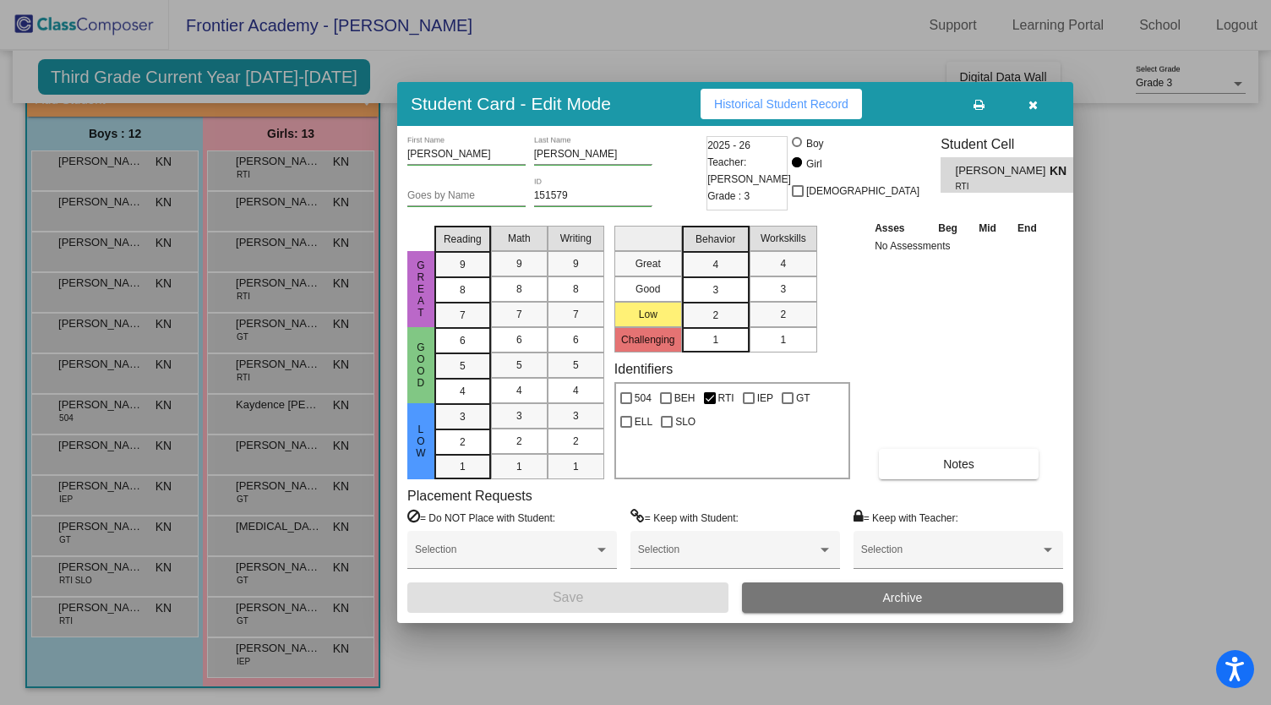
click at [1040, 114] on button "button" at bounding box center [1033, 104] width 54 height 30
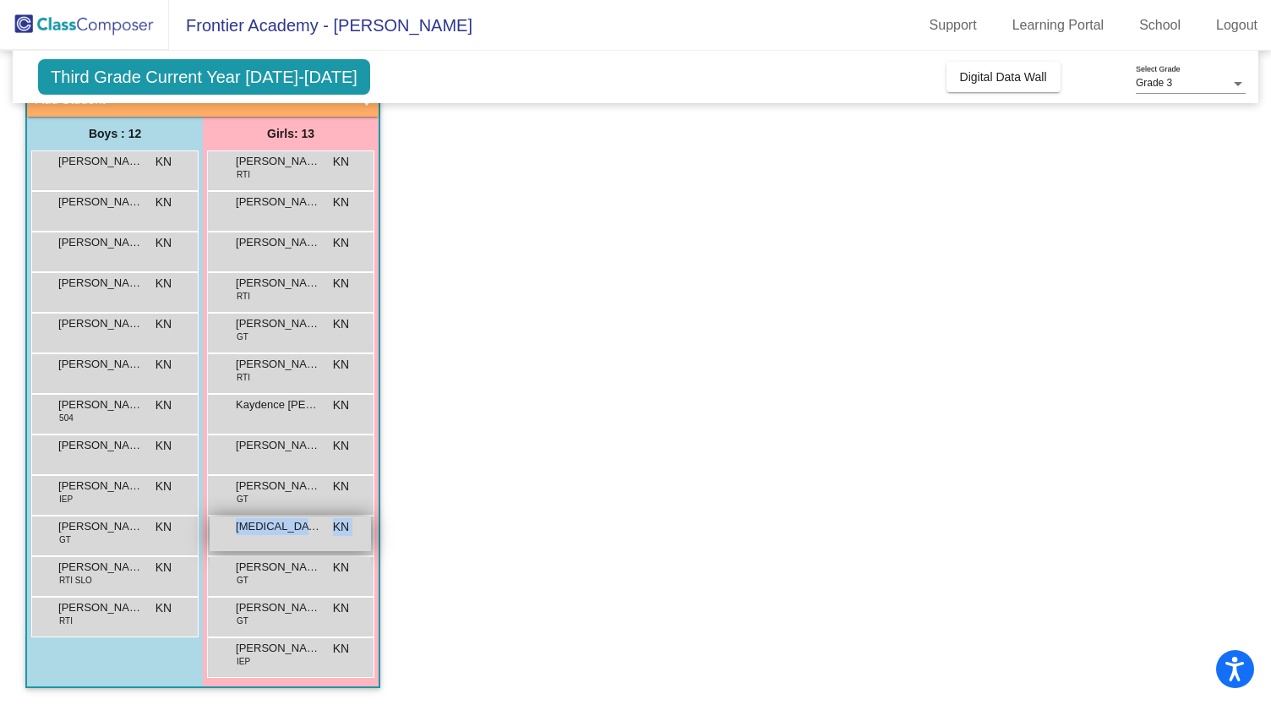
drag, startPoint x: 292, startPoint y: 556, endPoint x: 293, endPoint y: 536, distance: 20.4
click at [293, 536] on div "[PERSON_NAME] RTI KN lock do_not_disturb_alt [PERSON_NAME] KN lock do_not_distu…" at bounding box center [290, 413] width 167 height 527
click at [293, 536] on div "[MEDICAL_DATA] Muna KN lock do_not_disturb_alt" at bounding box center [290, 533] width 161 height 35
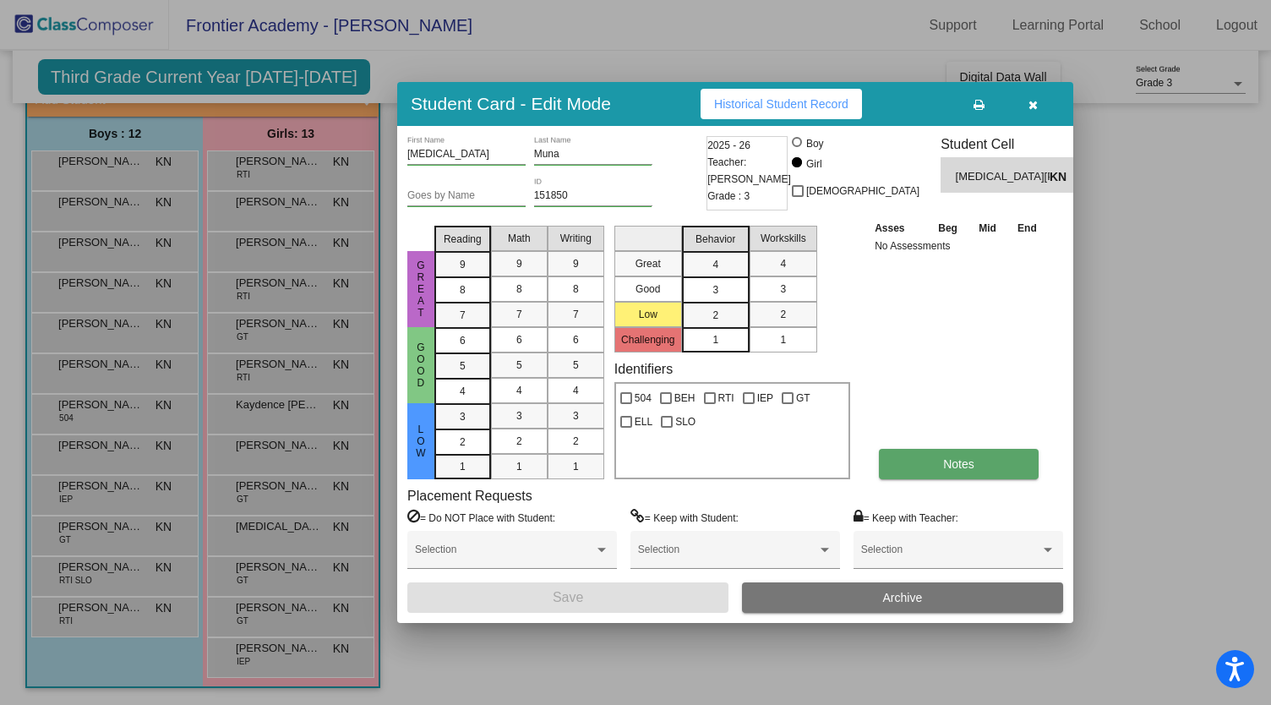
click at [987, 464] on button "Notes" at bounding box center [959, 464] width 160 height 30
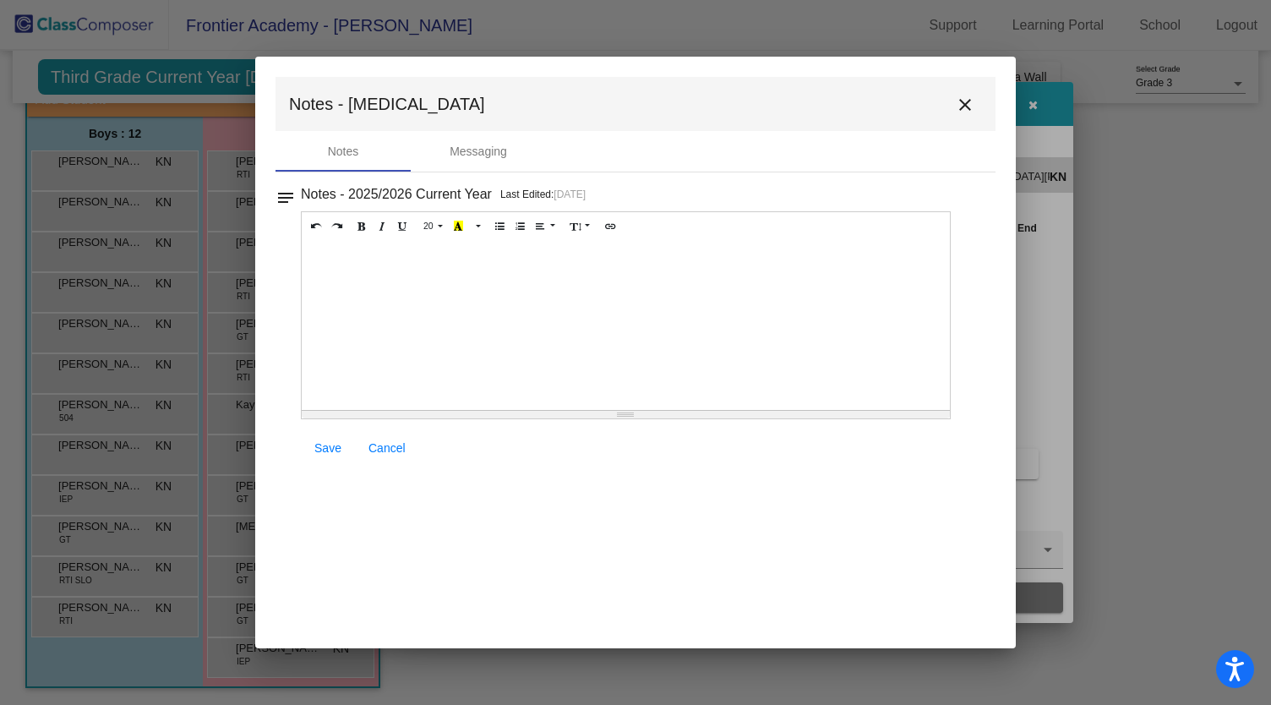
click at [964, 113] on mat-icon "close" at bounding box center [965, 105] width 20 height 20
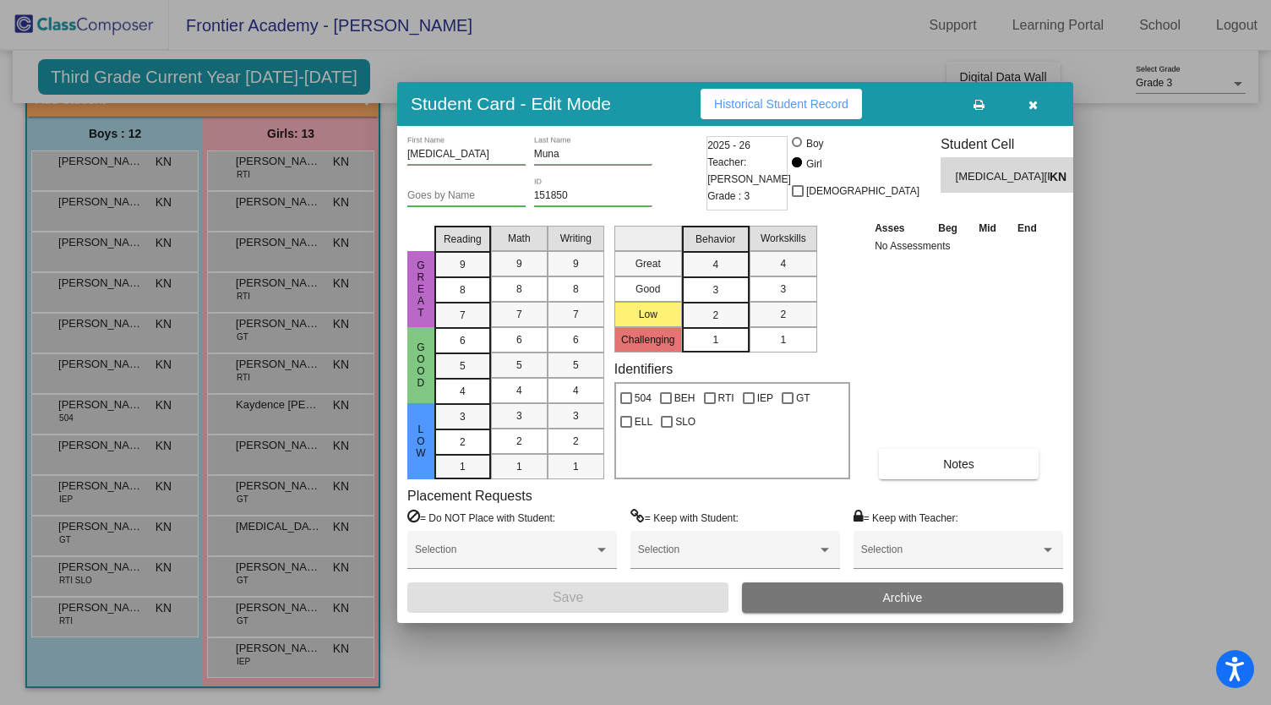
click at [1034, 107] on icon "button" at bounding box center [1033, 105] width 9 height 12
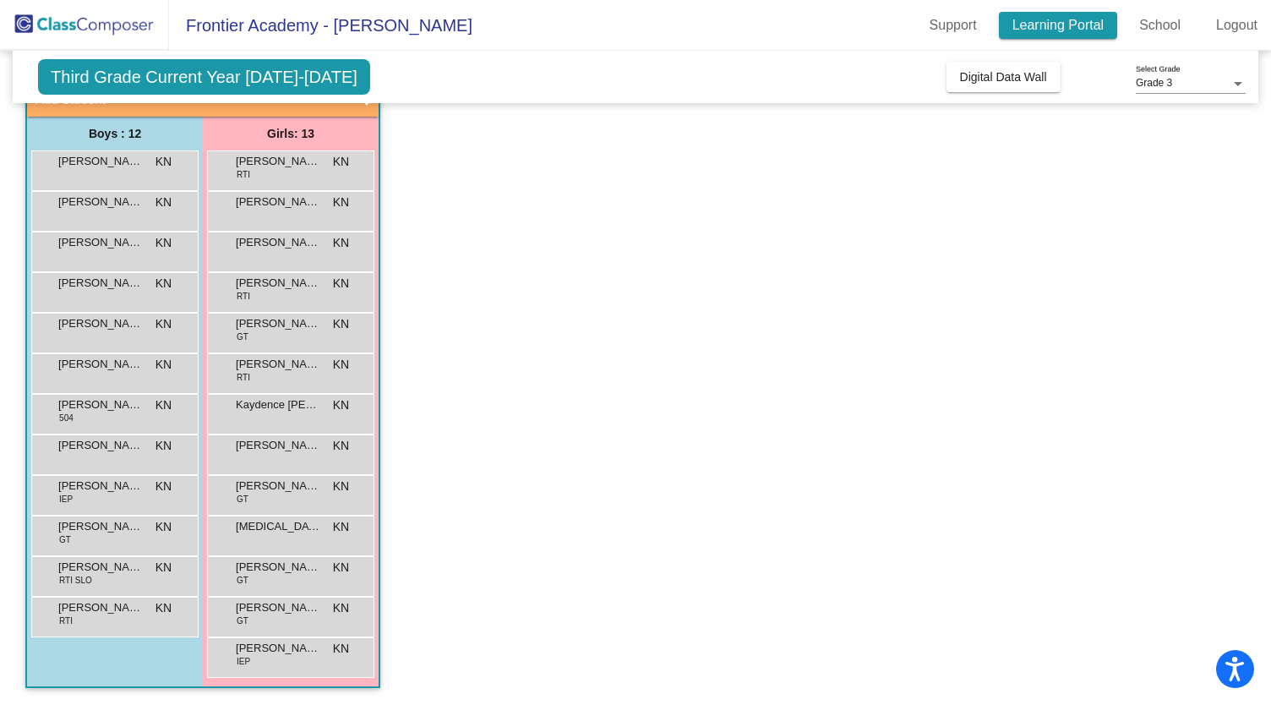
click at [1057, 28] on link "Learning Portal" at bounding box center [1058, 25] width 119 height 27
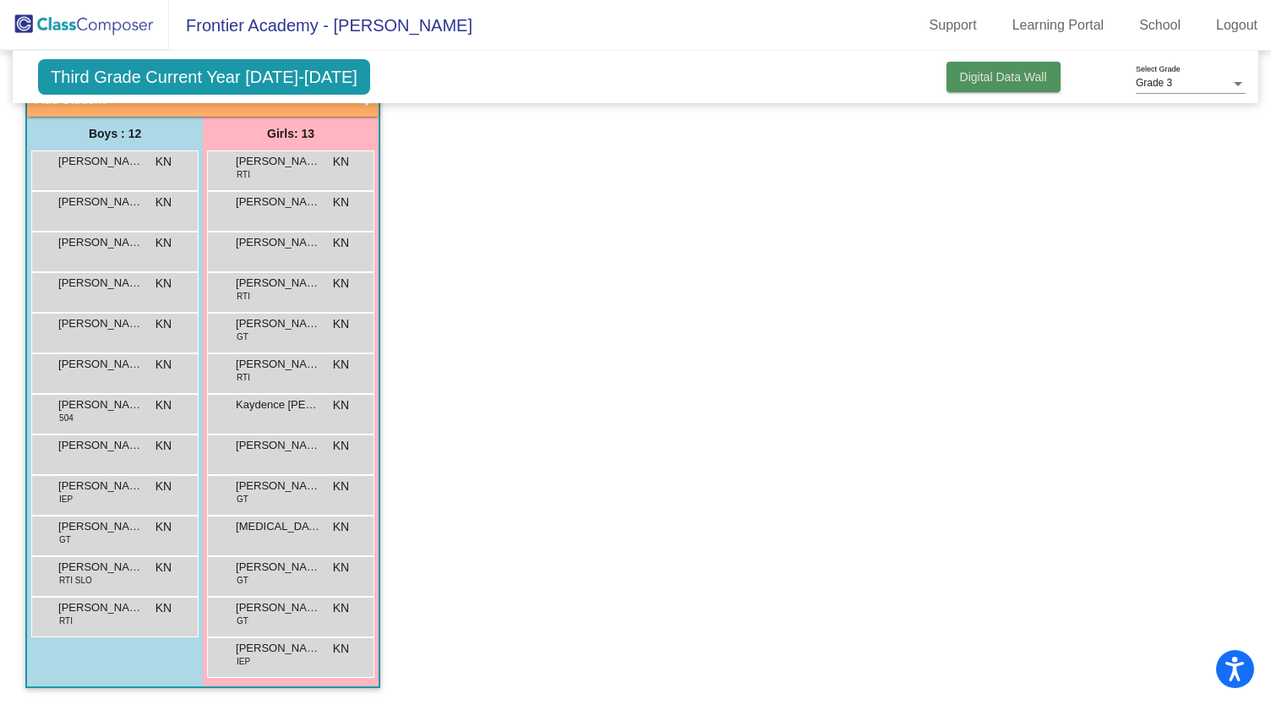
click at [985, 80] on span "Digital Data Wall" at bounding box center [1003, 77] width 87 height 14
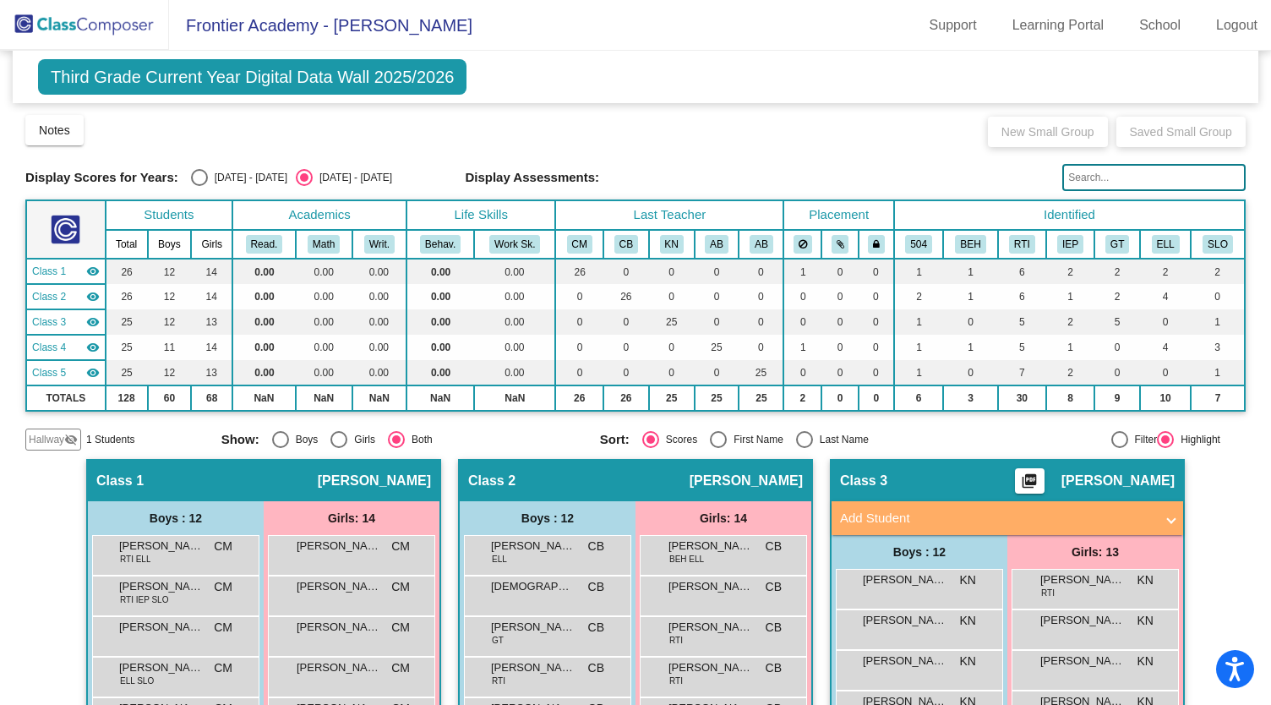
click at [54, 322] on span "Class 3" at bounding box center [49, 321] width 34 height 15
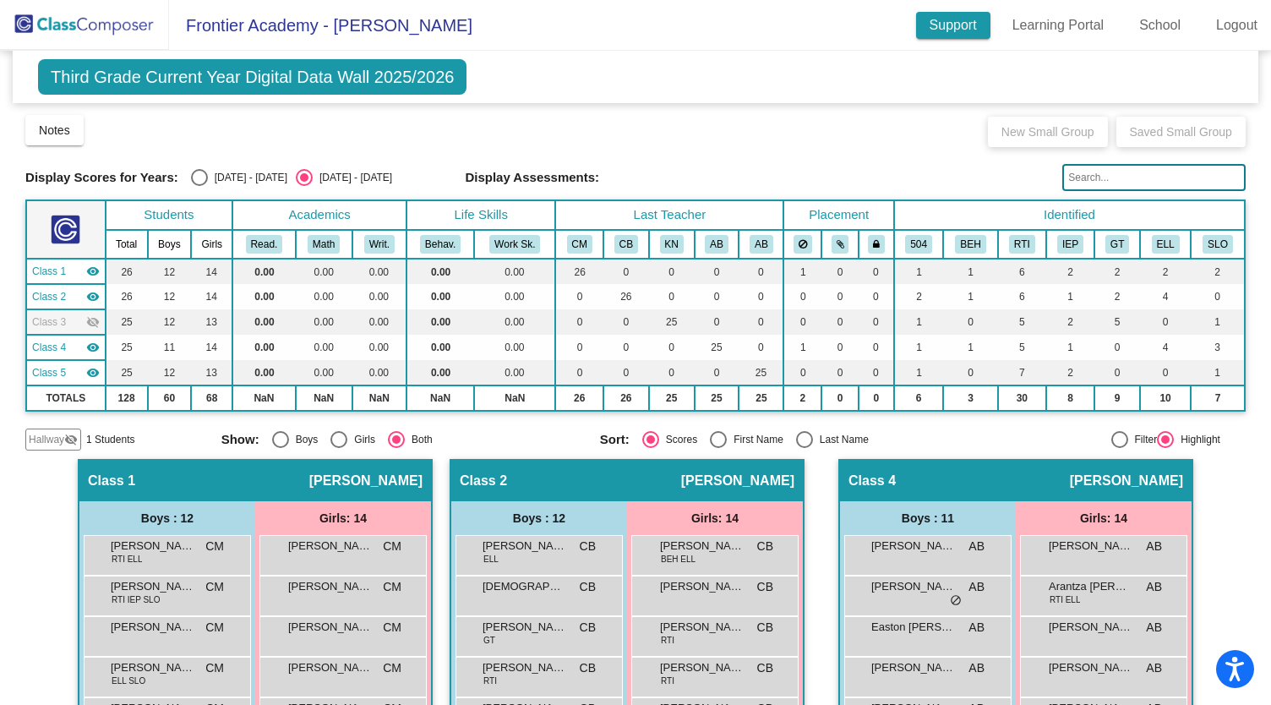
click at [956, 18] on link "Support" at bounding box center [953, 25] width 74 height 27
click at [58, 122] on button "Notes" at bounding box center [54, 130] width 58 height 30
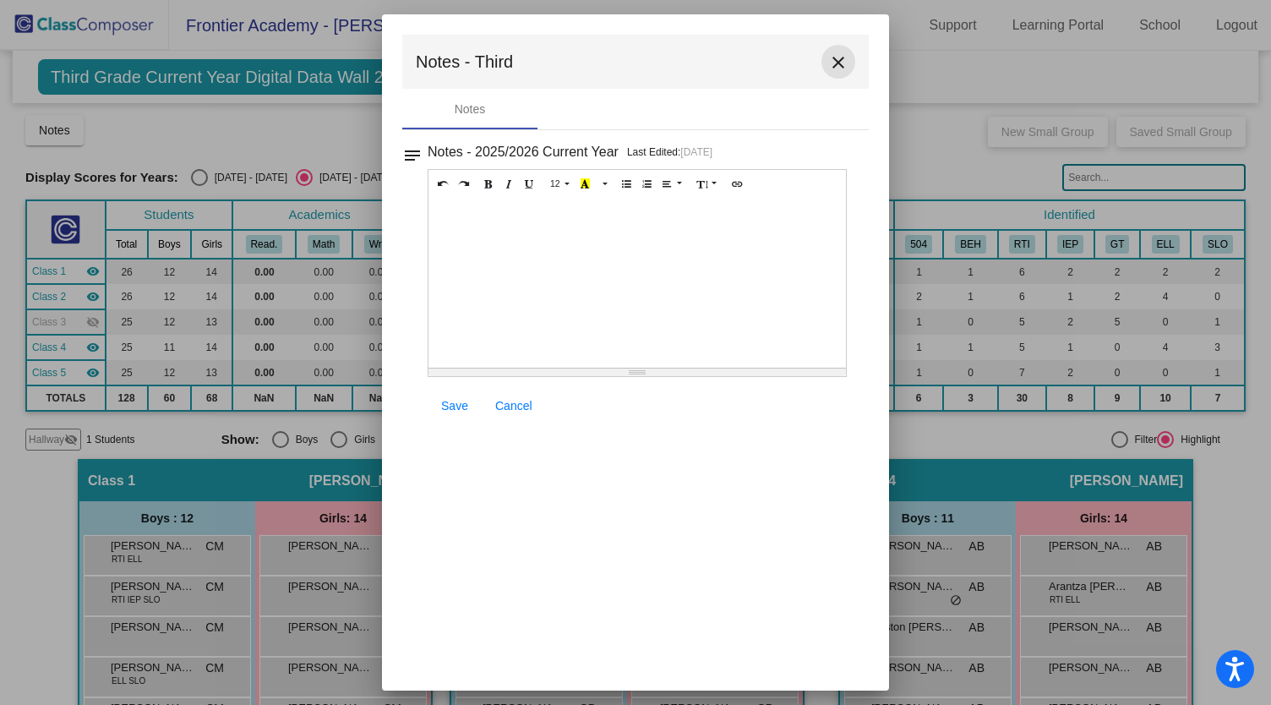
click at [838, 64] on mat-icon "close" at bounding box center [838, 62] width 20 height 20
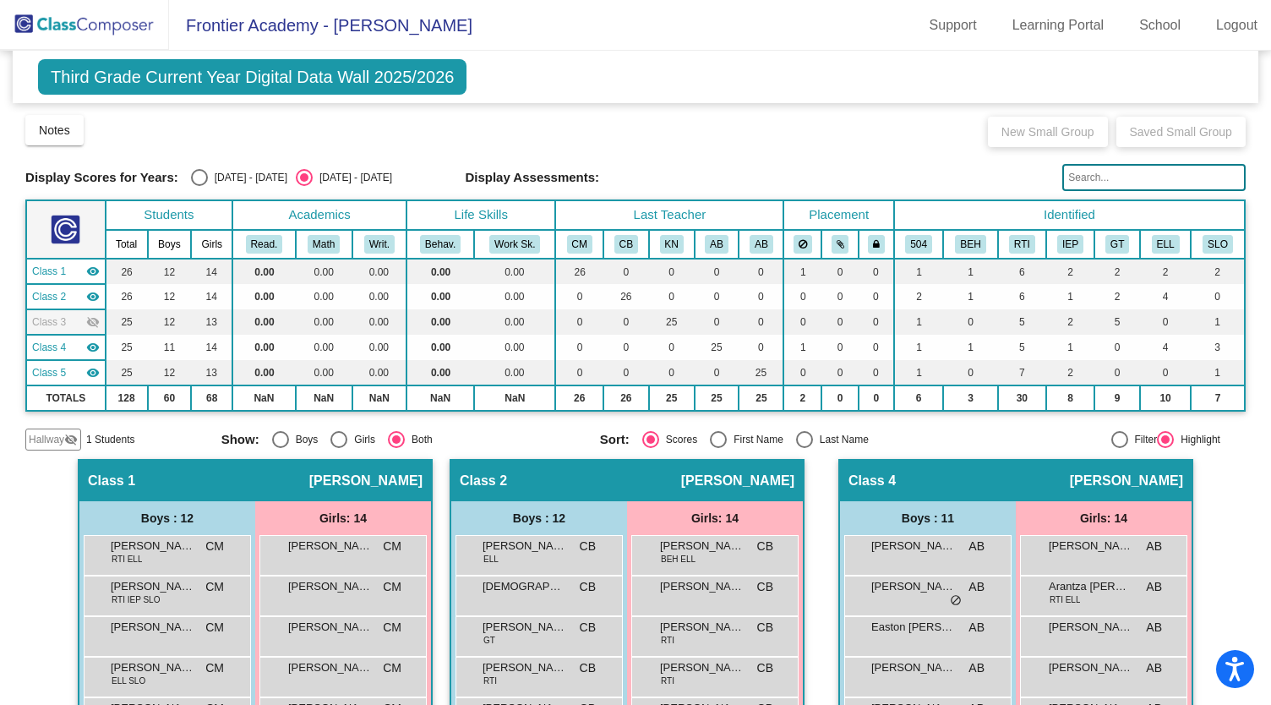
click at [53, 21] on img at bounding box center [84, 25] width 169 height 50
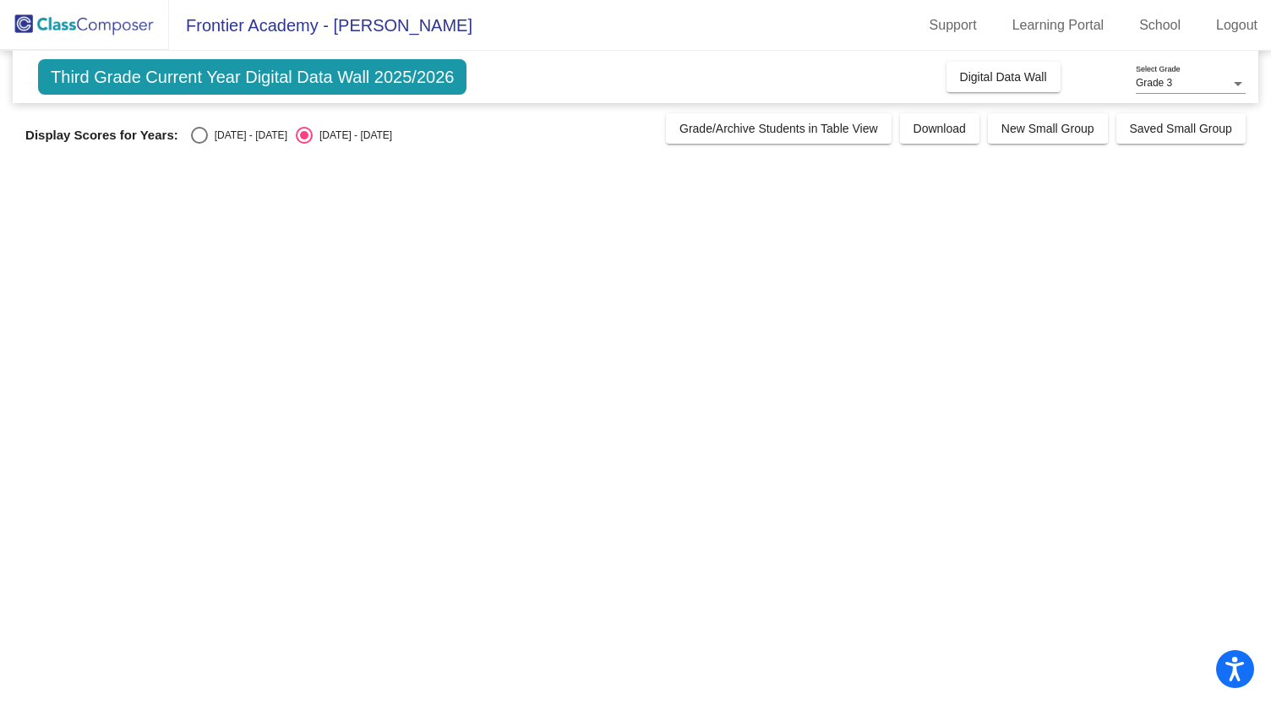
click at [30, 28] on img at bounding box center [84, 25] width 169 height 50
click at [1238, 83] on div at bounding box center [1238, 84] width 8 height 4
click at [990, 74] on div at bounding box center [635, 352] width 1271 height 705
click at [986, 74] on span "Digital Data Wall" at bounding box center [1003, 77] width 87 height 14
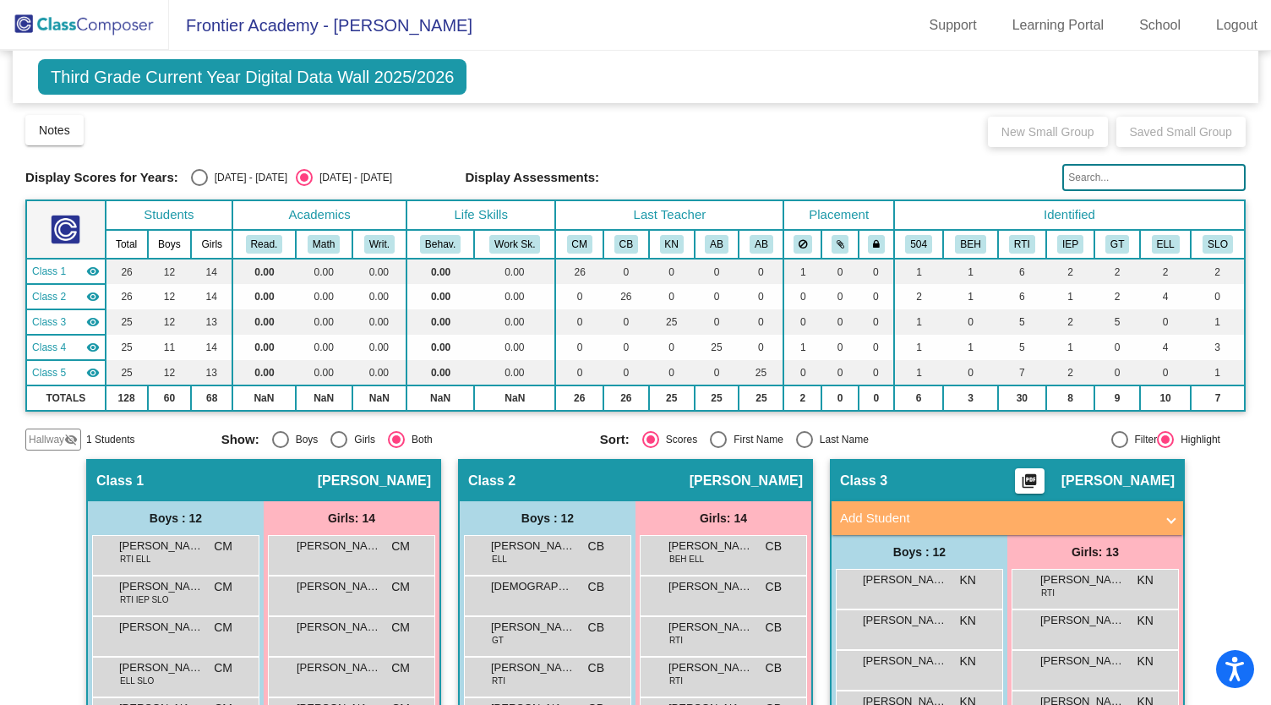
click at [377, 84] on span "Third Grade Current Year Digital Data Wall 2025/2026" at bounding box center [252, 76] width 429 height 35
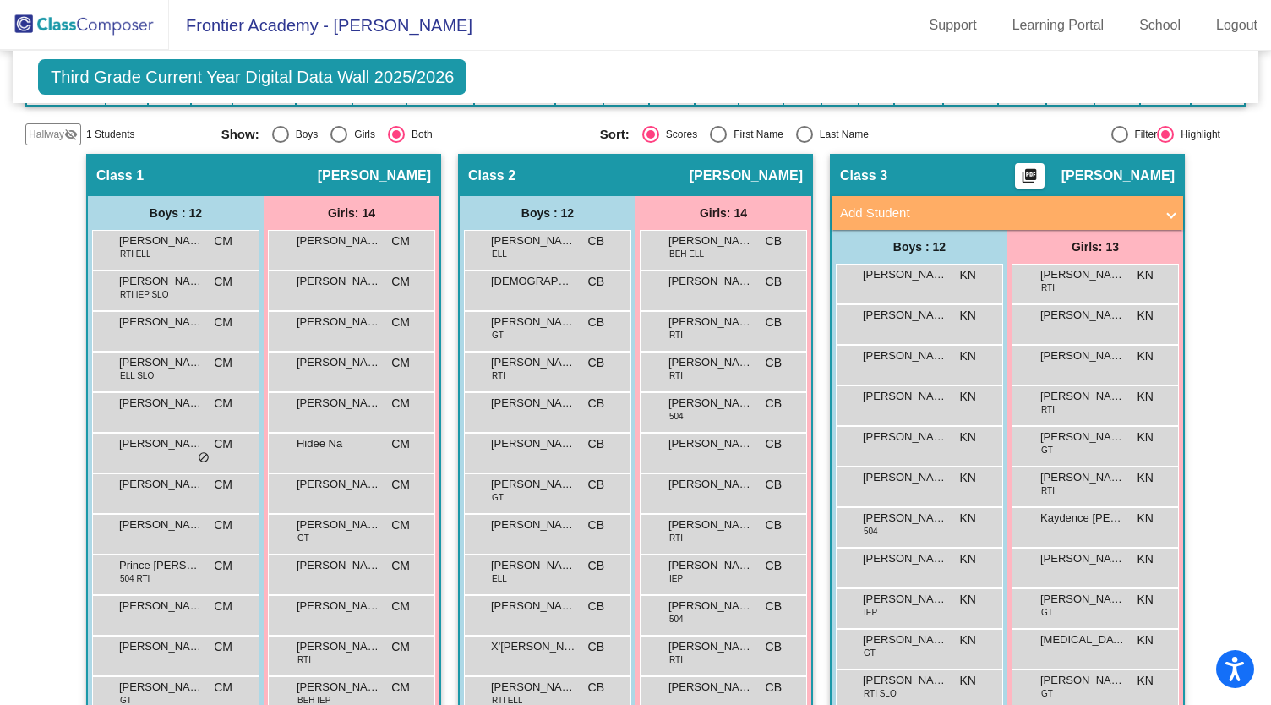
scroll to position [306, 0]
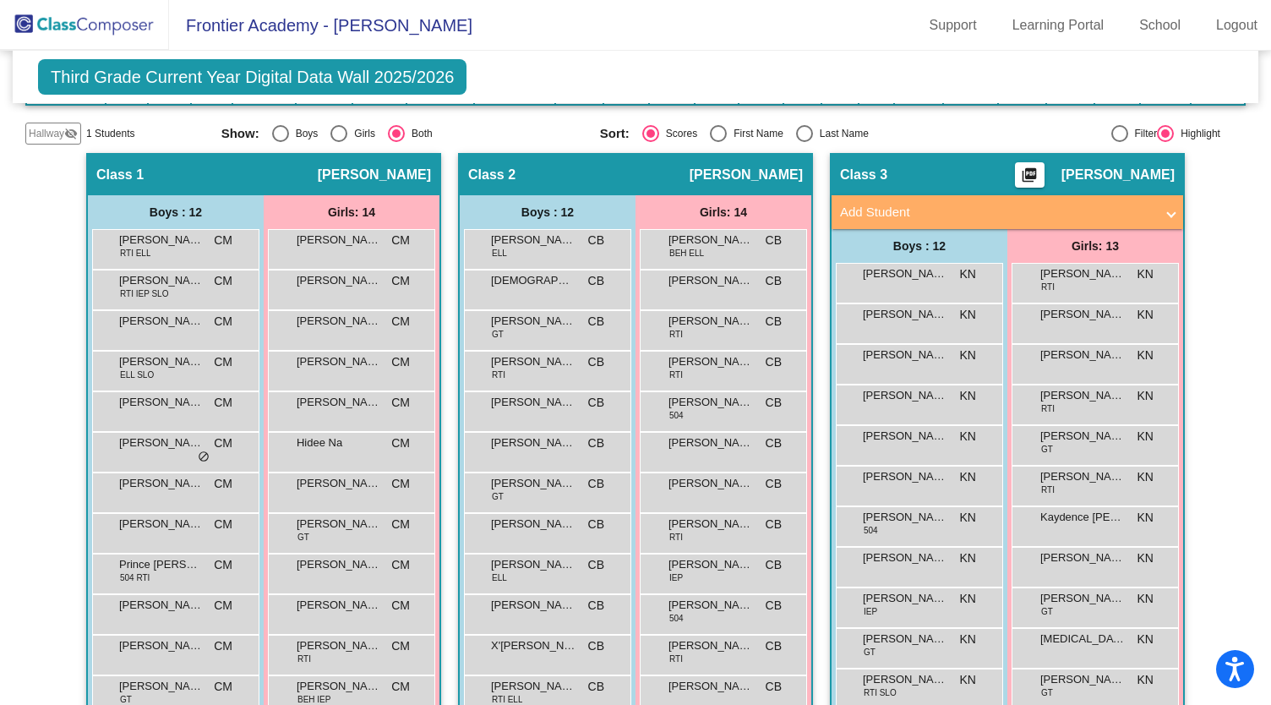
click at [1040, 177] on mat-icon "picture_as_pdf" at bounding box center [1029, 179] width 20 height 24
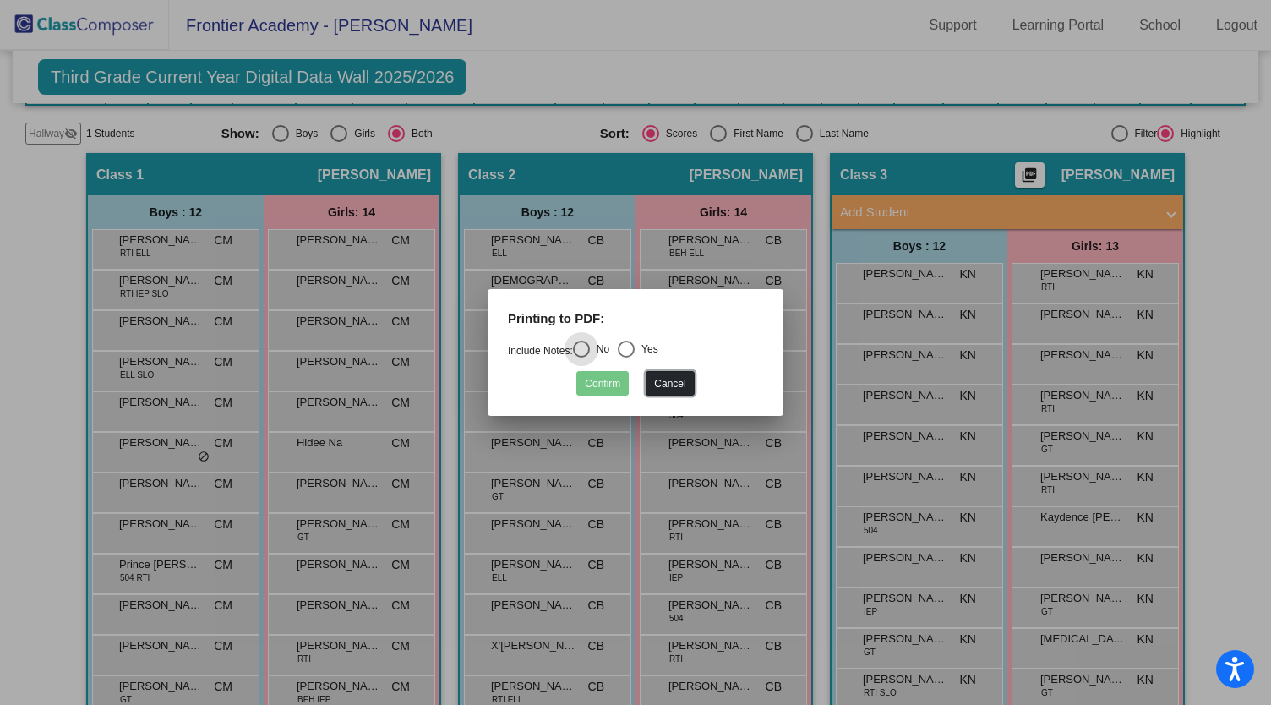
click at [676, 385] on button "Cancel" at bounding box center [670, 383] width 48 height 25
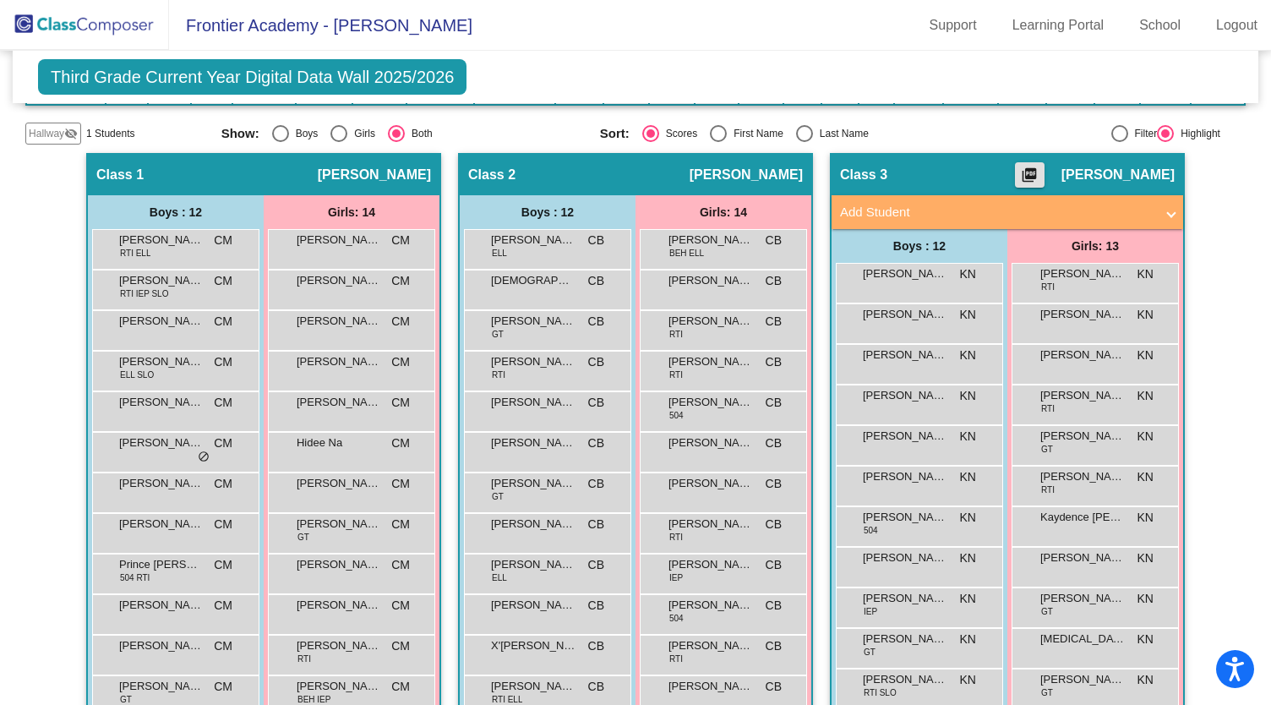
click at [1040, 172] on mat-icon "picture_as_pdf" at bounding box center [1029, 179] width 20 height 24
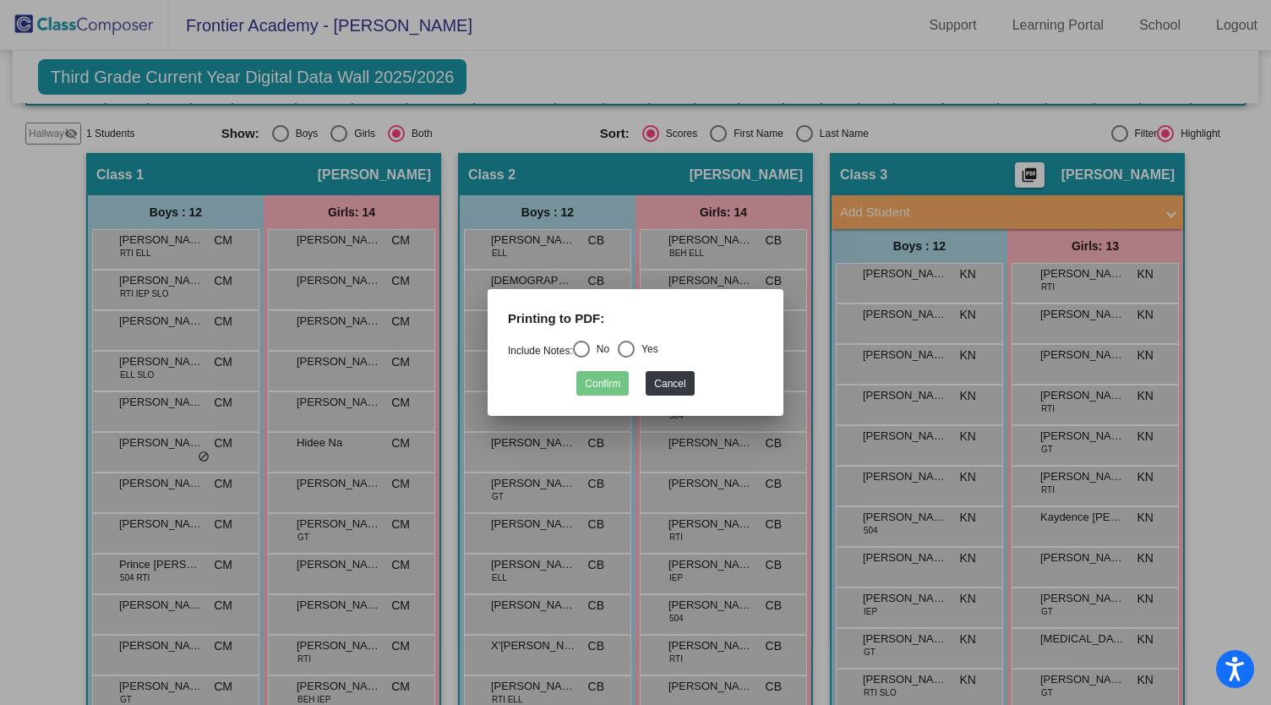
click at [633, 347] on div "Select an option" at bounding box center [626, 349] width 17 height 17
click at [626, 358] on input "Yes" at bounding box center [625, 358] width 1 height 1
radio input "true"
click at [615, 377] on button "Confirm" at bounding box center [602, 383] width 52 height 25
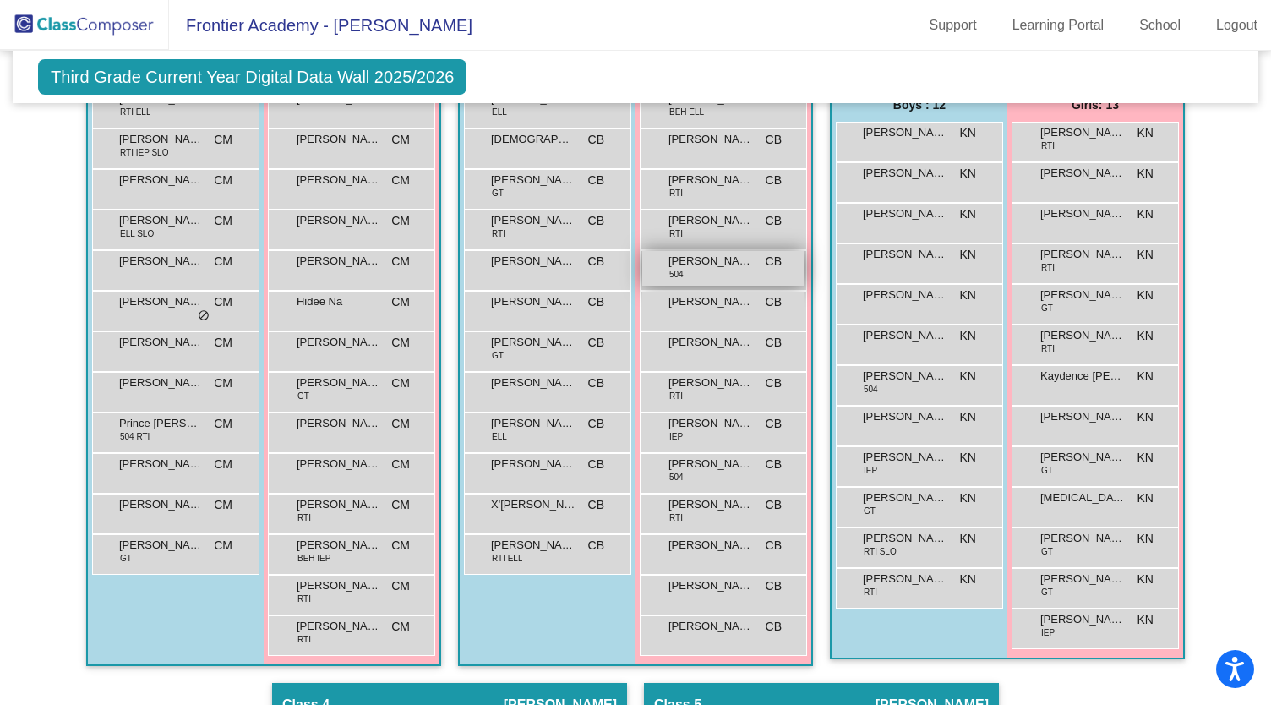
scroll to position [0, 0]
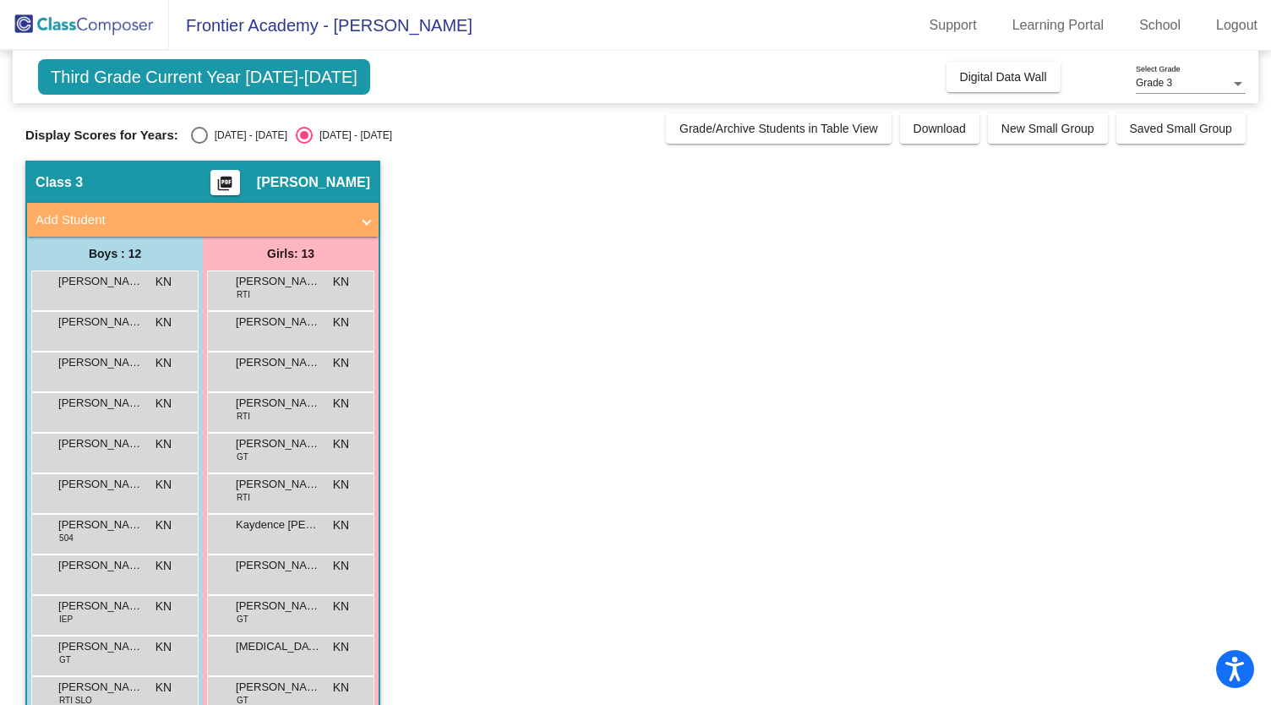
scroll to position [120, 0]
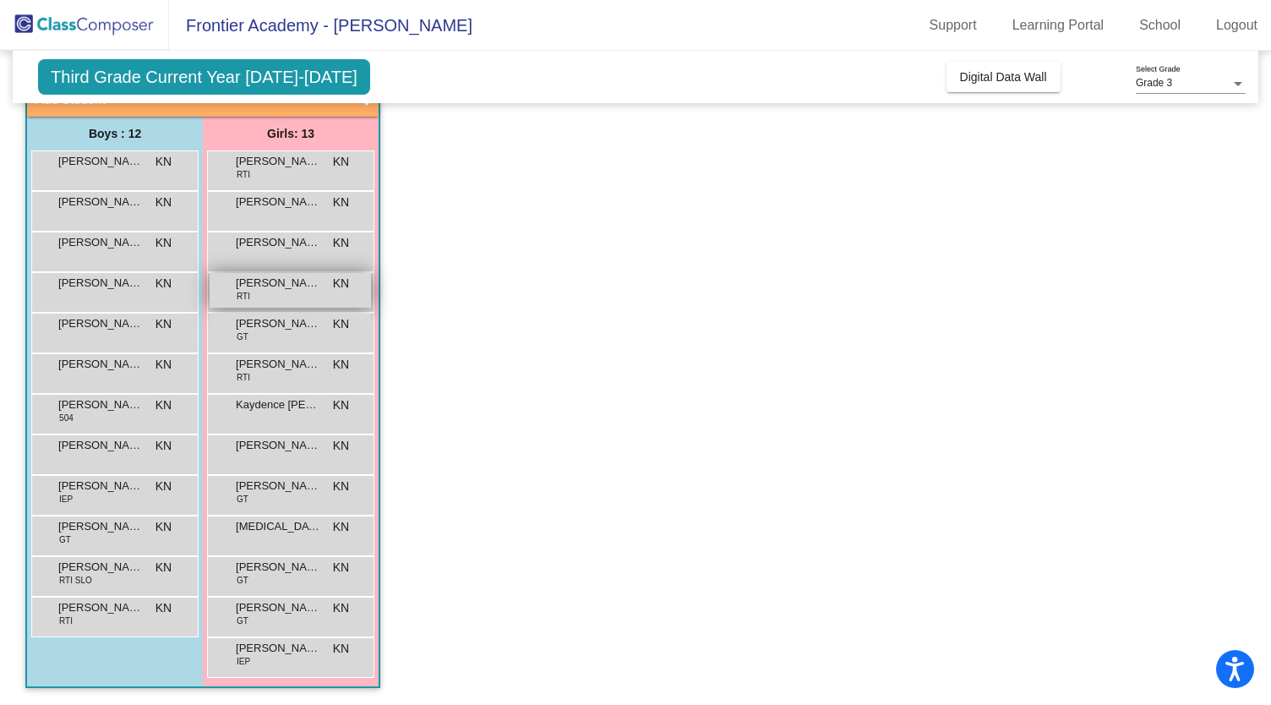
click at [325, 280] on div "[PERSON_NAME] RTI KN lock do_not_disturb_alt" at bounding box center [290, 290] width 161 height 35
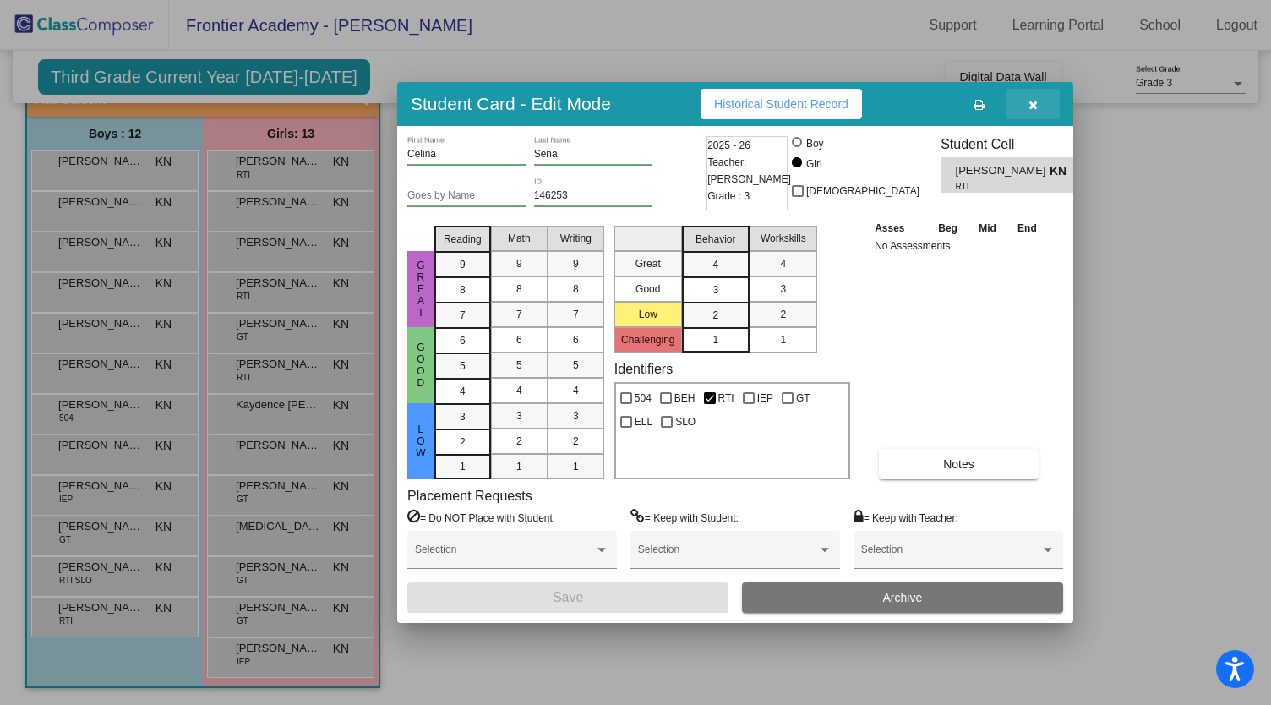
click at [1031, 106] on icon "button" at bounding box center [1033, 105] width 9 height 12
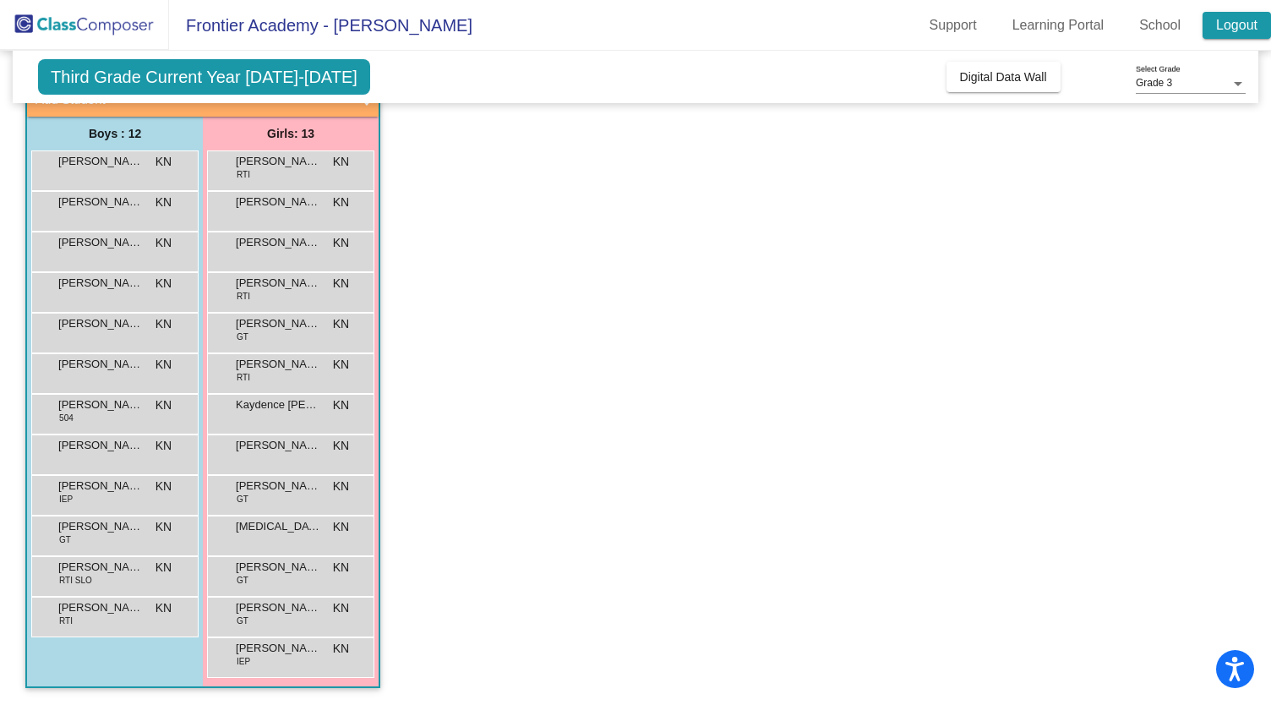
click at [1247, 23] on link "Logout" at bounding box center [1237, 25] width 68 height 27
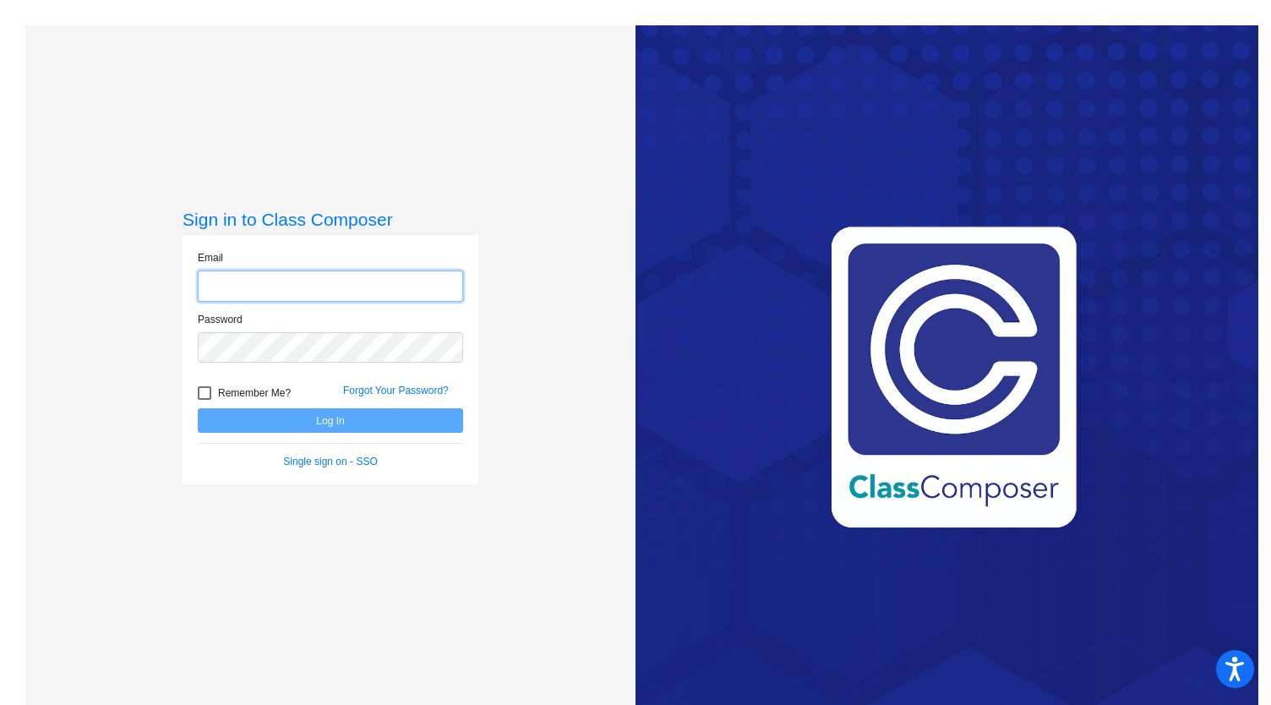
type input "[EMAIL_ADDRESS][DOMAIN_NAME]"
